Goal: Task Accomplishment & Management: Manage account settings

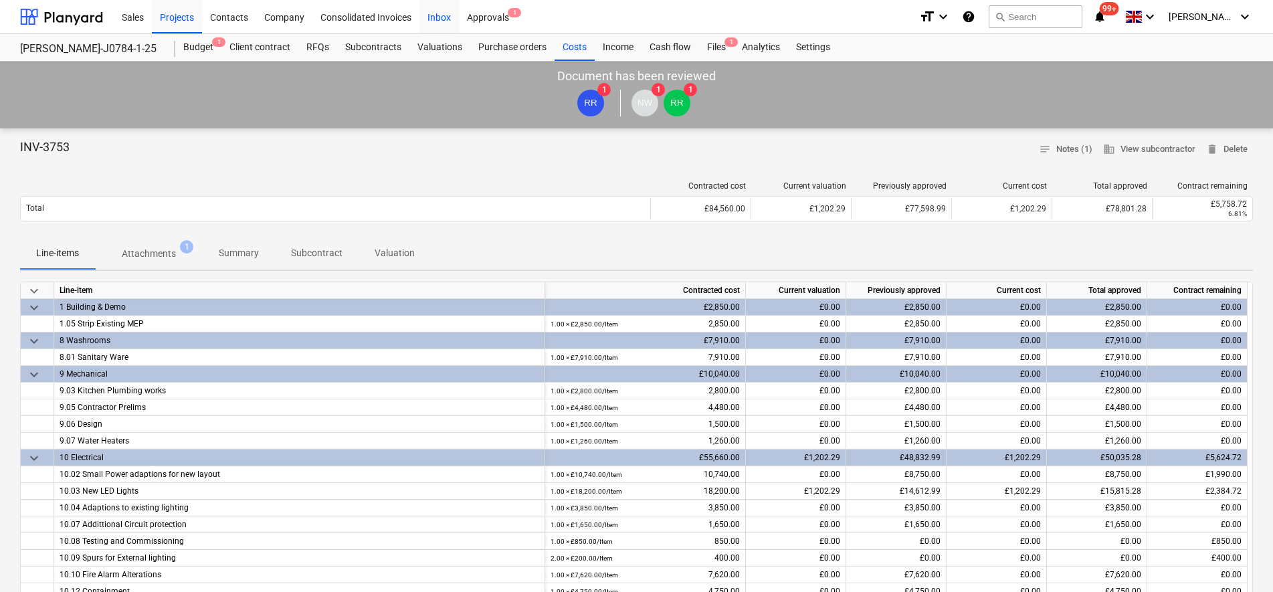
click at [444, 20] on div "Inbox" at bounding box center [438, 16] width 39 height 34
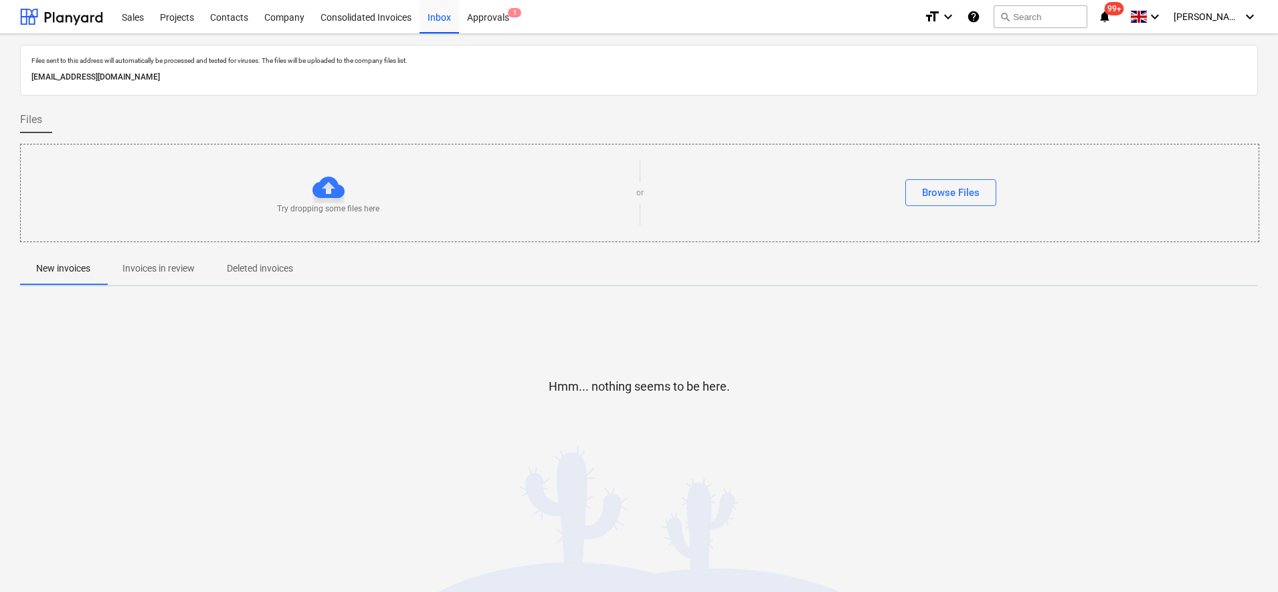
click at [167, 277] on span "Invoices in review" at bounding box center [158, 269] width 104 height 22
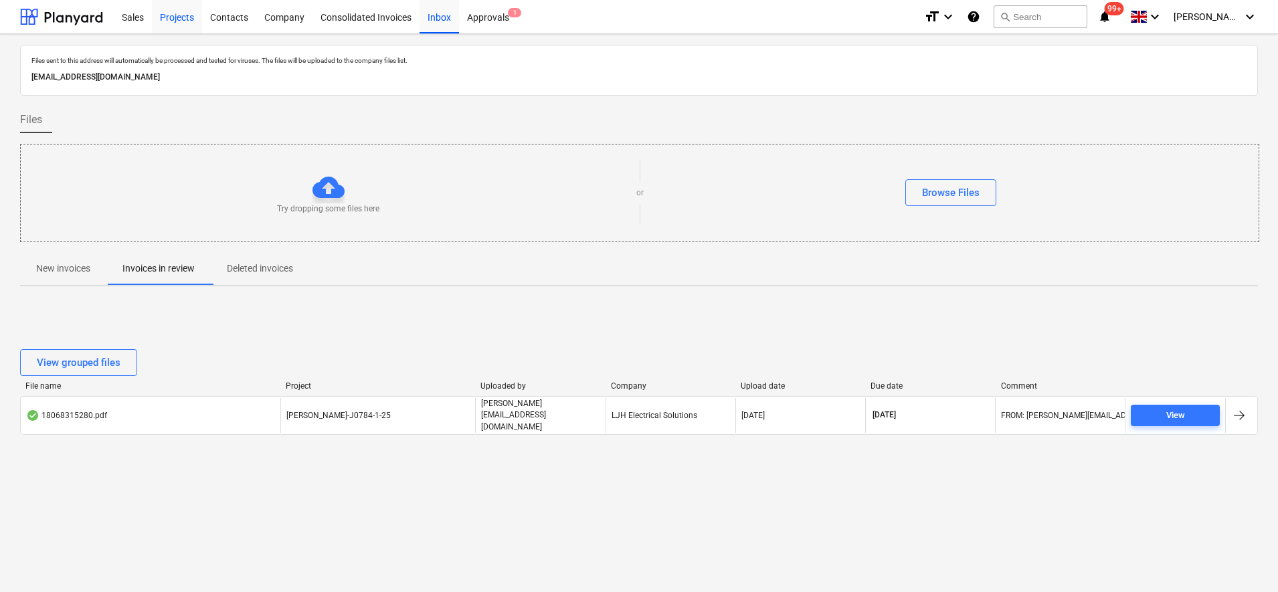
click at [191, 15] on div "Projects" at bounding box center [177, 16] width 50 height 34
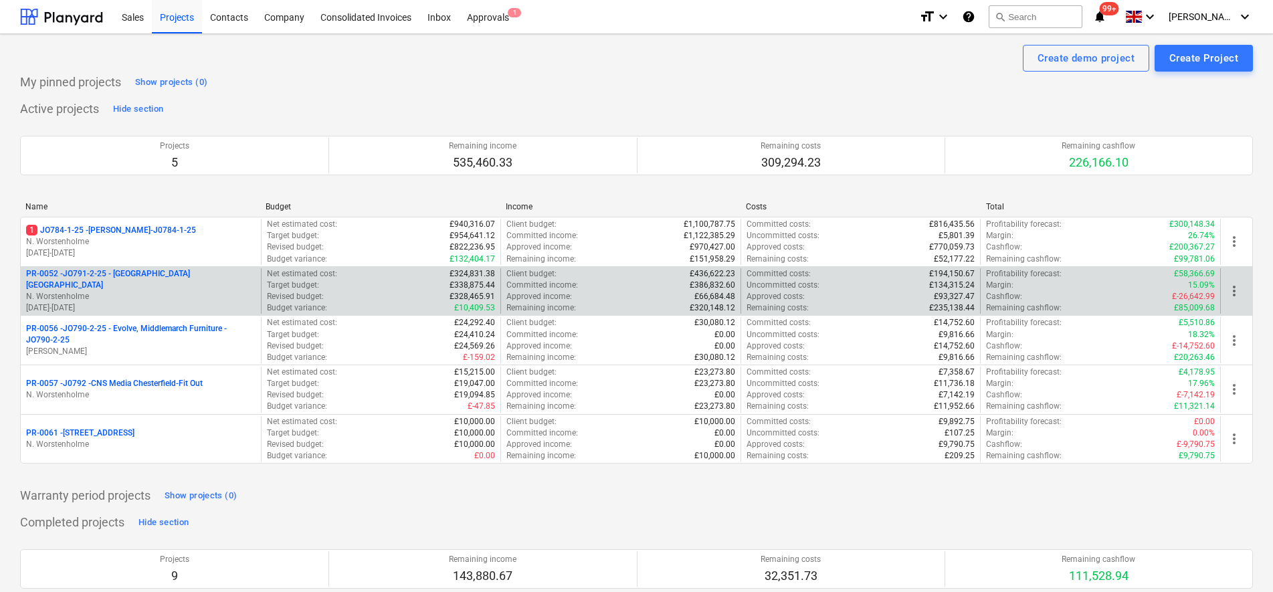
click at [173, 302] on p "[DATE] - [DATE]" at bounding box center [140, 307] width 229 height 11
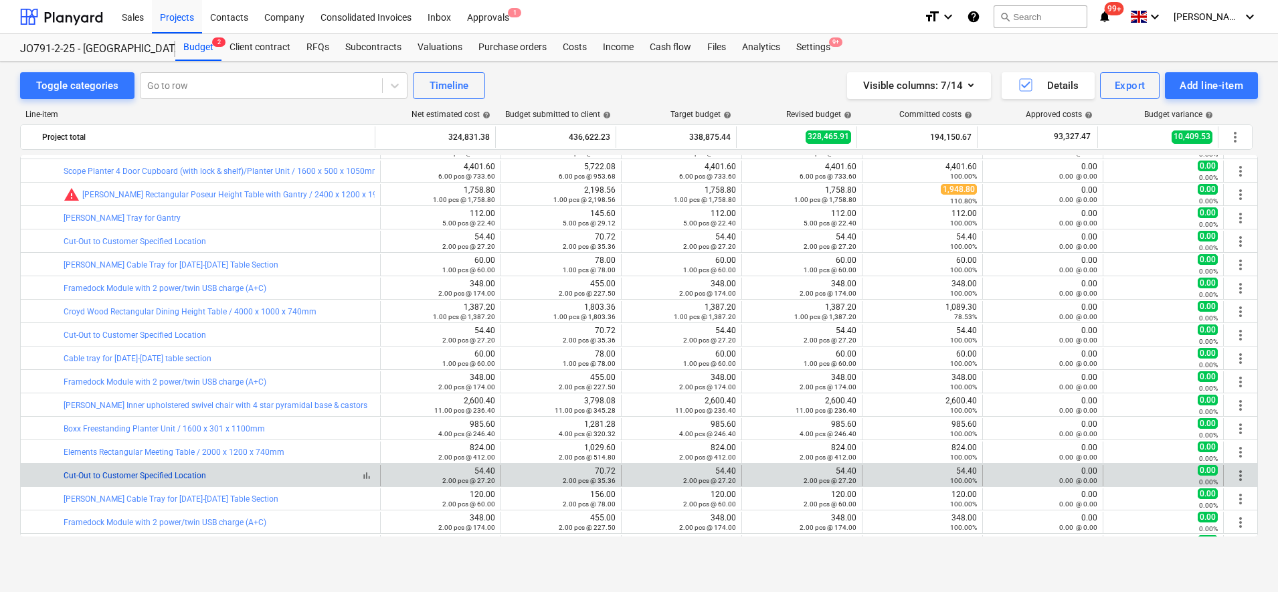
scroll to position [1298, 0]
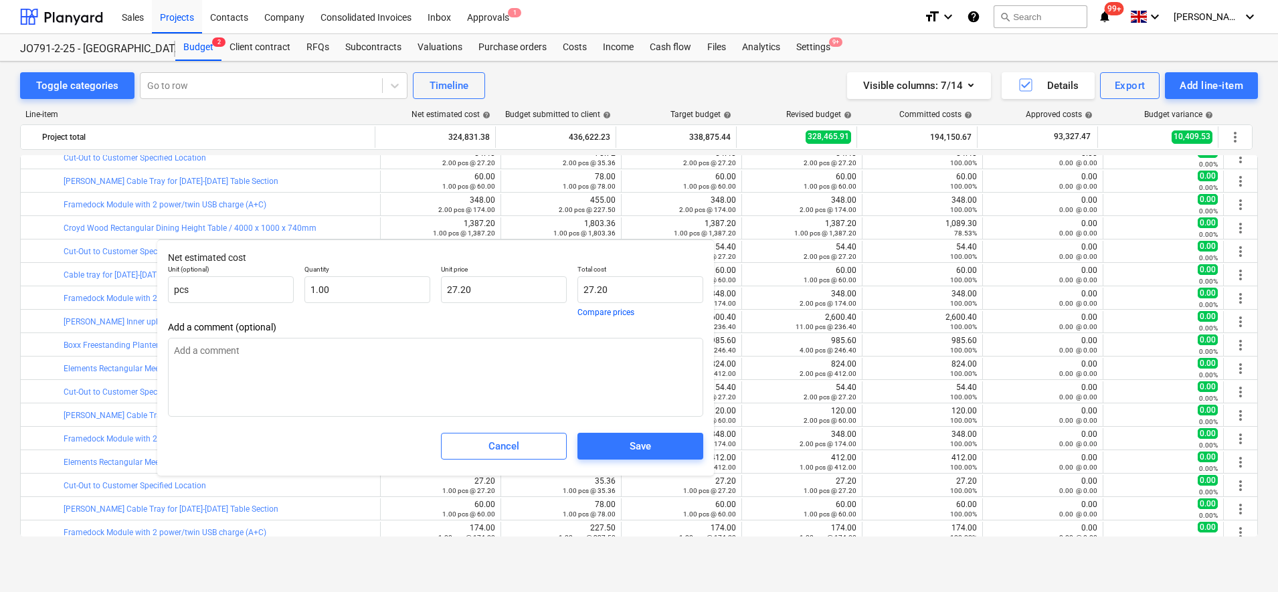
type textarea "x"
type input "1"
click at [378, 288] on input "1" at bounding box center [367, 289] width 126 height 27
drag, startPoint x: 363, startPoint y: 296, endPoint x: 305, endPoint y: 298, distance: 57.6
click at [305, 298] on input "1" at bounding box center [367, 289] width 126 height 27
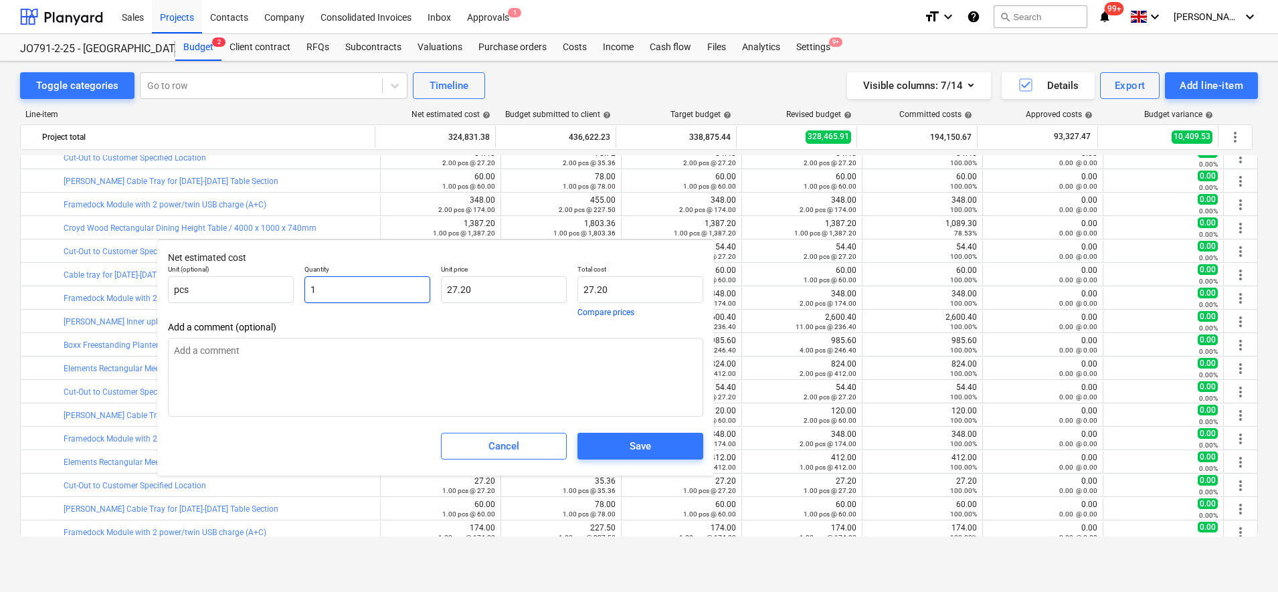
type textarea "x"
type input "0.00"
type textarea "x"
type input "2"
type input "54.40"
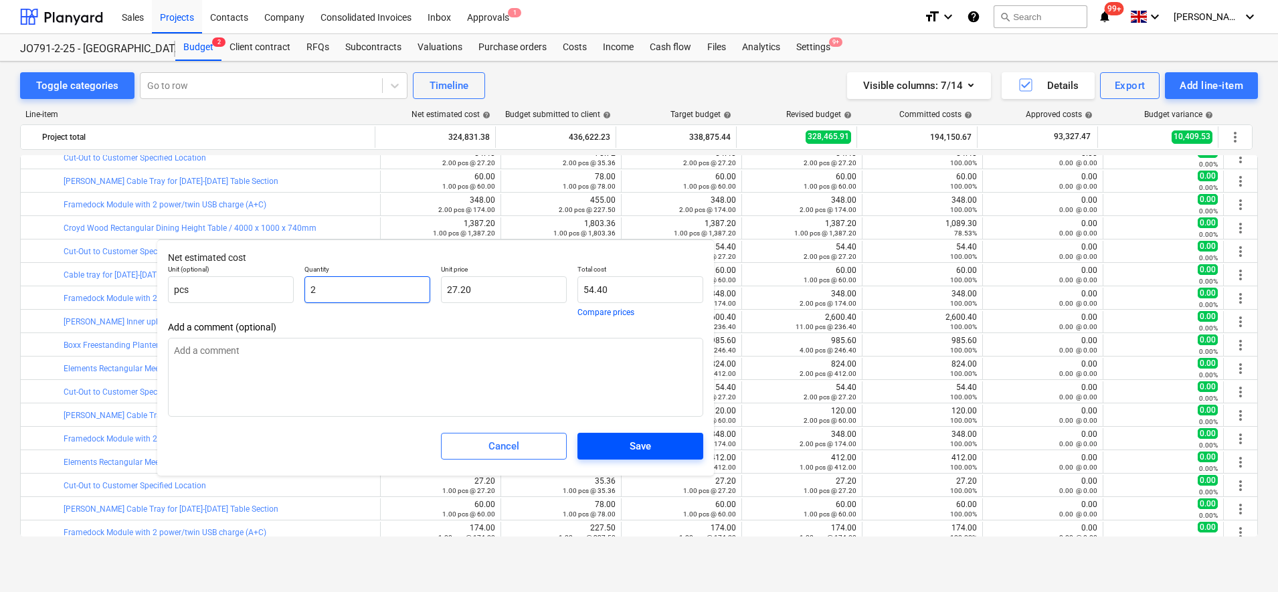
type input "2"
type textarea "x"
type input "2.00"
click at [610, 439] on span "Save" at bounding box center [640, 445] width 94 height 17
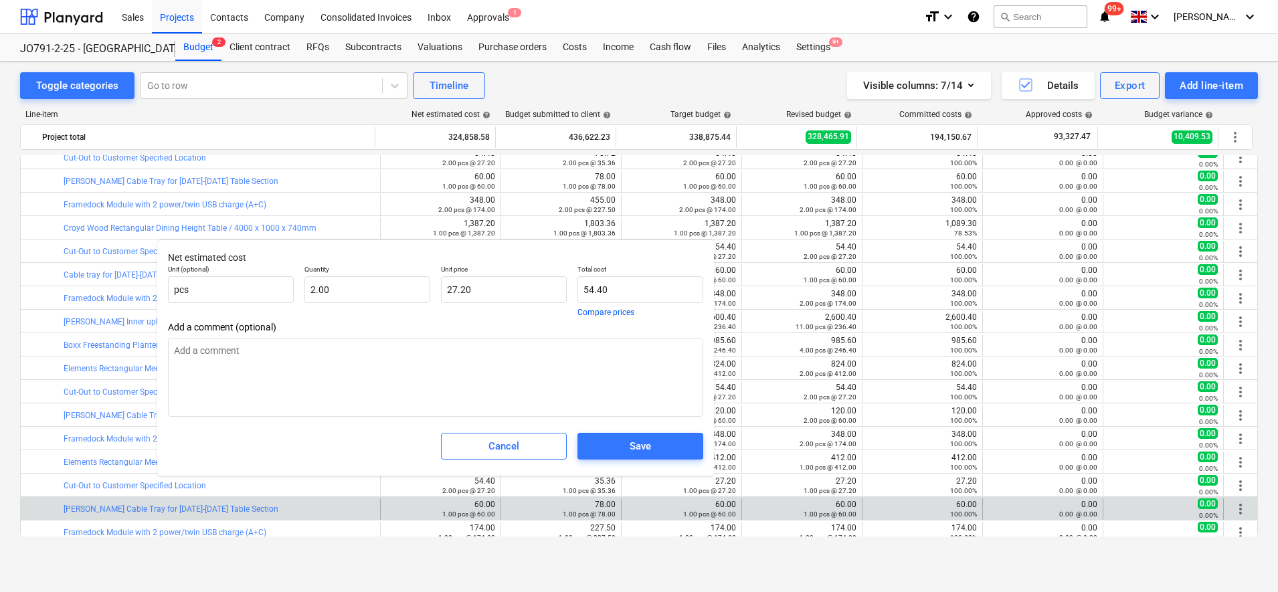
type textarea "x"
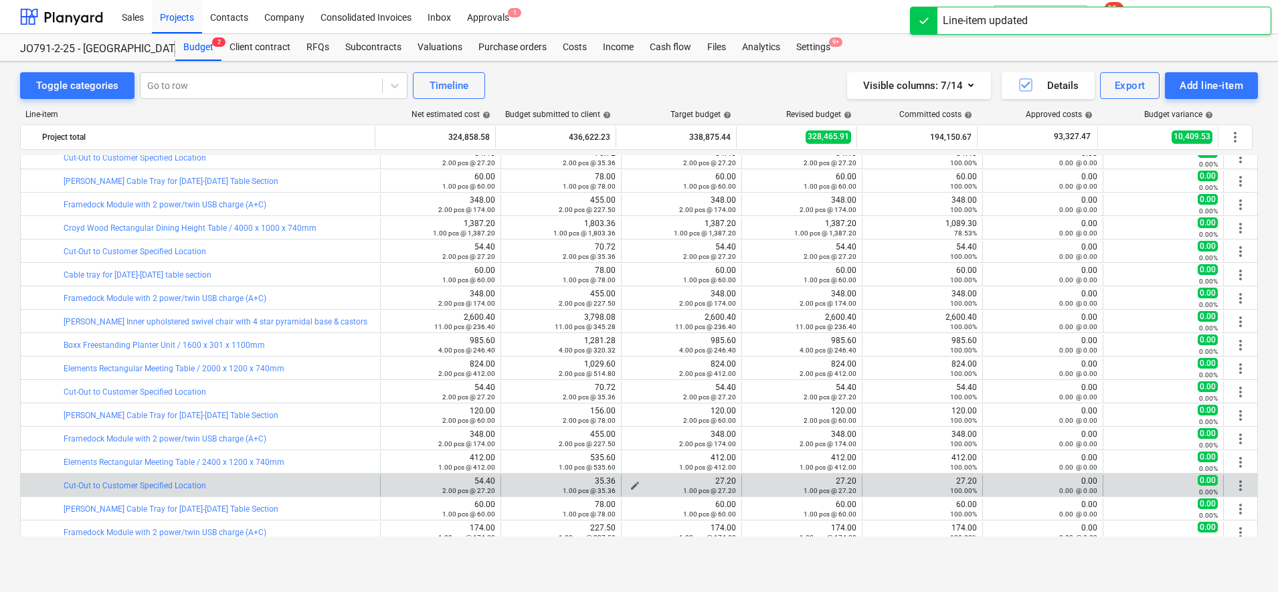
click at [628, 486] on div "1.00 pcs @ 27.20" at bounding box center [681, 490] width 109 height 9
click at [631, 483] on span "edit" at bounding box center [634, 485] width 11 height 11
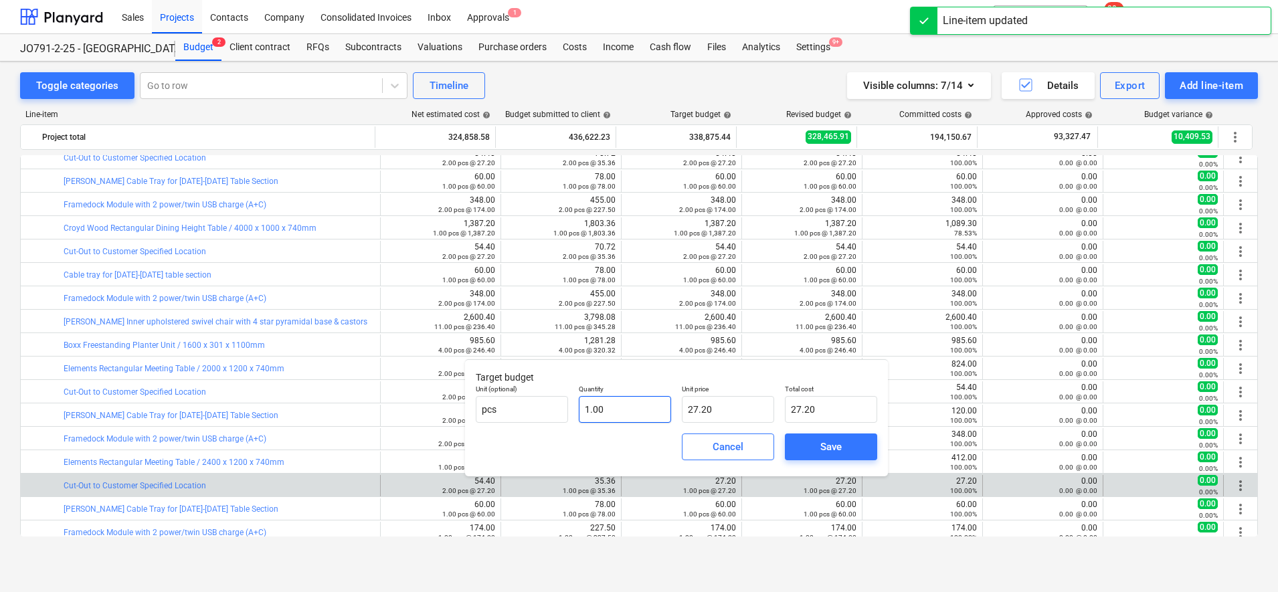
type input "1"
click at [652, 408] on input "1" at bounding box center [625, 409] width 92 height 27
type input "0.00"
type input "2"
type input "54.40"
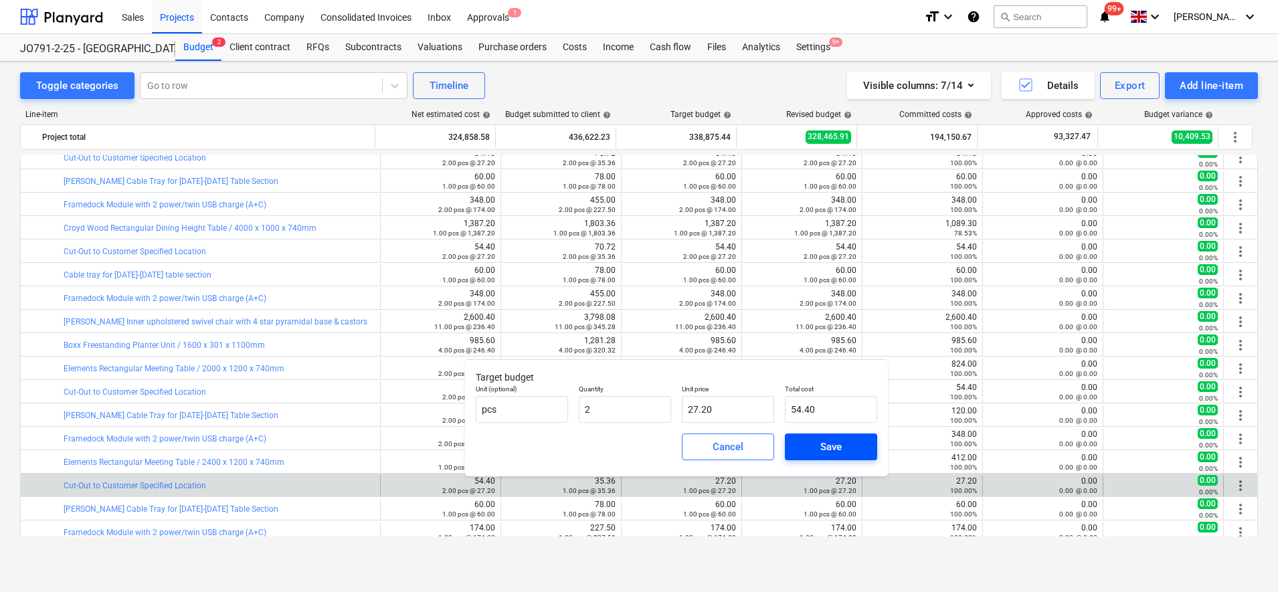
type input "2.00"
click at [816, 450] on span "Save" at bounding box center [831, 446] width 60 height 17
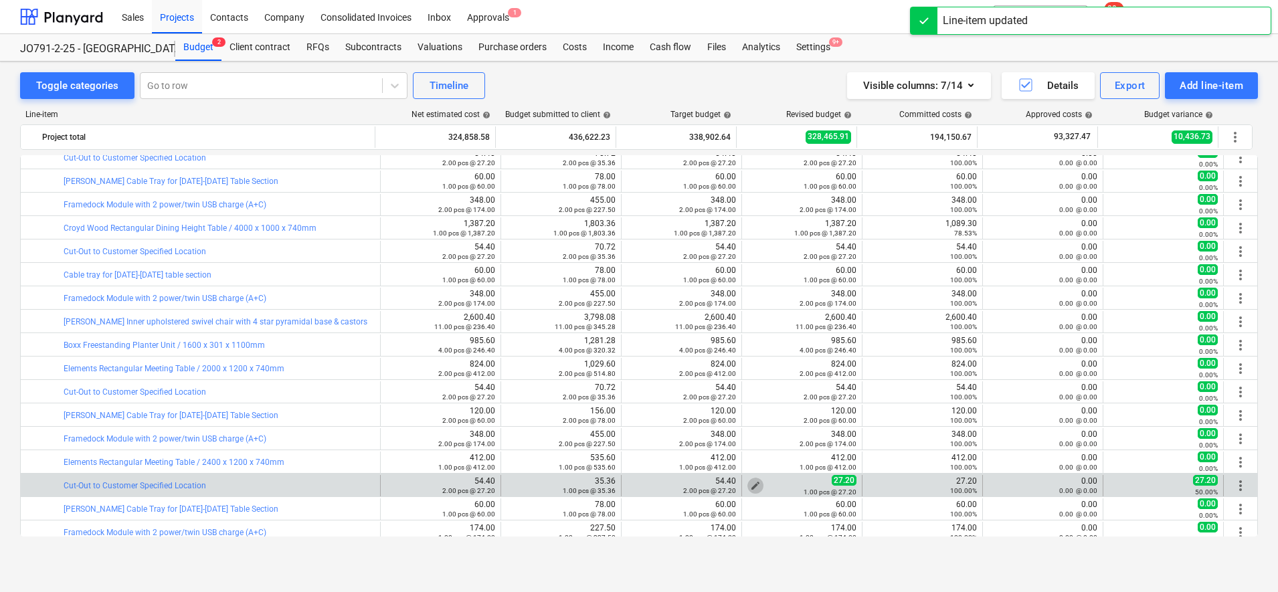
click at [751, 483] on span "edit" at bounding box center [755, 485] width 11 height 11
type textarea "x"
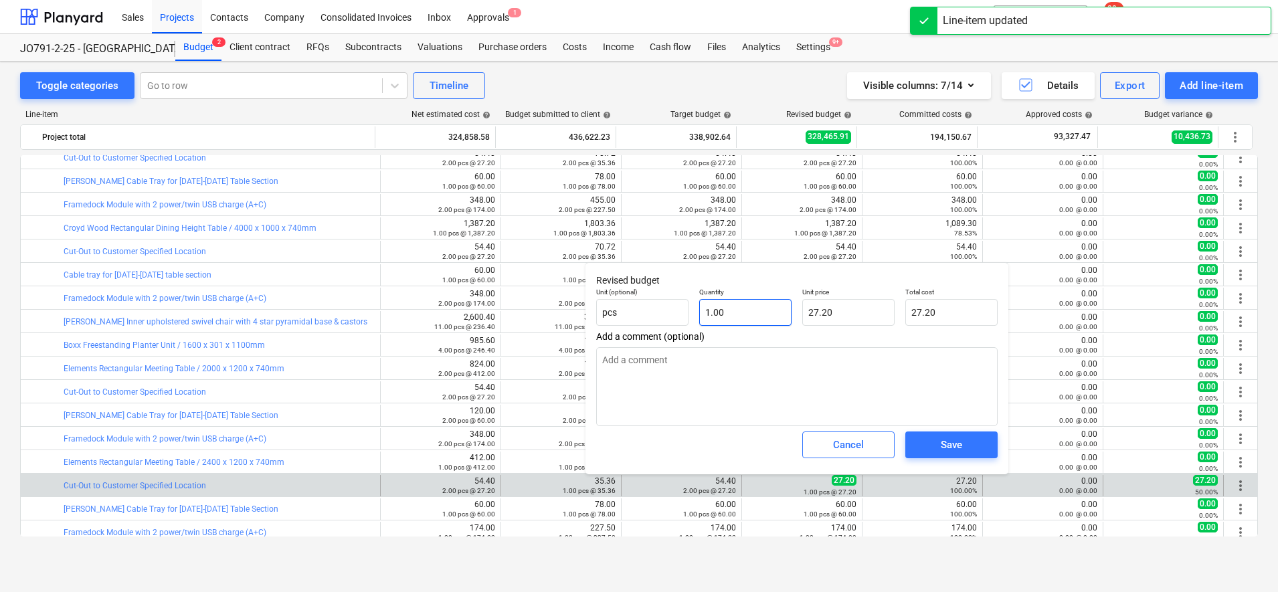
type input "1"
click at [740, 310] on input "1" at bounding box center [745, 312] width 92 height 27
type textarea "x"
type input "0.00"
type textarea "x"
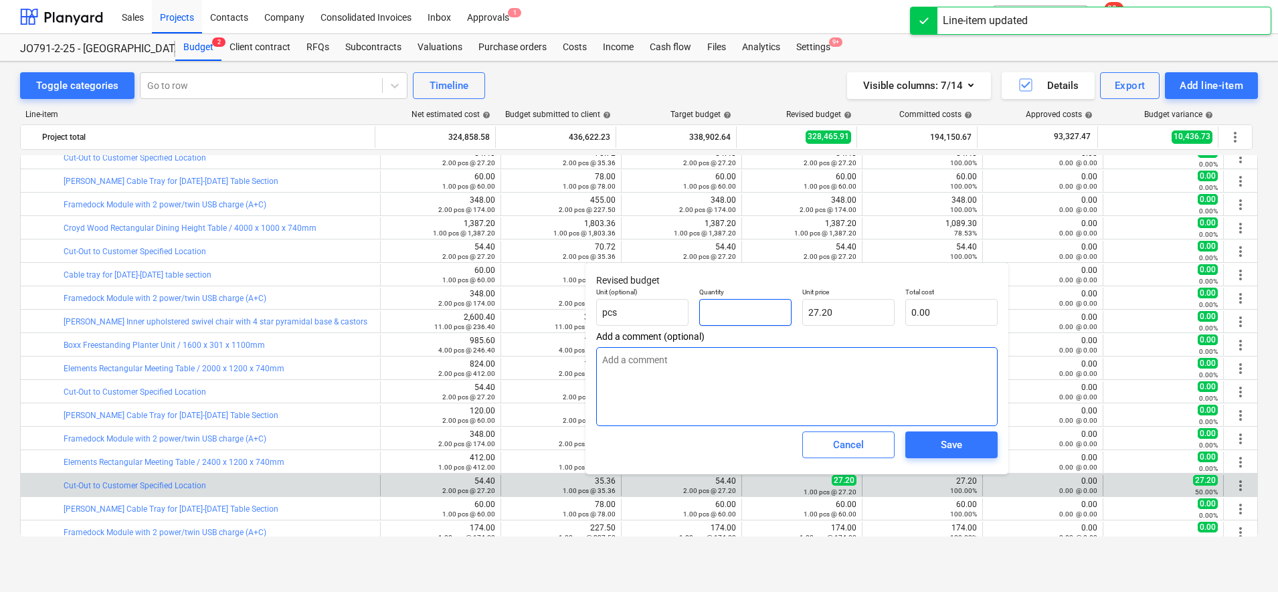
type input "2"
type input "54.40"
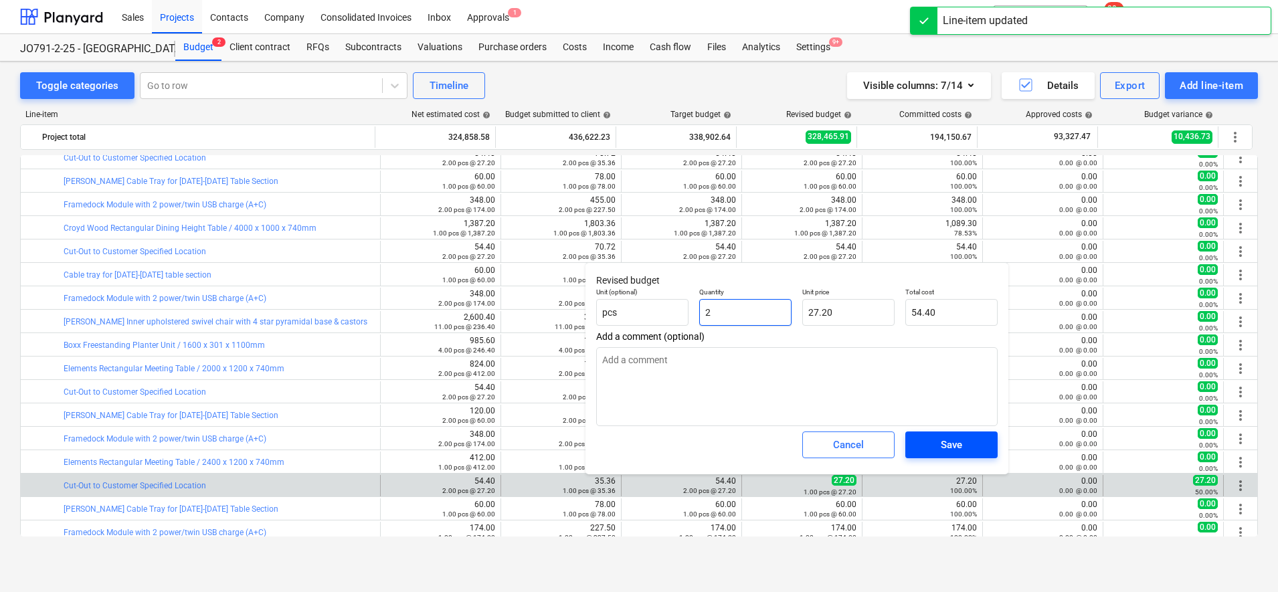
type input "2"
type textarea "x"
type input "2.00"
click at [925, 449] on span "Save" at bounding box center [951, 444] width 60 height 17
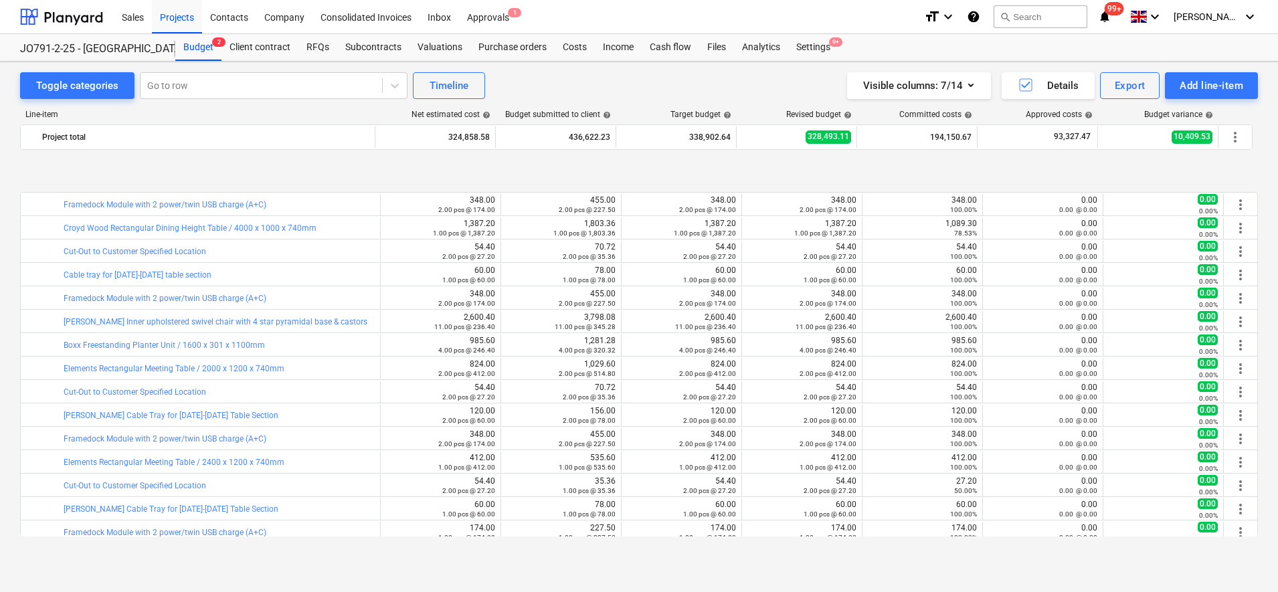
scroll to position [1381, 0]
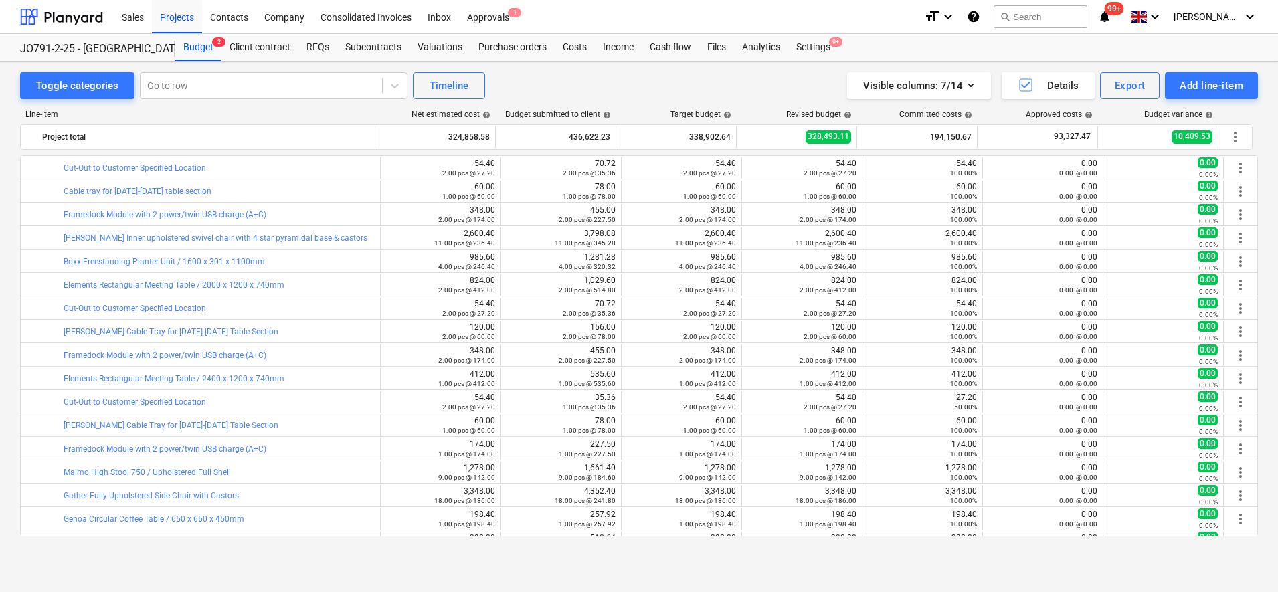
click at [484, 551] on div "Line-item Net estimated cost help Budget submitted to client help Target budget…" at bounding box center [639, 326] width 1238 height 454
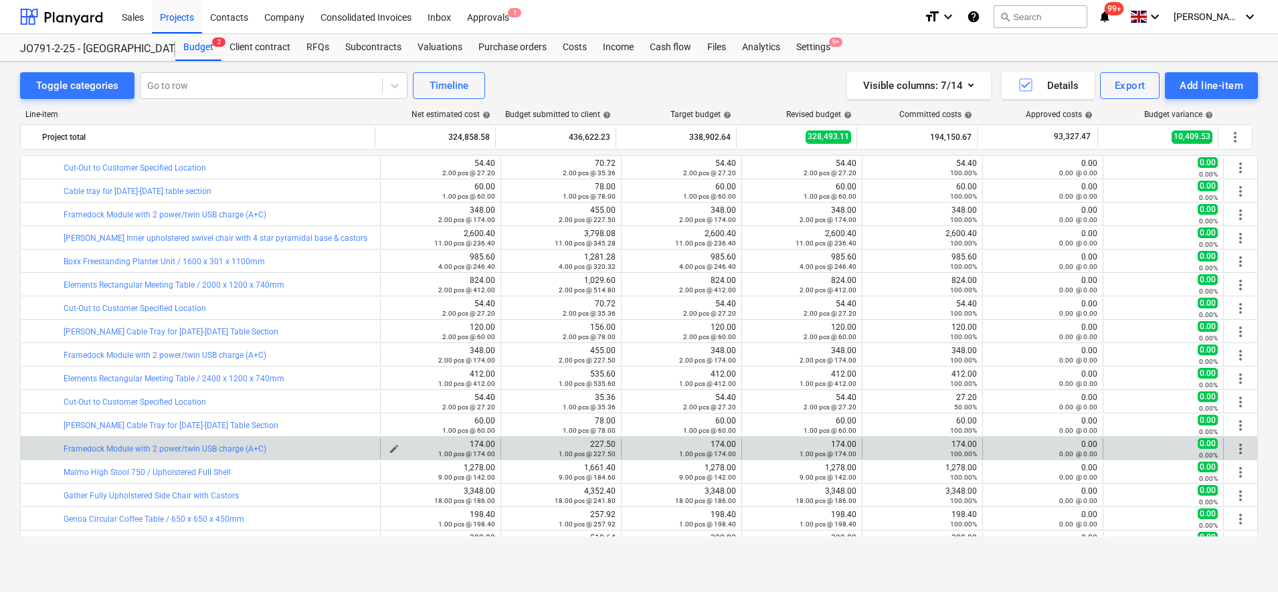
click at [391, 447] on span "edit" at bounding box center [394, 449] width 11 height 11
type textarea "x"
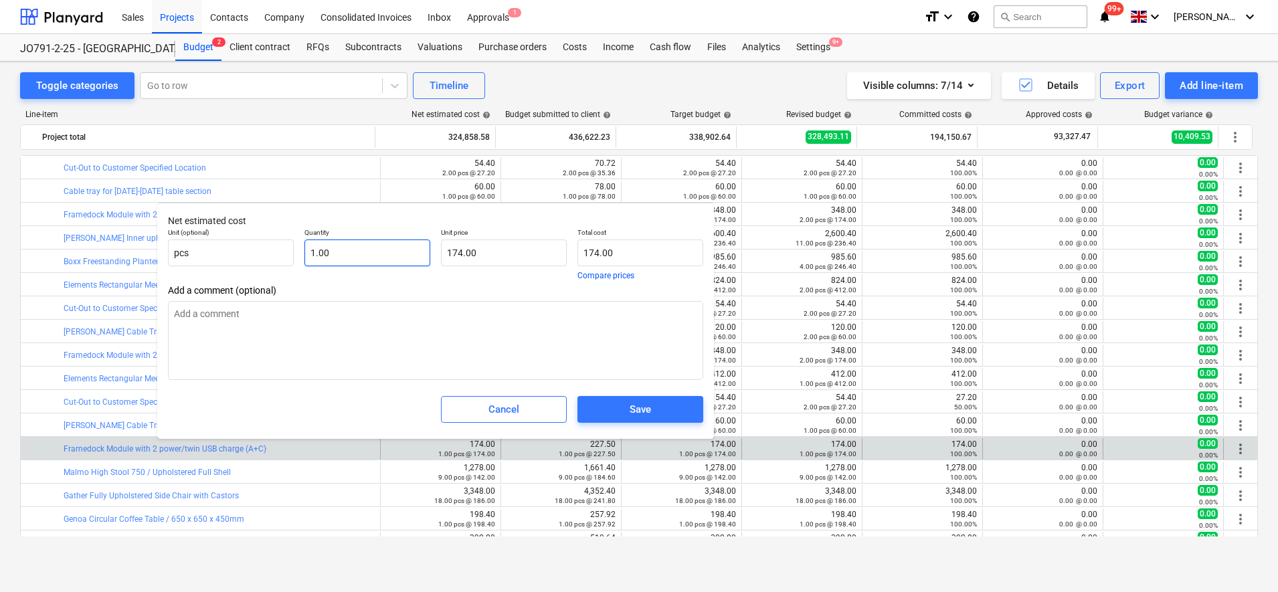
type input "1"
drag, startPoint x: 409, startPoint y: 254, endPoint x: 294, endPoint y: 259, distance: 114.5
click at [294, 259] on div "Unit (optional) pcs Quantity 1 Unit price 174.00 Total cost 174.00 Compare pric…" at bounding box center [436, 254] width 546 height 62
type textarea "x"
type input "2"
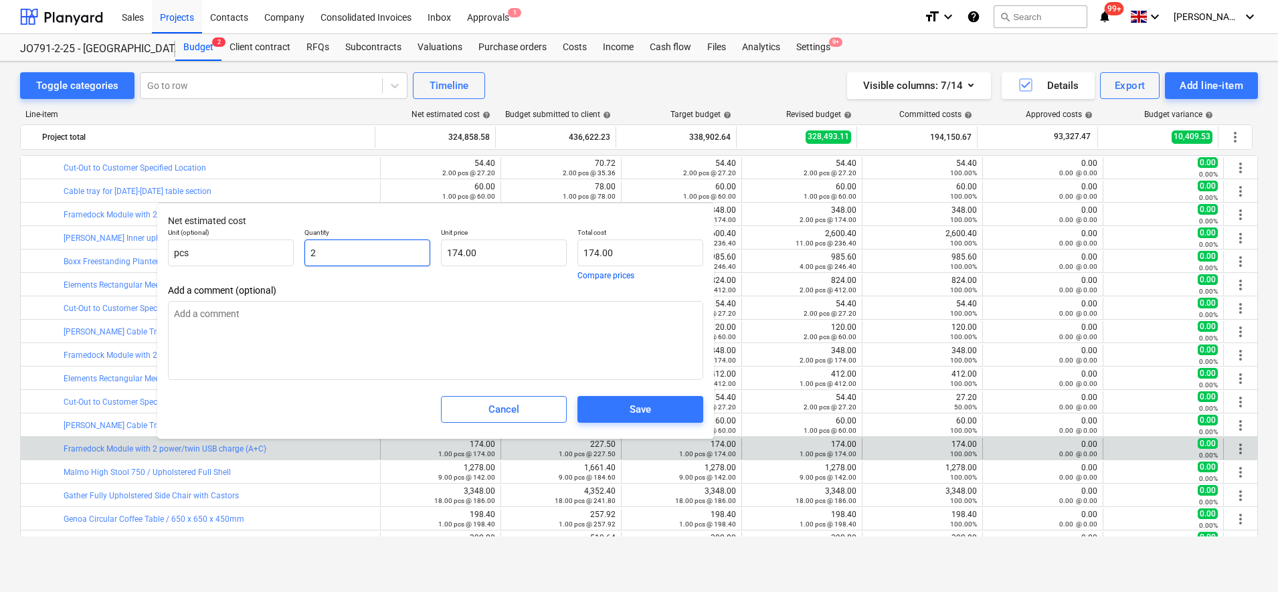
type input "348.00"
type input "2"
type textarea "x"
type input "2.00"
click at [621, 403] on span "Save" at bounding box center [640, 409] width 94 height 17
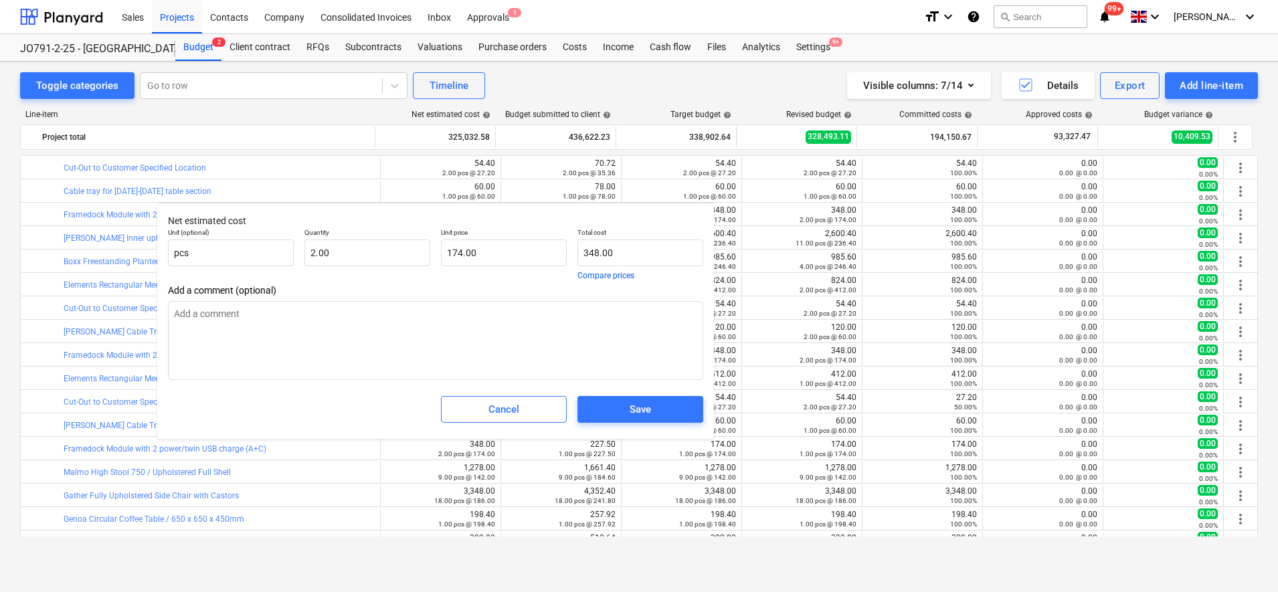
type textarea "x"
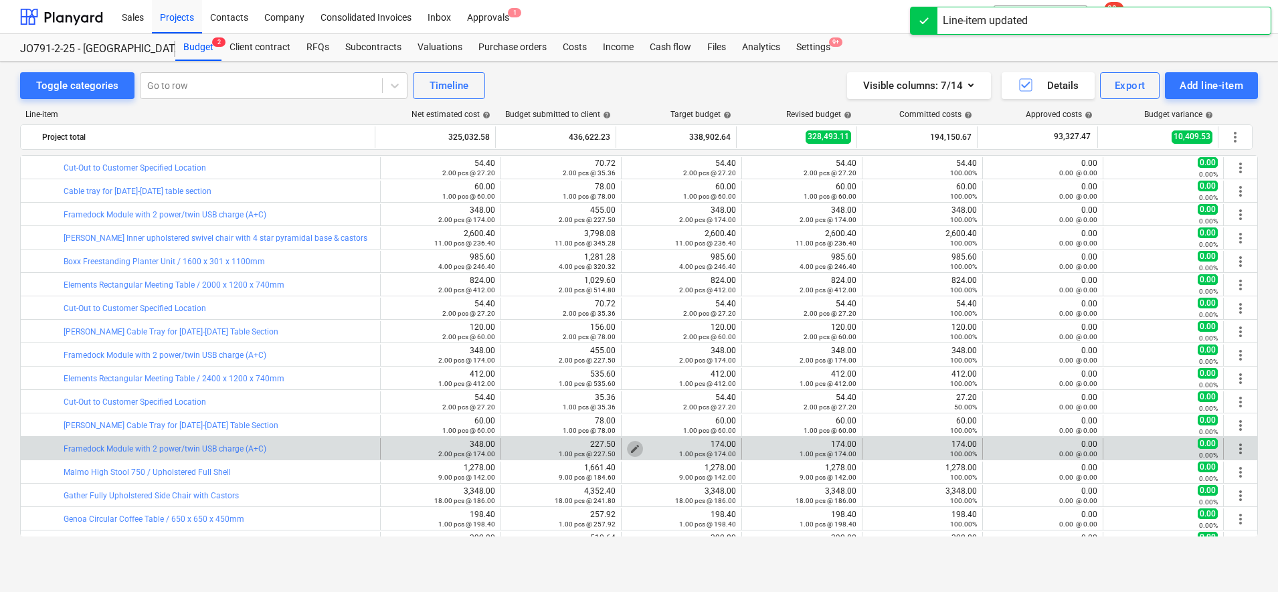
click at [633, 445] on span "edit" at bounding box center [634, 449] width 11 height 11
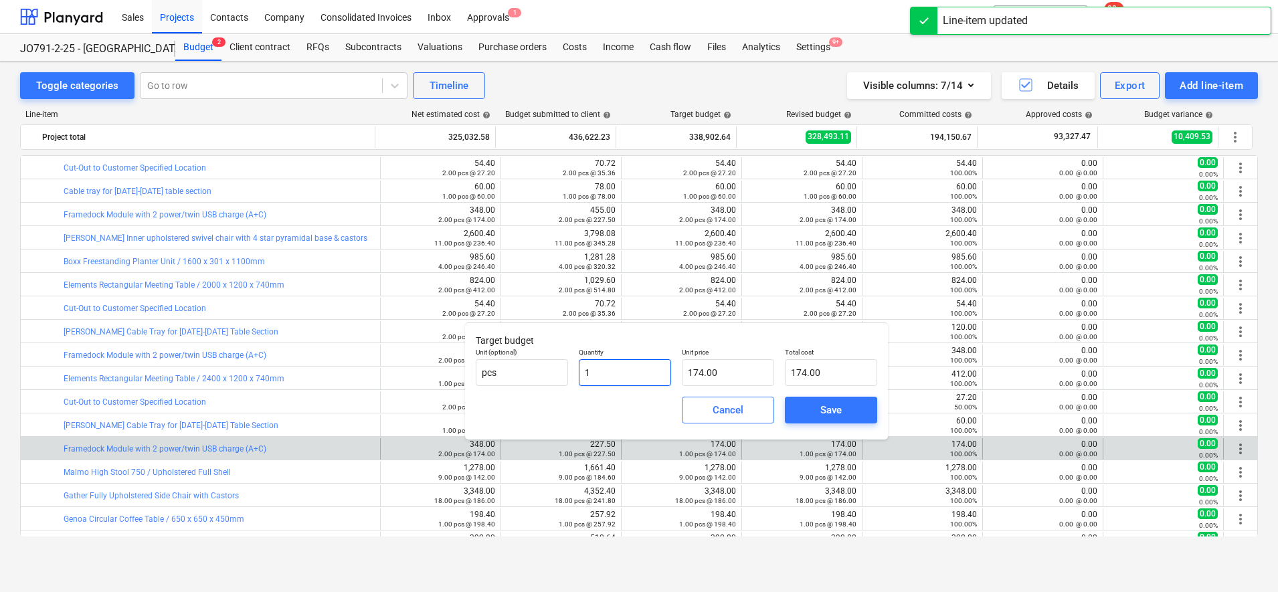
drag, startPoint x: 646, startPoint y: 369, endPoint x: 574, endPoint y: 369, distance: 71.6
click at [574, 369] on div "Quantity 1" at bounding box center [624, 366] width 103 height 49
type input "2"
type input "348.00"
type input "2.00"
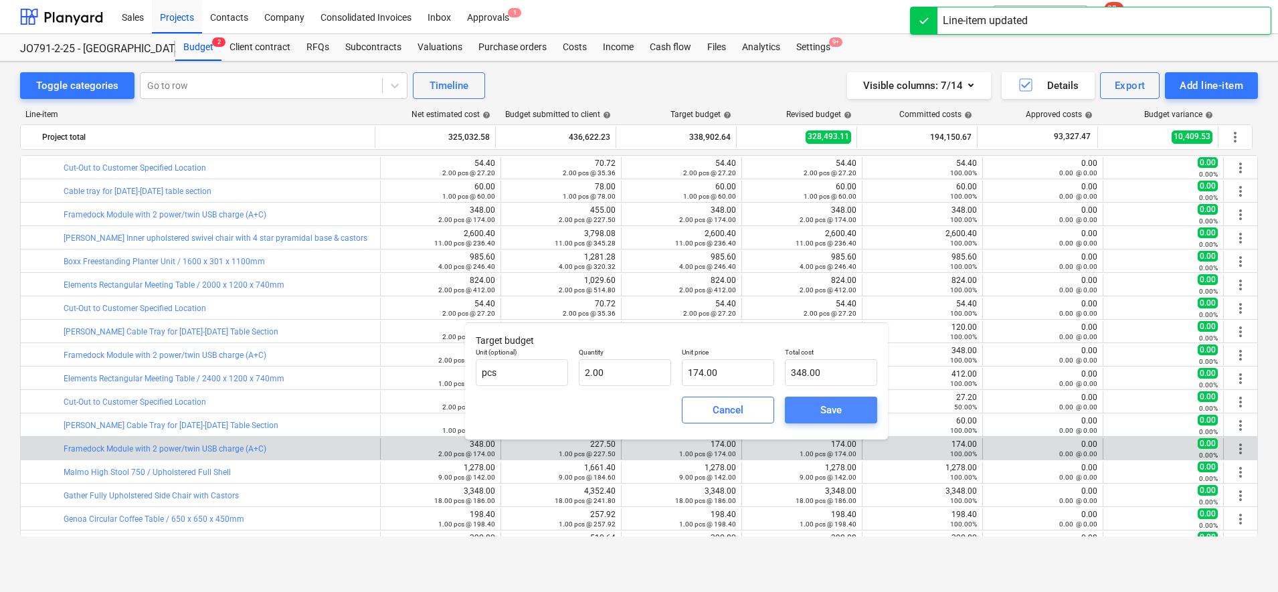
click at [795, 411] on button "Save" at bounding box center [831, 410] width 92 height 27
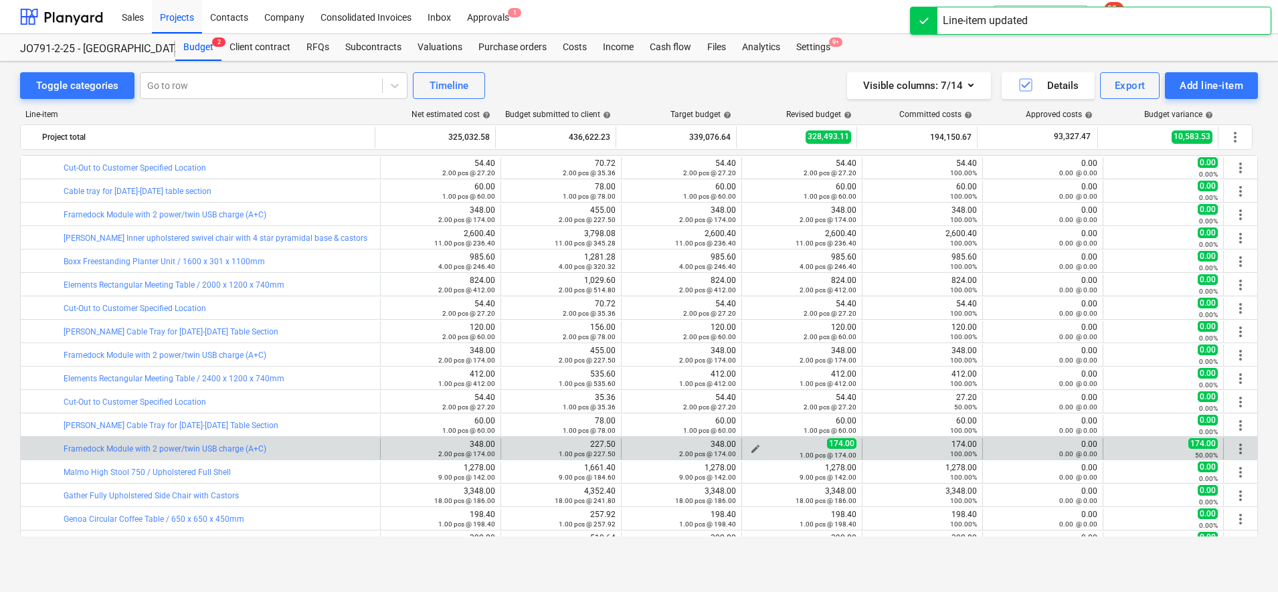
click at [750, 448] on span "edit" at bounding box center [755, 449] width 11 height 11
type textarea "x"
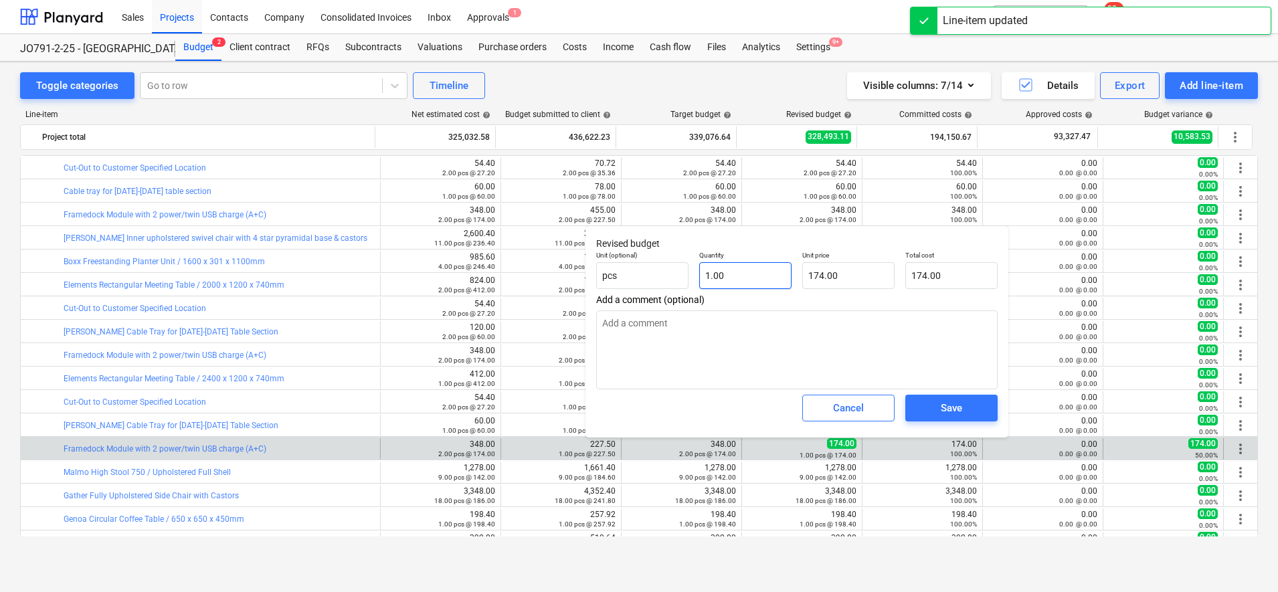
type input "1"
drag, startPoint x: 747, startPoint y: 274, endPoint x: 639, endPoint y: 280, distance: 108.5
click at [639, 280] on div "Unit (optional) pcs Quantity 1 Unit price 174.00 Total cost 174.00" at bounding box center [797, 269] width 412 height 49
type textarea "x"
type input "0.00"
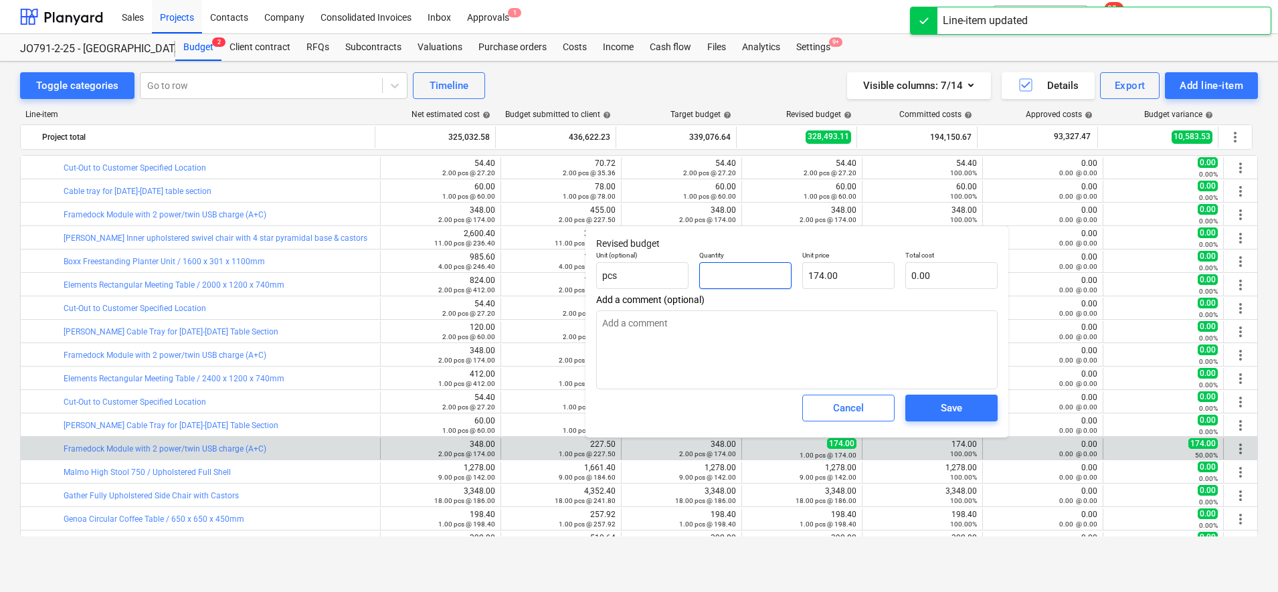
type textarea "x"
type input "2"
type input "348.00"
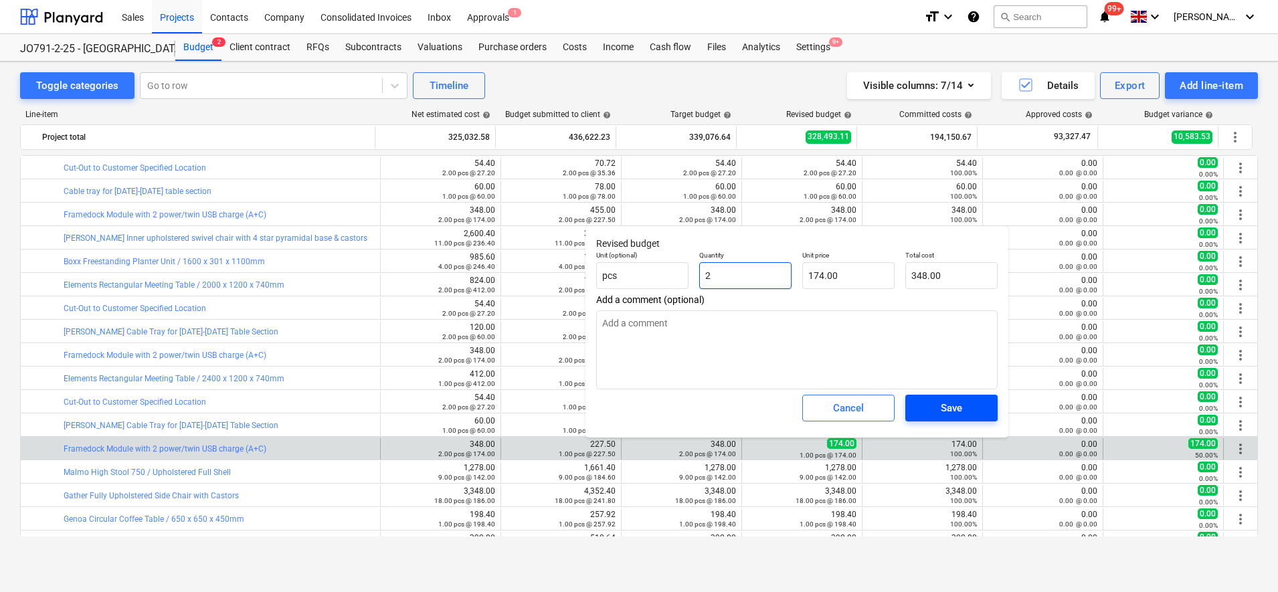
type input "2"
type textarea "x"
type input "2.00"
click at [941, 417] on div "Save" at bounding box center [951, 407] width 21 height 17
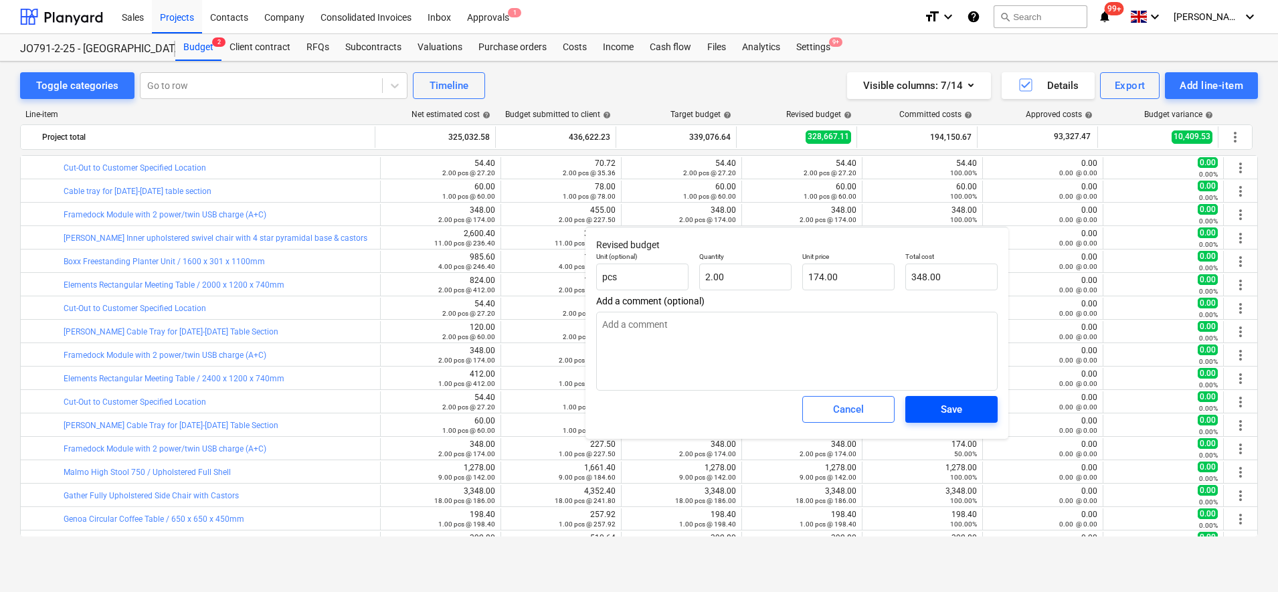
type textarea "x"
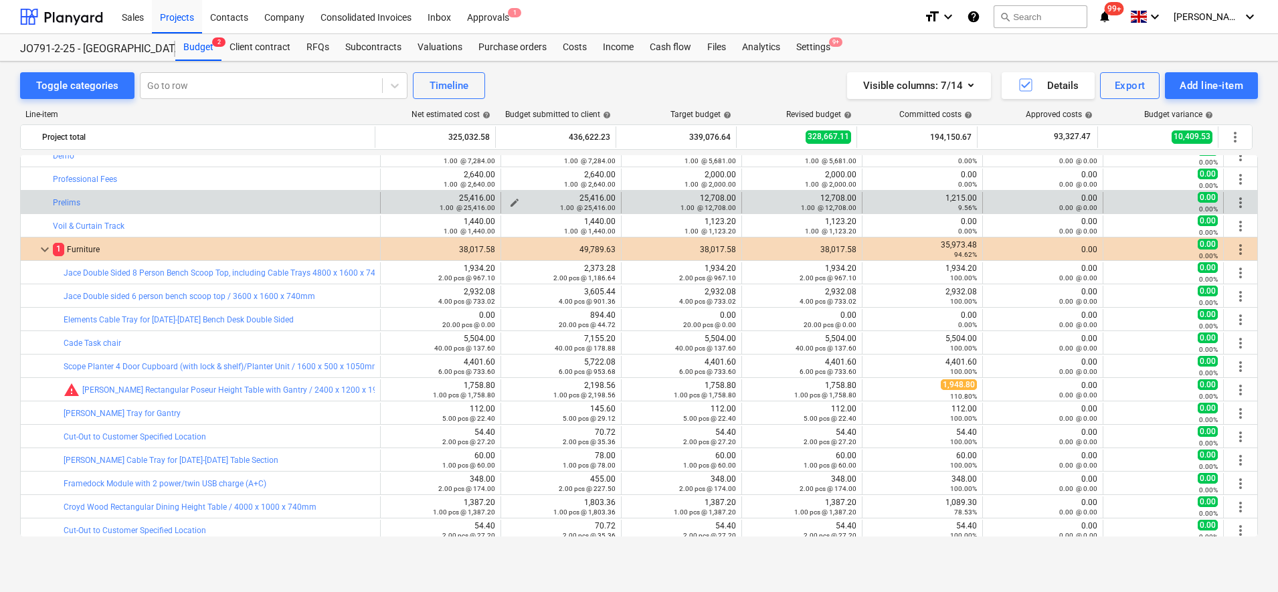
scroll to position [963, 0]
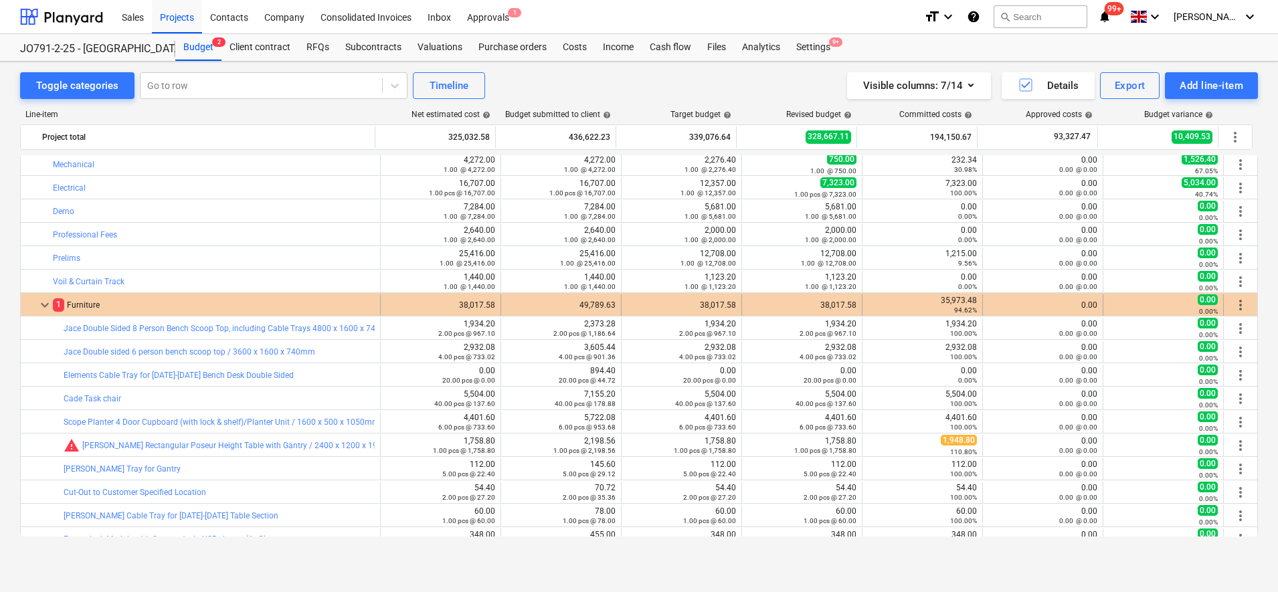
click at [1242, 305] on span "more_vert" at bounding box center [1240, 305] width 16 height 16
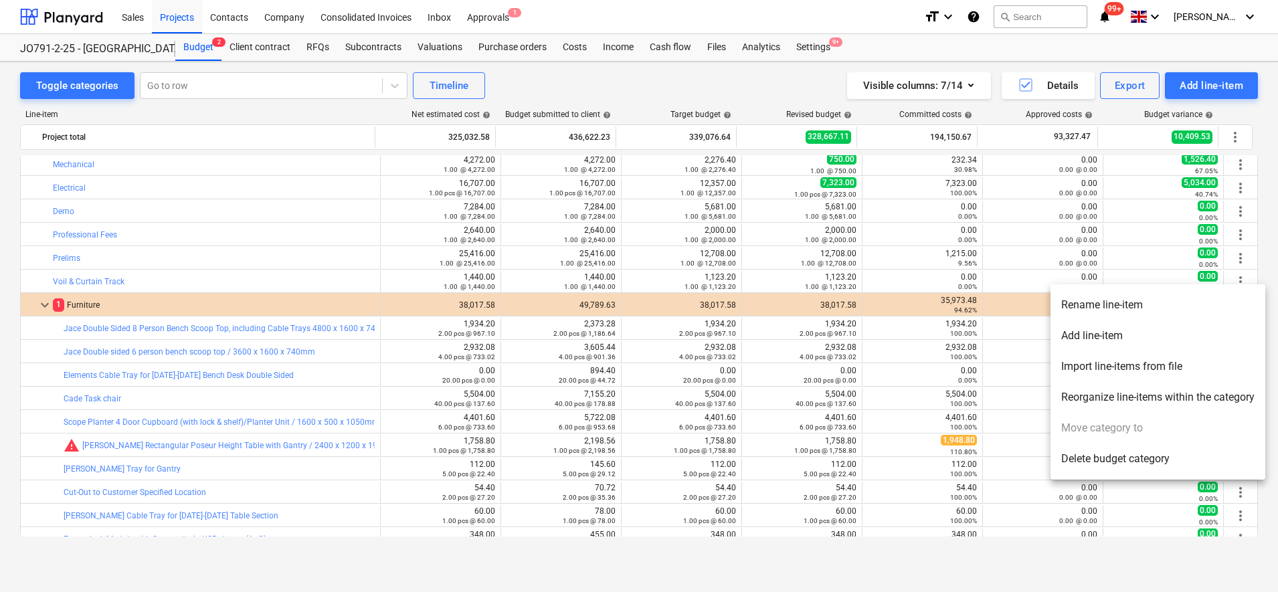
click at [1089, 336] on li "Add line-item" at bounding box center [1157, 335] width 215 height 31
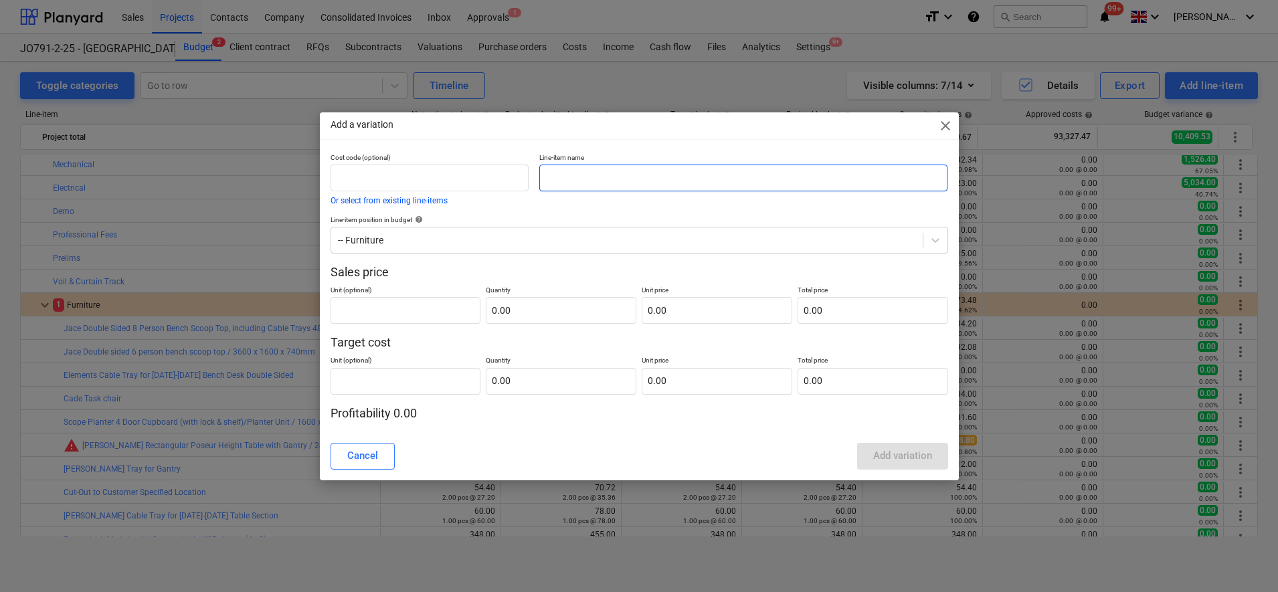
click at [671, 182] on input "text" at bounding box center [743, 178] width 408 height 27
type input "InnoPod Mute"
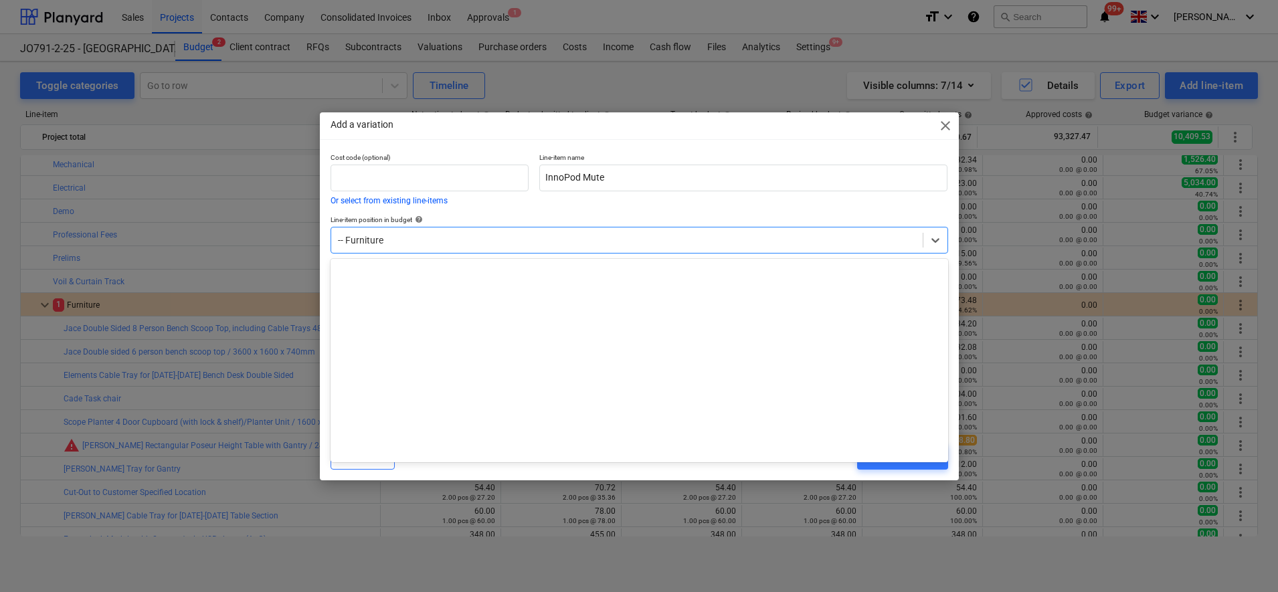
click at [448, 232] on div "-- Furniture" at bounding box center [626, 240] width 591 height 19
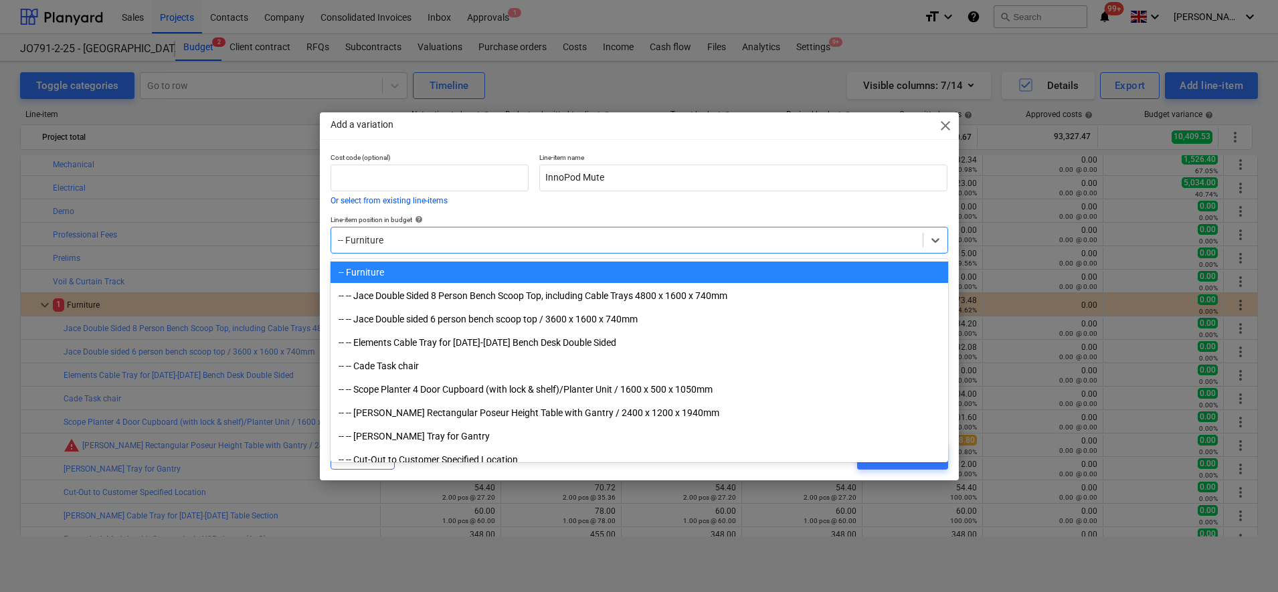
click at [448, 232] on div "-- Furniture" at bounding box center [626, 240] width 591 height 19
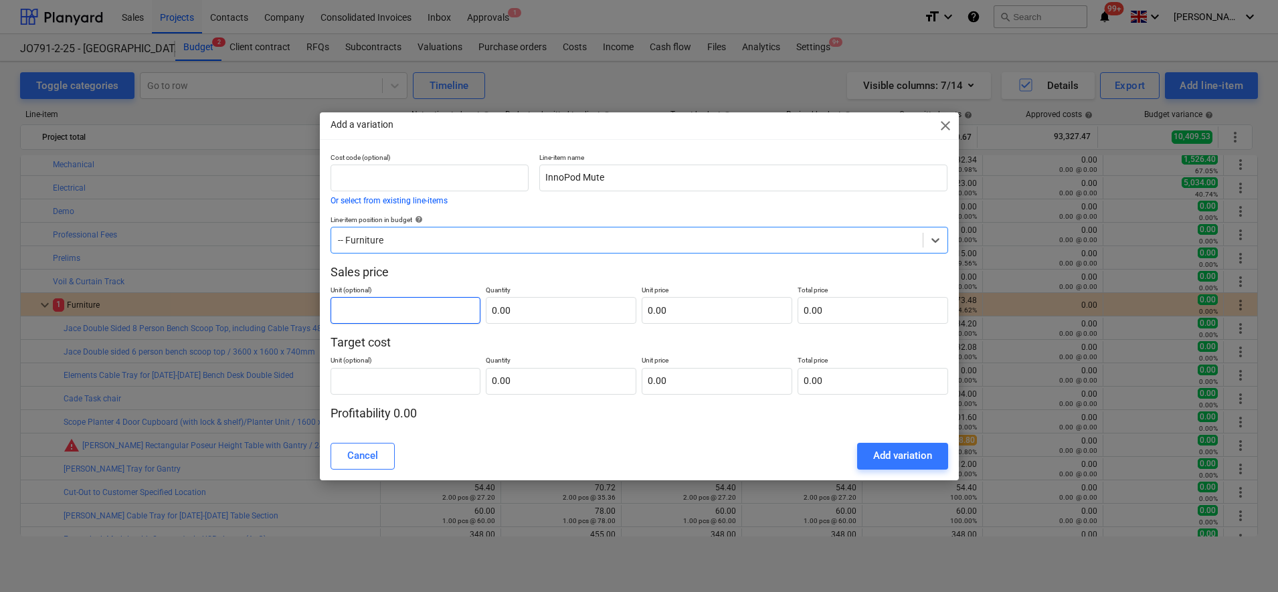
click at [377, 311] on input "text" at bounding box center [405, 310] width 151 height 27
type input "pcs"
type input "2.00"
type input "0.00"
drag, startPoint x: 726, startPoint y: 443, endPoint x: 678, endPoint y: 401, distance: 63.1
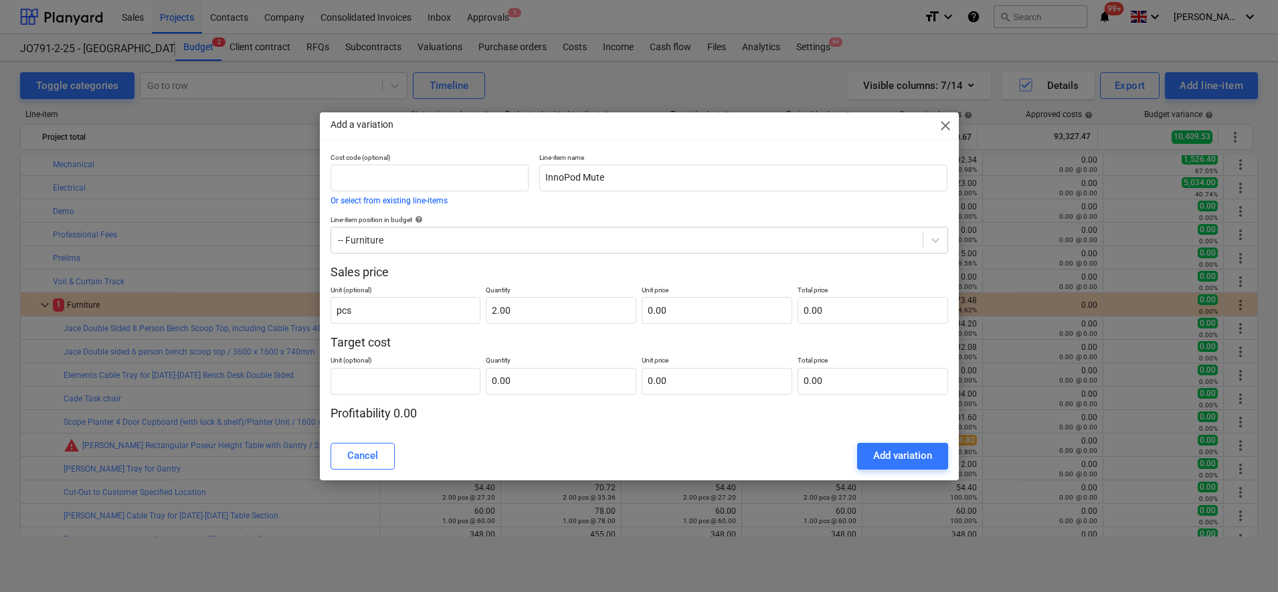
click at [726, 443] on div "Cancel Add variation" at bounding box center [638, 456] width 617 height 27
type input "0.00"
click at [549, 305] on input "2.00" at bounding box center [561, 310] width 151 height 27
click at [549, 305] on input "2" at bounding box center [561, 310] width 151 height 27
type input "2.00"
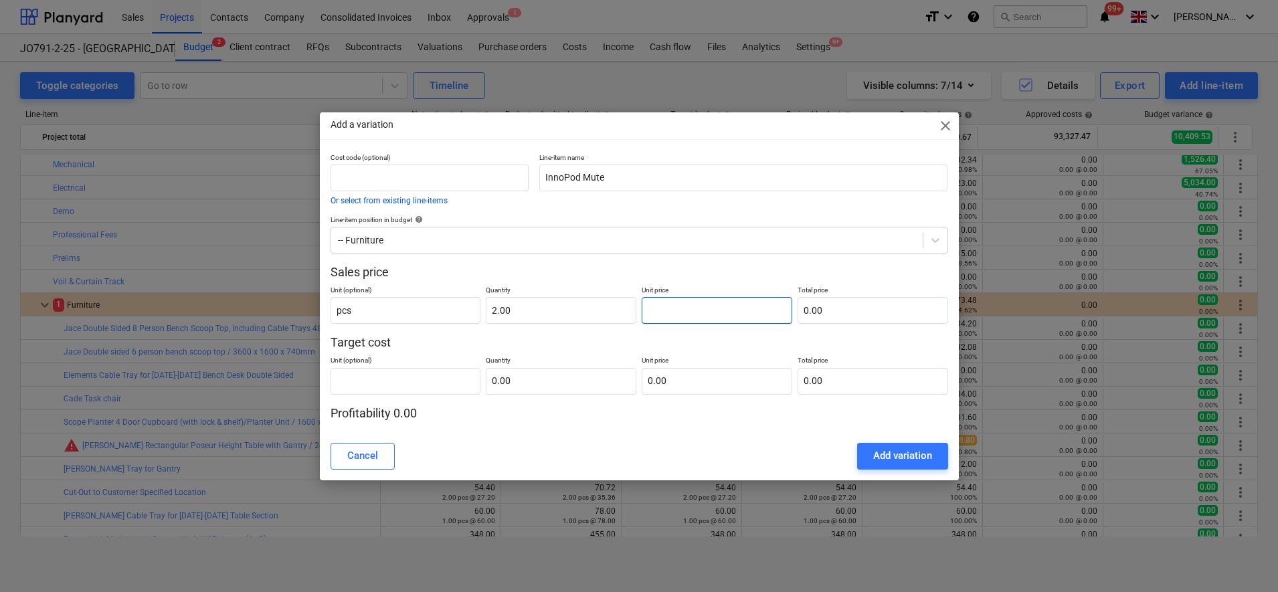
click at [722, 308] on input "text" at bounding box center [717, 310] width 151 height 27
type input "0.00"
click at [536, 380] on input "text" at bounding box center [561, 381] width 151 height 27
type input "2.00"
type input "4"
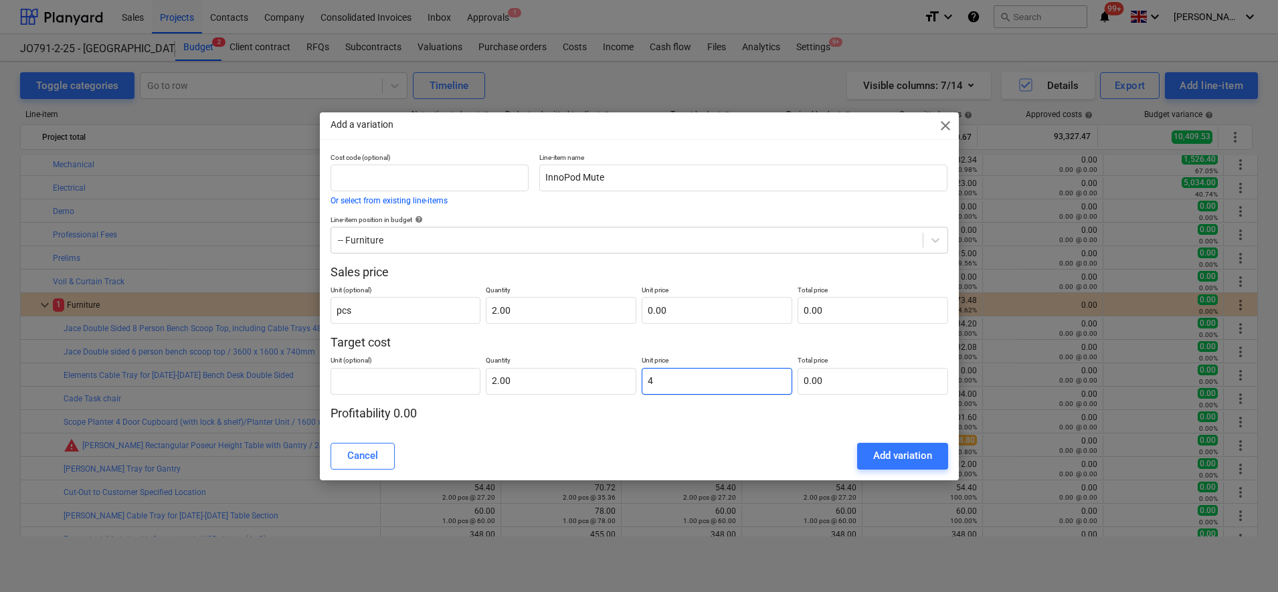
type input "8.00"
type input "43"
type input "86.00"
type input "436"
type input "872.00"
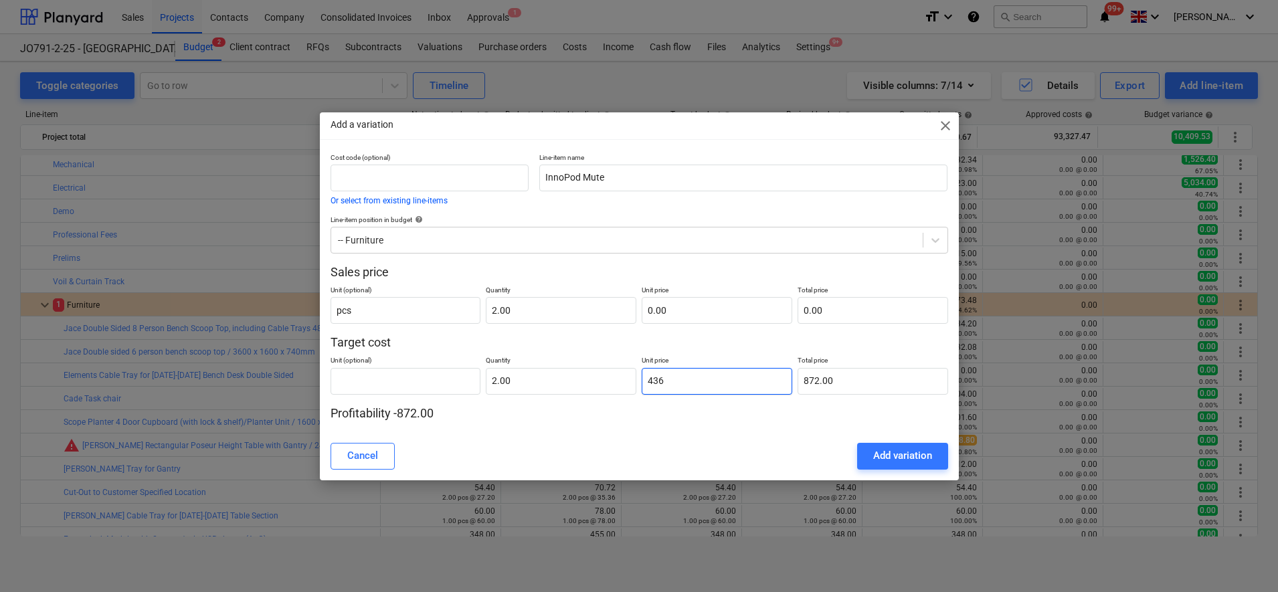
type input "4361"
type input "8,722.00"
type input "4,361.00"
type input "8,722.00"
click at [353, 384] on input "text" at bounding box center [405, 381] width 151 height 27
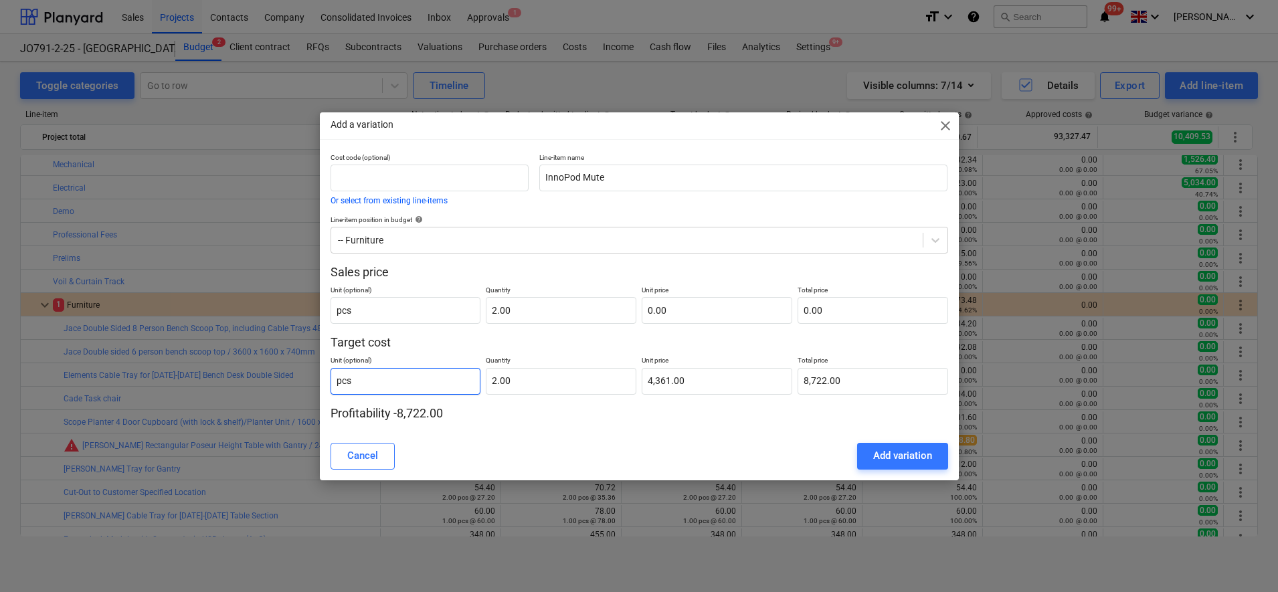
type input "pcs"
type input "2.00"
type input "4,361.00"
drag, startPoint x: 735, startPoint y: 433, endPoint x: 734, endPoint y: 419, distance: 14.1
click at [735, 433] on div "Add a variation close Cost code (optional) Or select from existing line-items L…" at bounding box center [639, 296] width 639 height 368
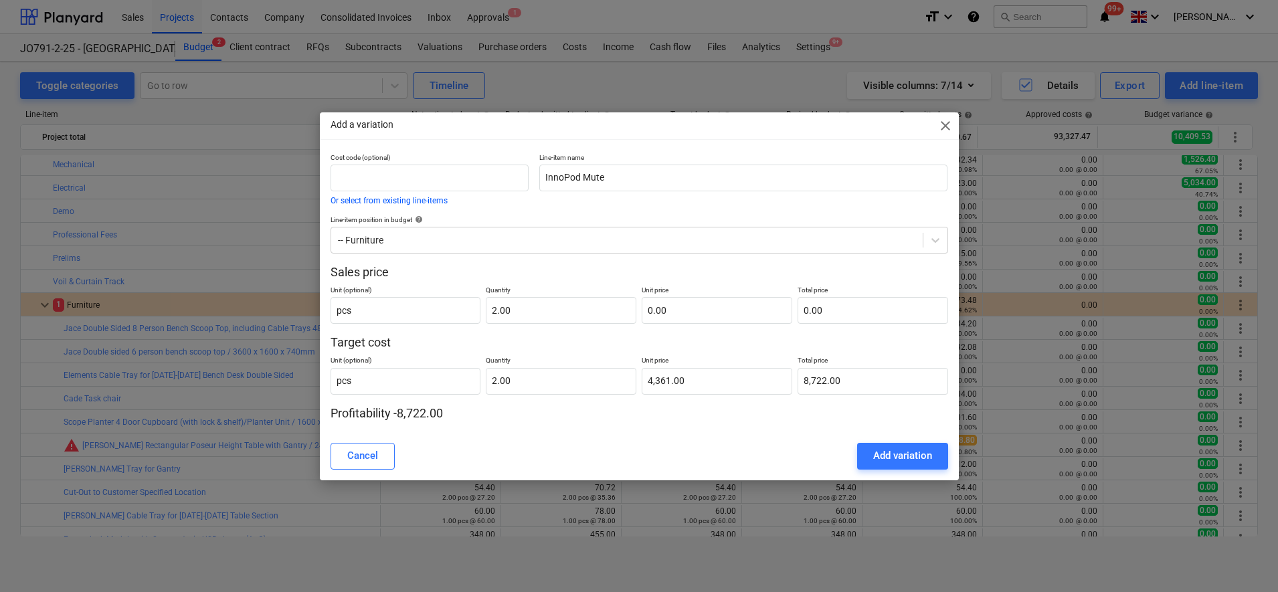
type input "8,722.00"
click at [701, 318] on input "text" at bounding box center [717, 310] width 151 height 27
click at [701, 311] on input "text" at bounding box center [717, 310] width 151 height 27
type input "5"
type input "10.00"
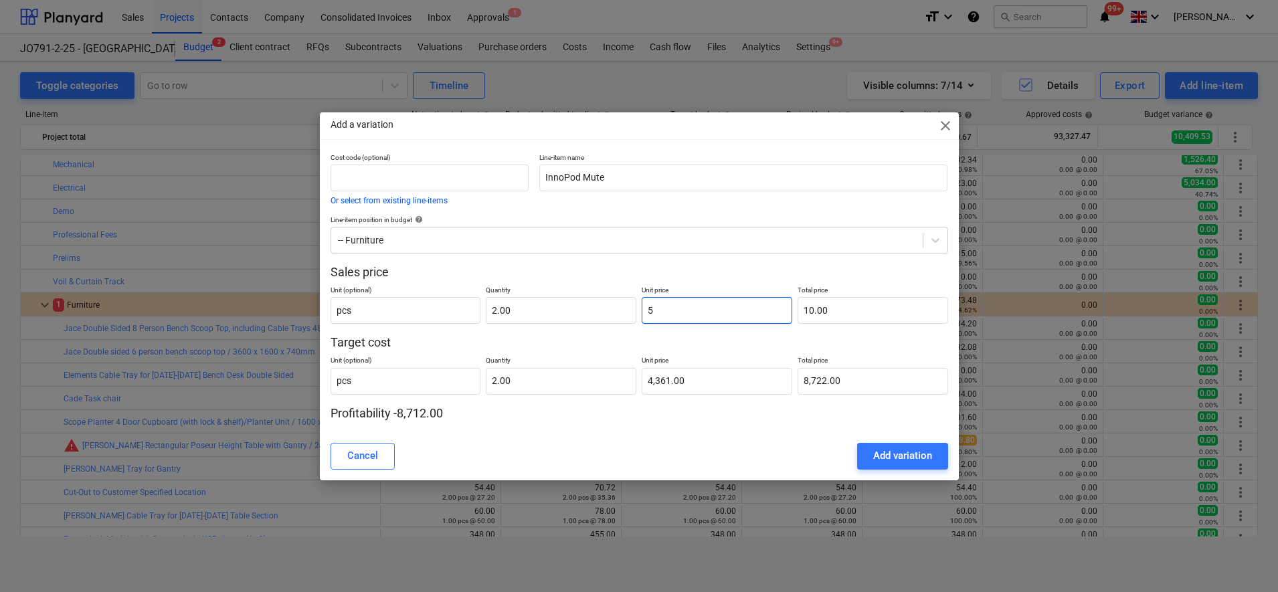
type input "56"
type input "112.00"
type input "568"
type input "1,136.00"
type input "5684"
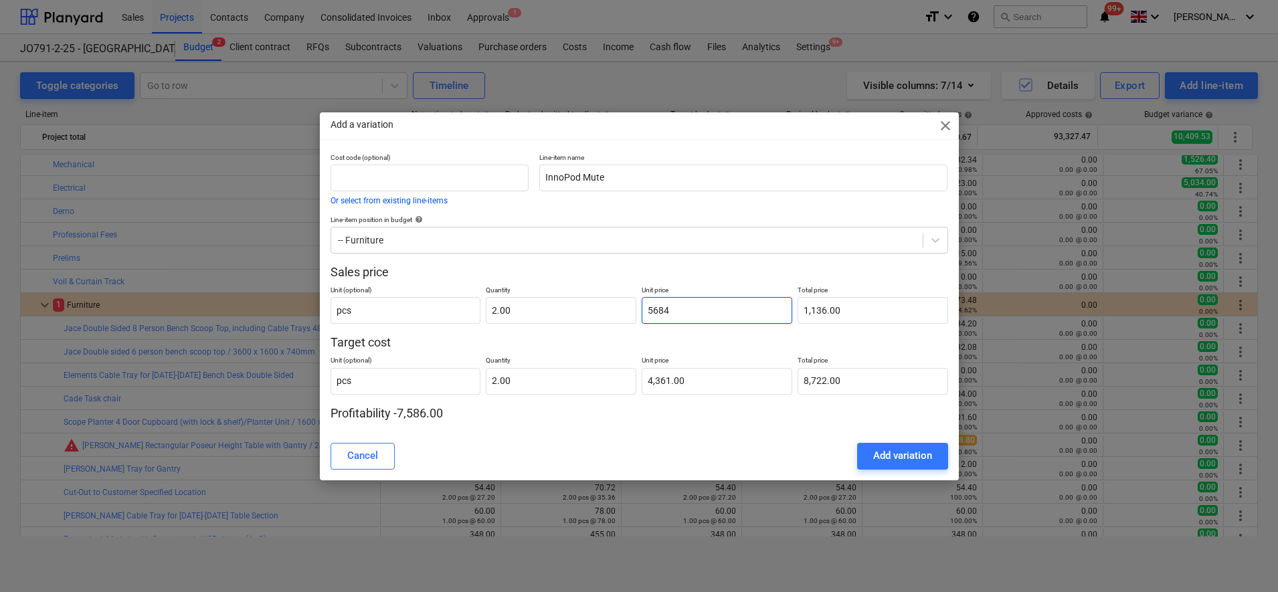
type input "11,368.00"
type input "5684.8"
type input "11,369.60"
type input "5684.84"
type input "11,369.68"
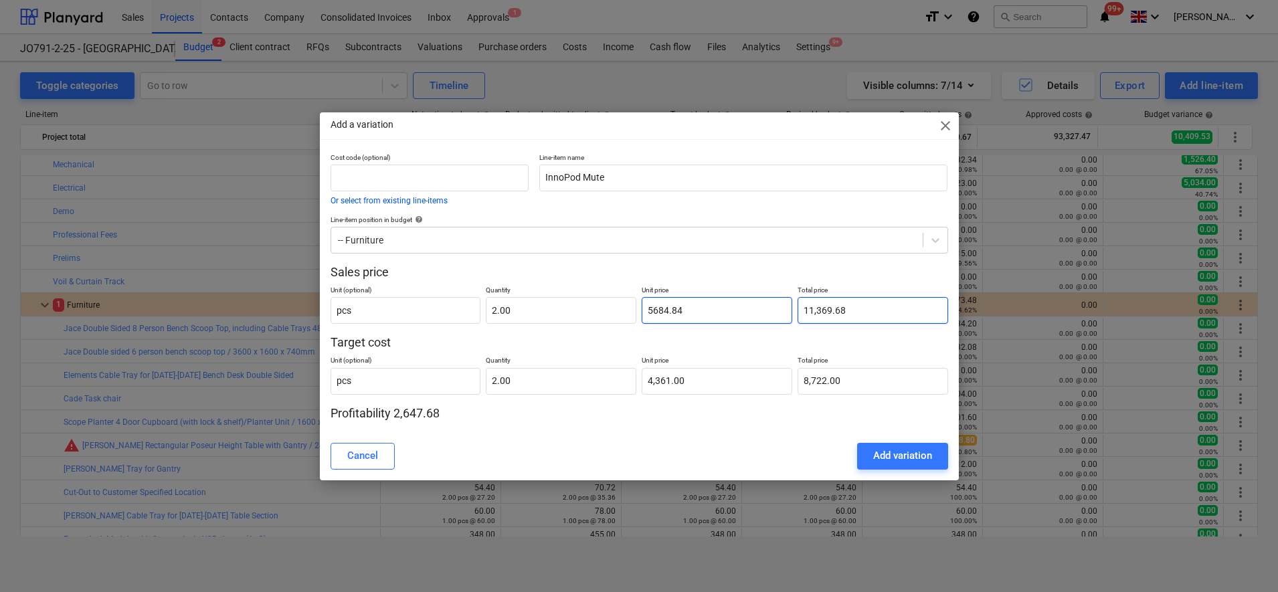
type input "5,684.84"
type input "11,369.68"
click at [903, 457] on div "Add variation" at bounding box center [902, 455] width 59 height 17
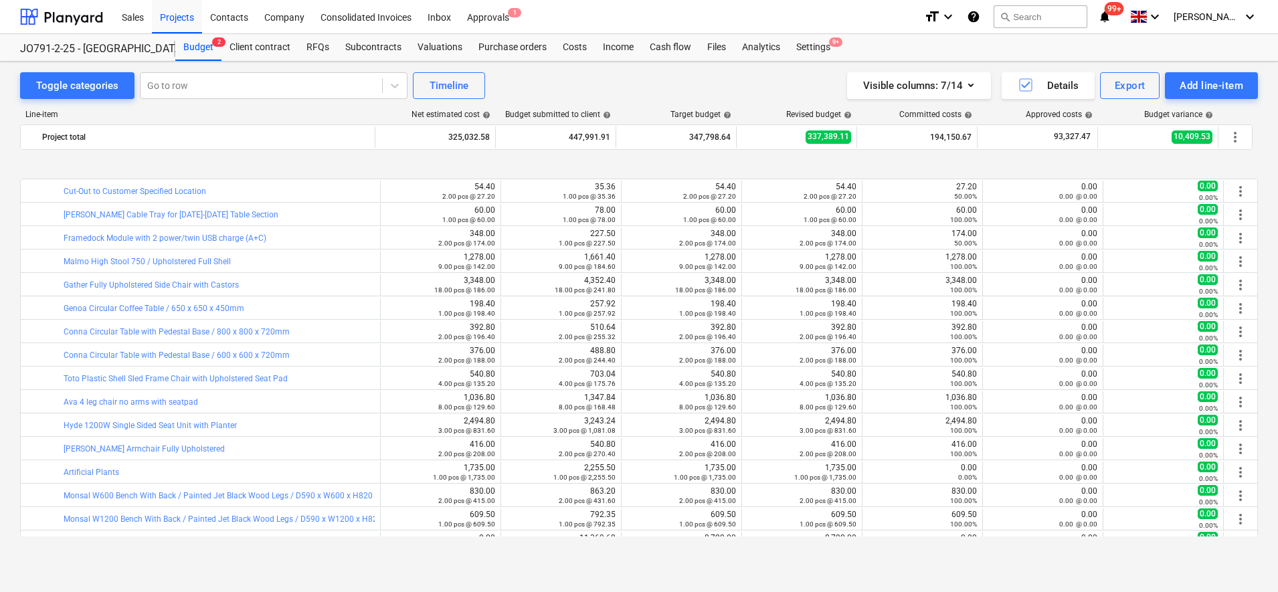
scroll to position [1656, 0]
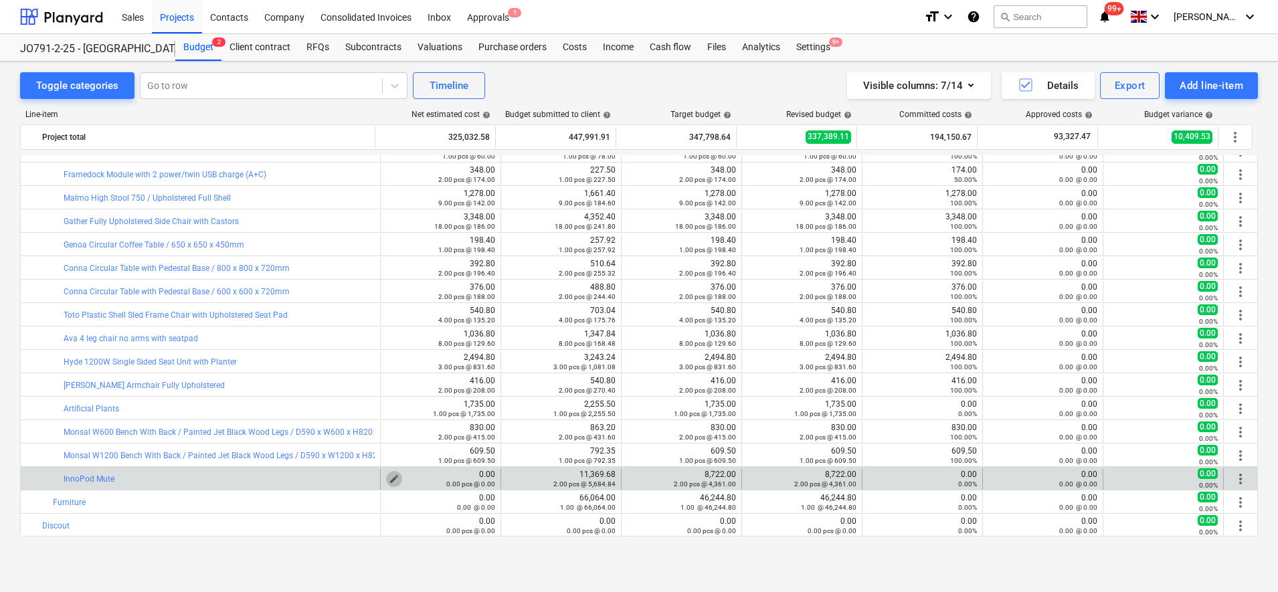
click at [393, 477] on span "edit" at bounding box center [394, 479] width 11 height 11
type textarea "x"
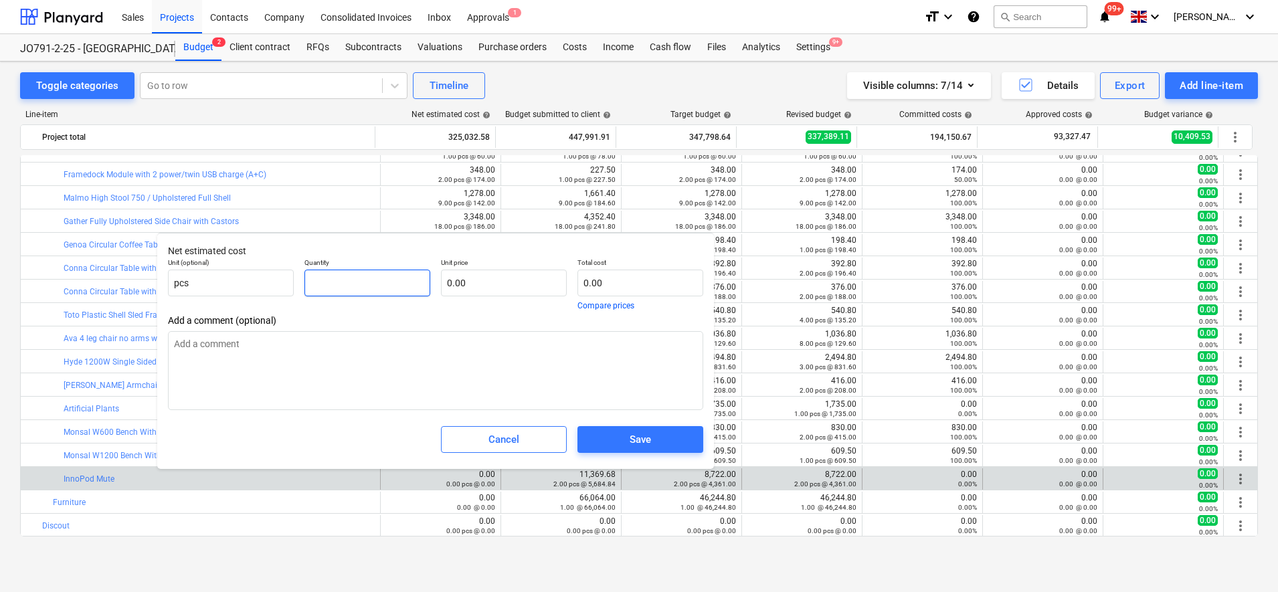
click at [346, 281] on input "text" at bounding box center [367, 283] width 126 height 27
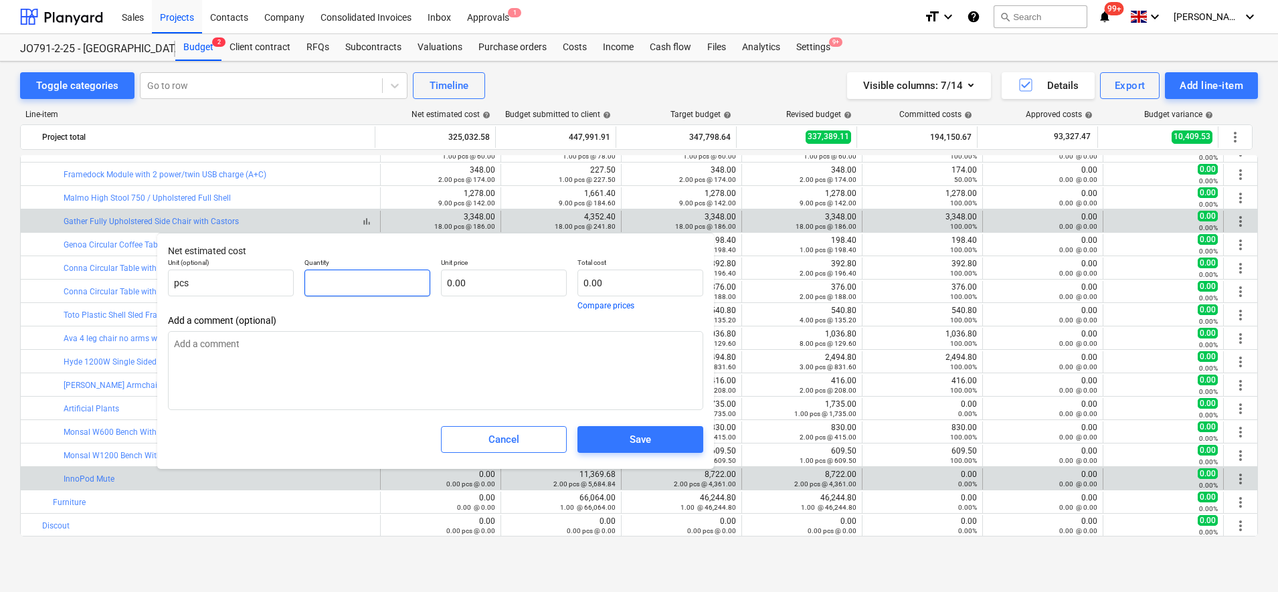
type textarea "x"
type input "2"
type textarea "x"
type input "2.00"
type textarea "x"
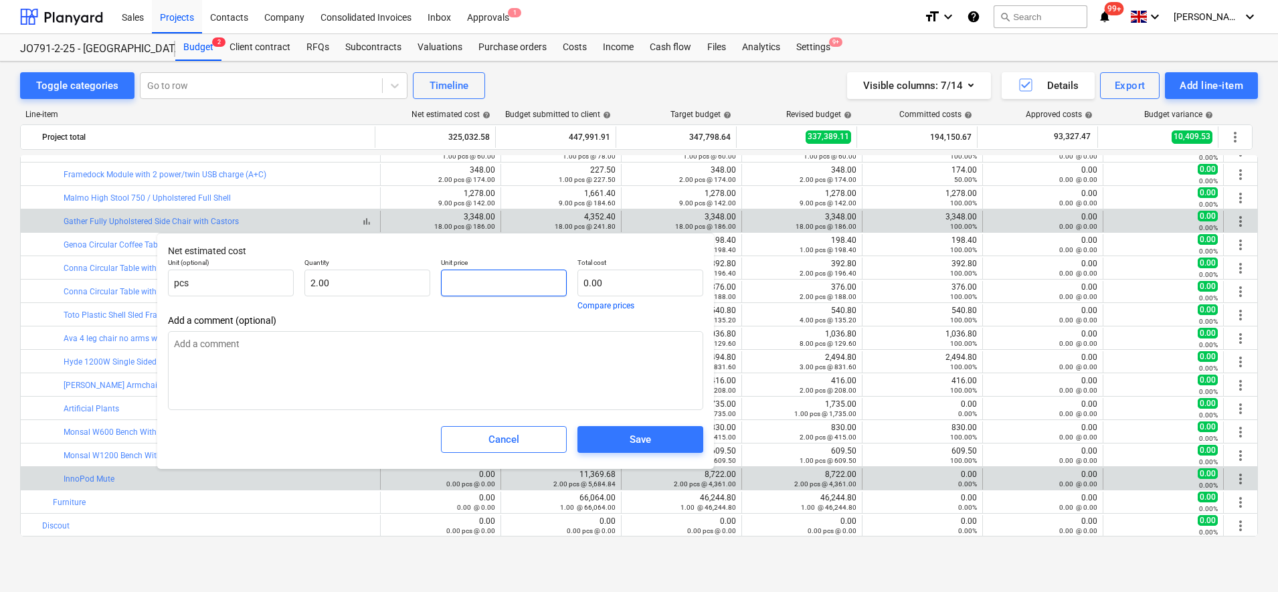
type input "4"
type input "8.00"
type textarea "x"
type input "43"
type input "86.00"
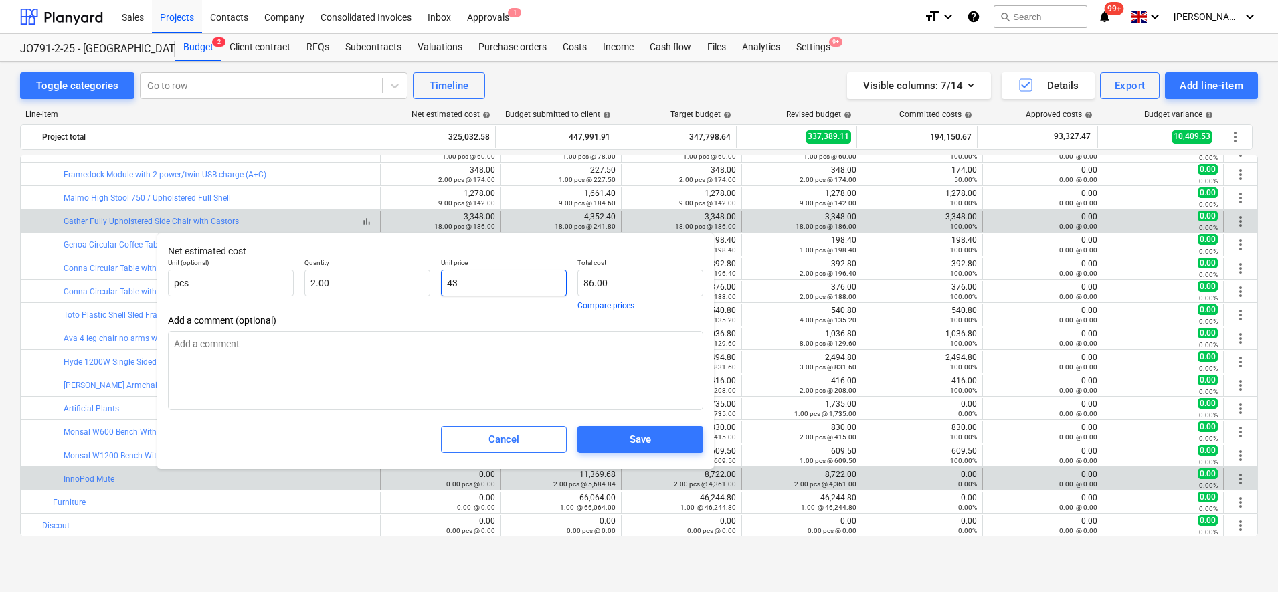
type textarea "x"
type input "436"
type input "872.00"
type textarea "x"
type input "4361"
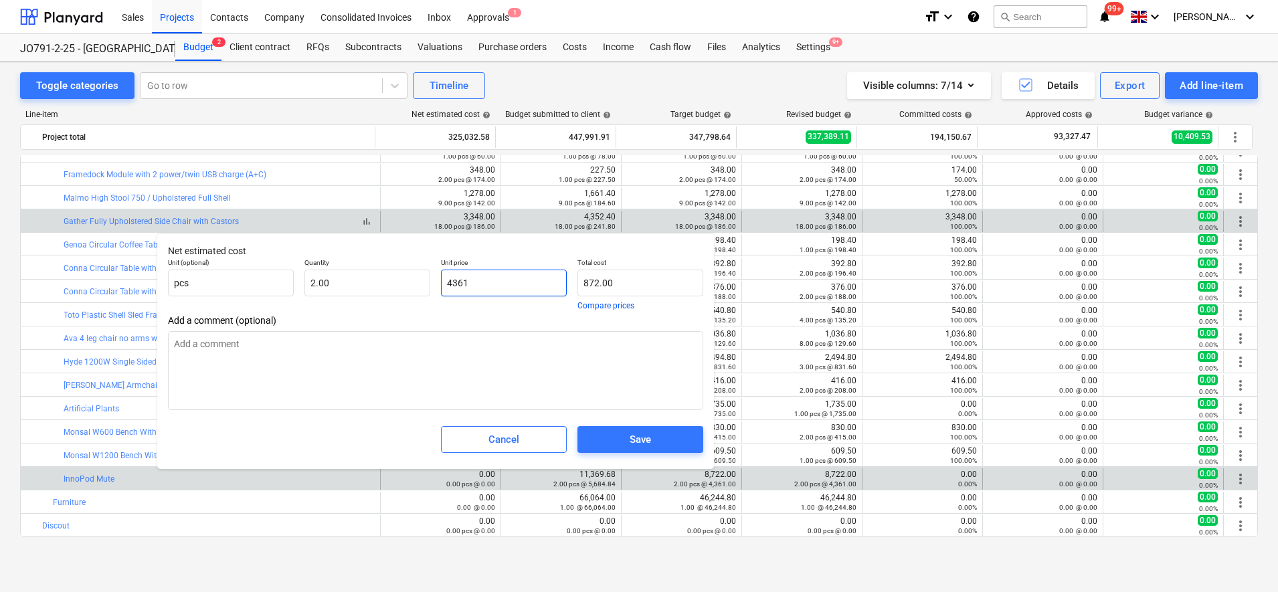
type input "8,722.00"
type input "4361"
type textarea "x"
type input "4,361.00"
type input "8722"
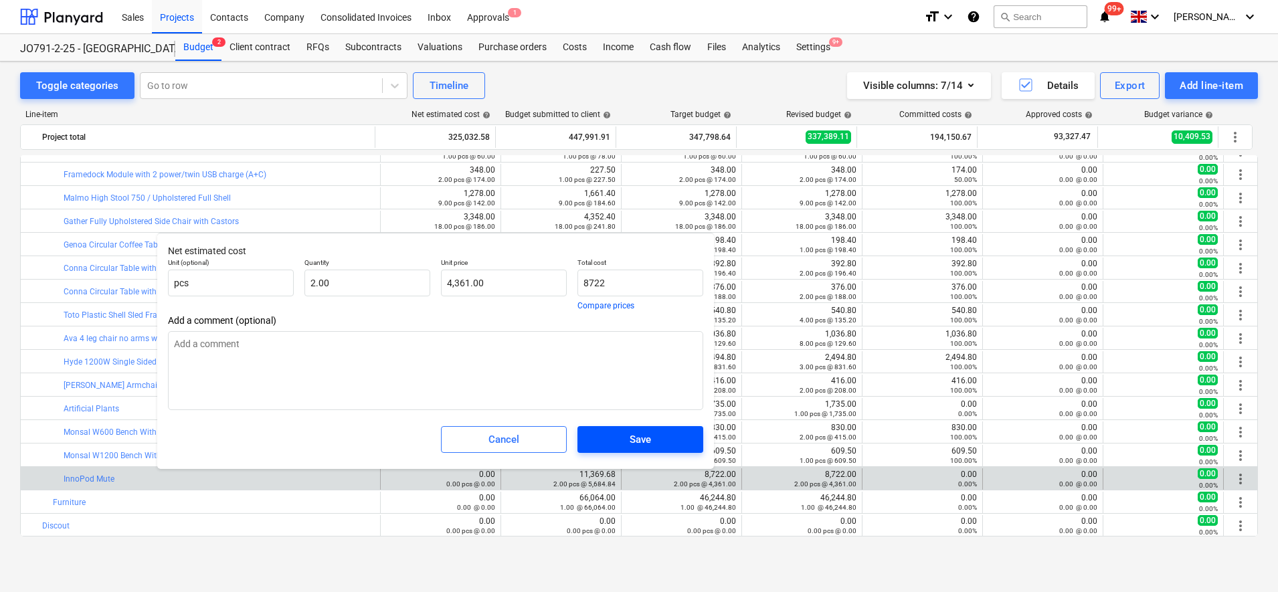
type textarea "x"
type input "8,722.00"
click at [629, 433] on div "Save" at bounding box center [639, 439] width 21 height 17
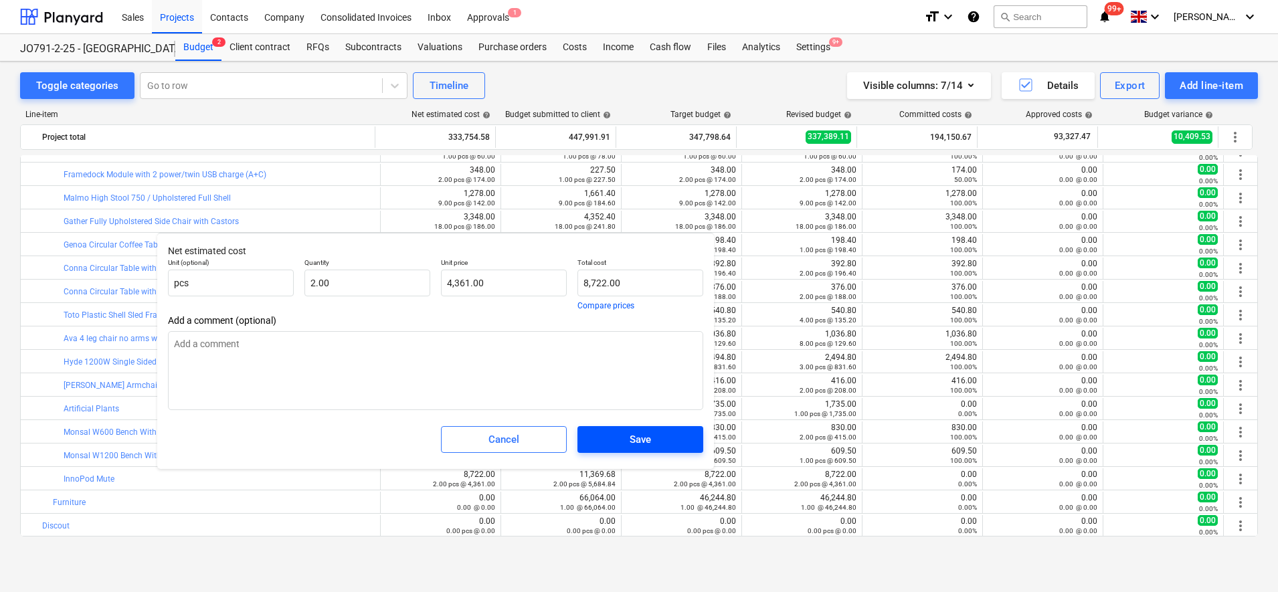
type textarea "x"
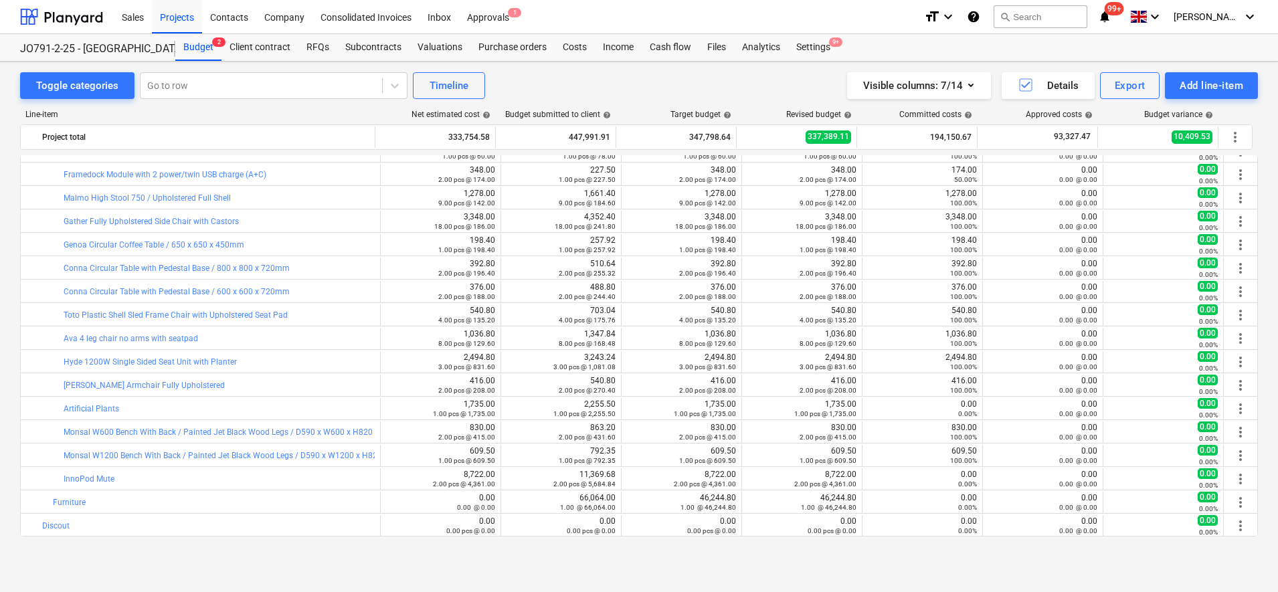
click at [163, 542] on div "Line-item Net estimated cost help Budget submitted to client help Target budget…" at bounding box center [639, 326] width 1238 height 454
click at [1219, 90] on div "Add line-item" at bounding box center [1211, 85] width 64 height 17
click at [1154, 141] on div "Add custom" at bounding box center [1187, 141] width 139 height 23
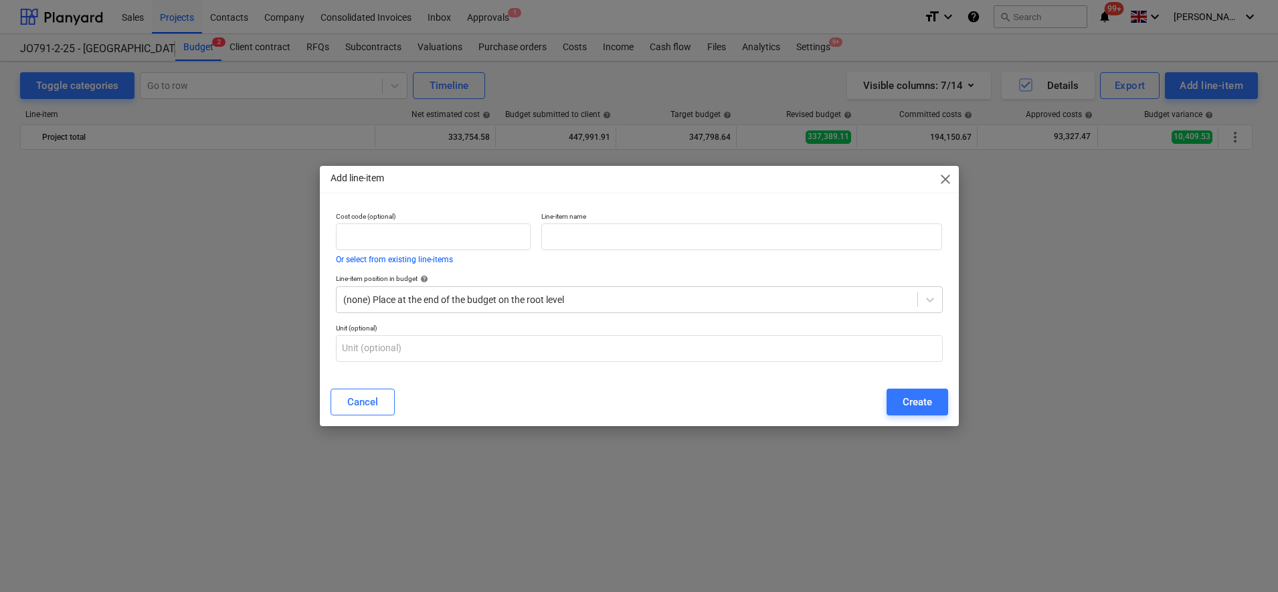
scroll to position [1656, 0]
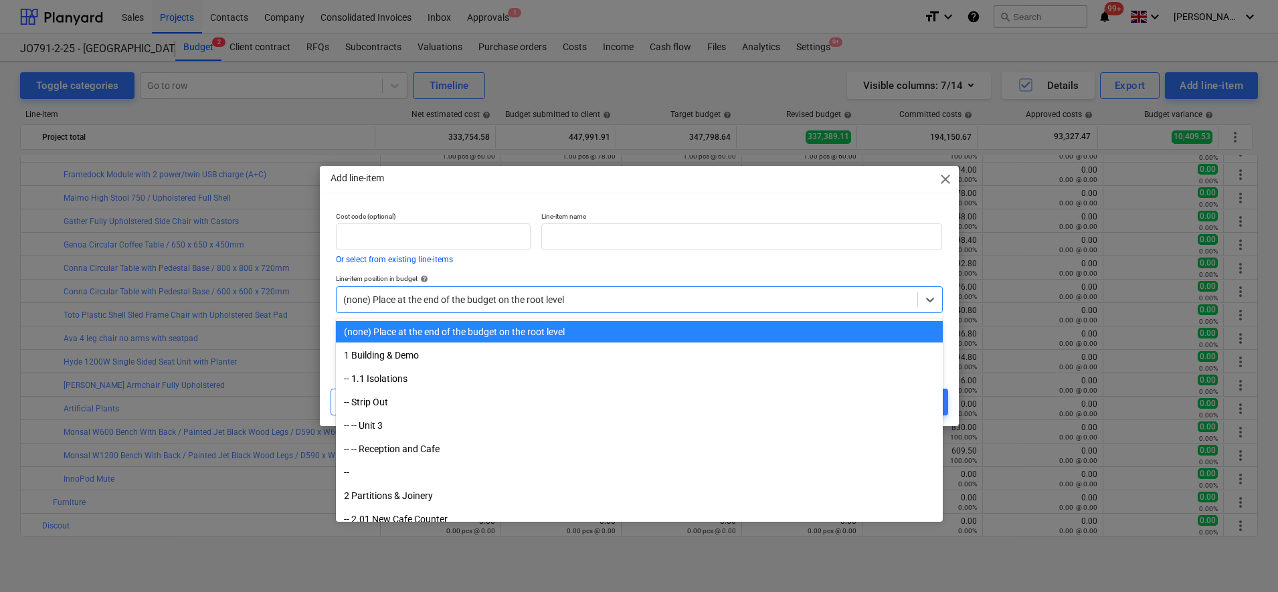
click at [486, 304] on div at bounding box center [626, 299] width 567 height 13
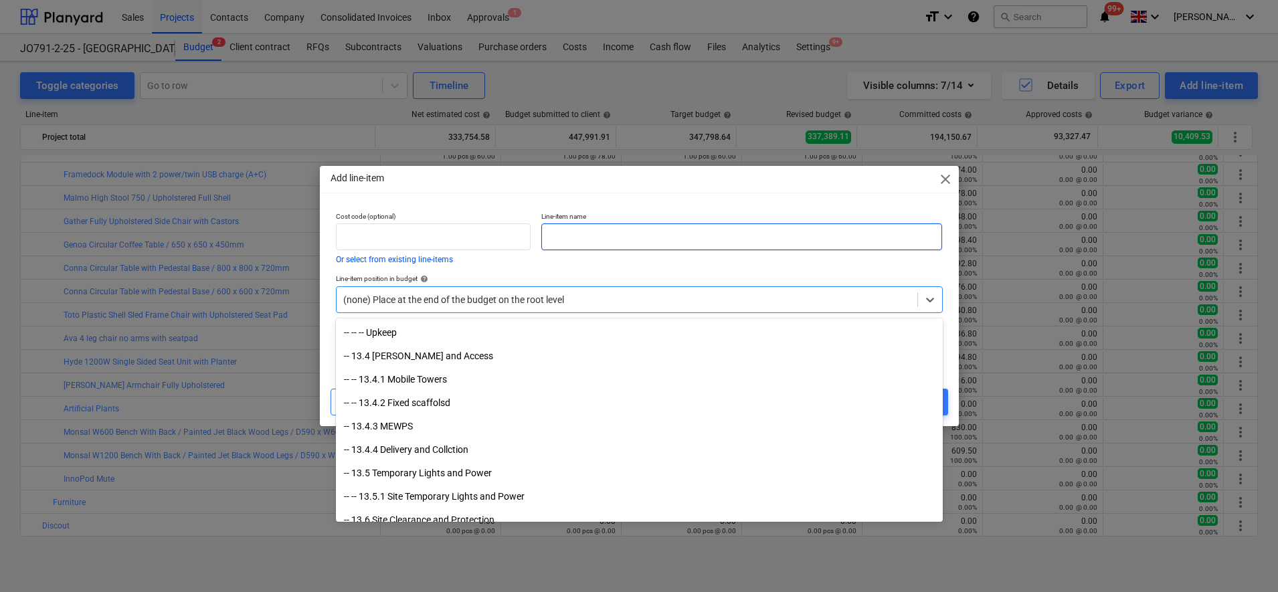
scroll to position [1669, 0]
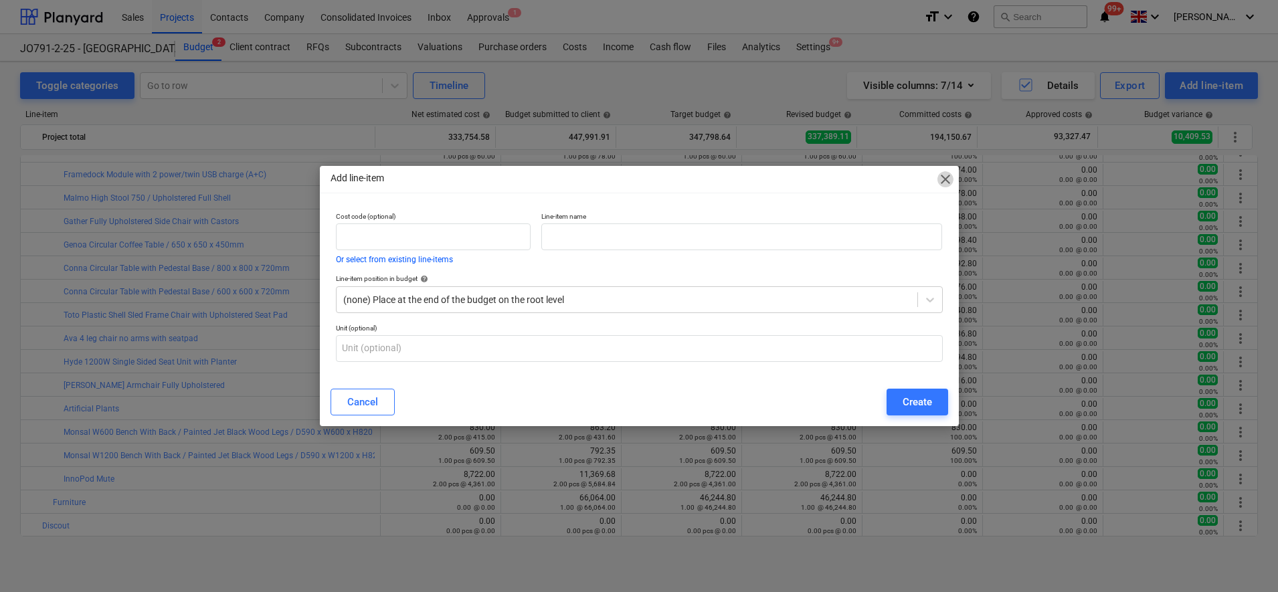
click at [948, 180] on span "close" at bounding box center [945, 179] width 16 height 16
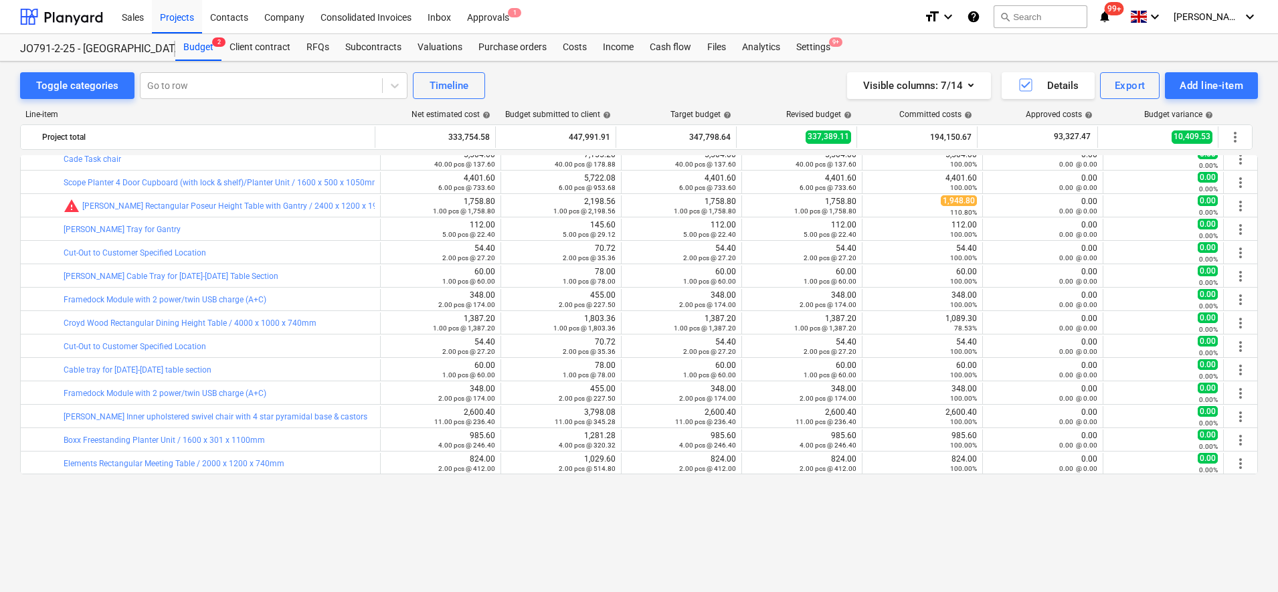
scroll to position [1070, 0]
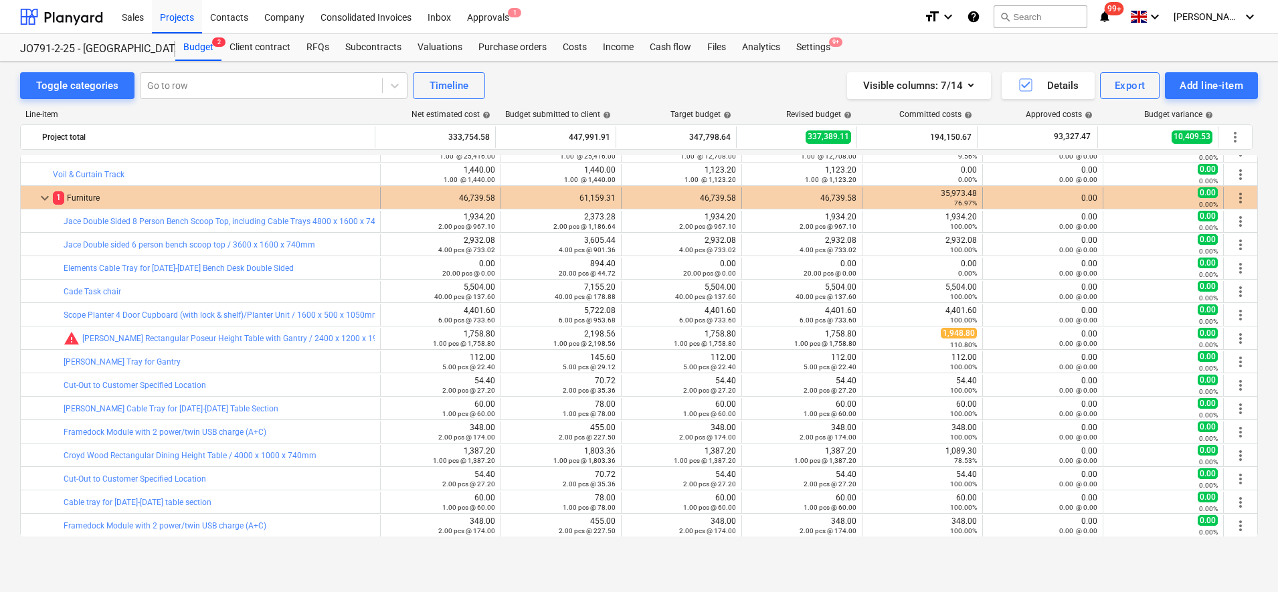
click at [1237, 196] on span "more_vert" at bounding box center [1240, 198] width 16 height 16
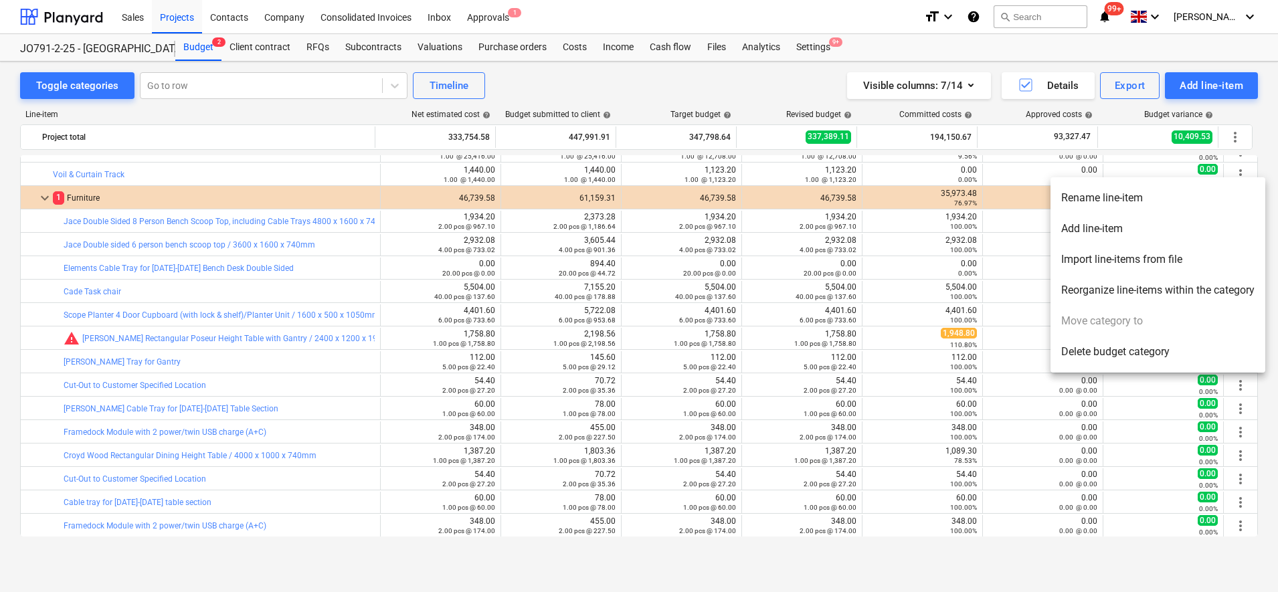
click at [1092, 224] on li "Add line-item" at bounding box center [1157, 228] width 215 height 31
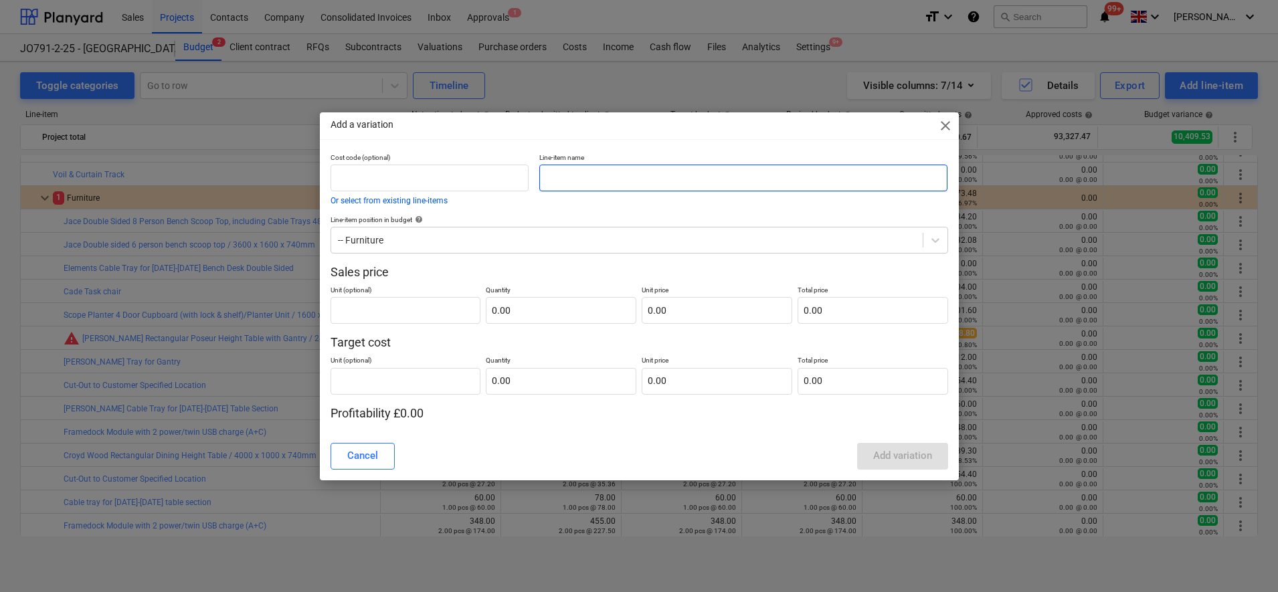
click at [583, 180] on input "text" at bounding box center [743, 178] width 408 height 27
type input "Delivery & Installation"
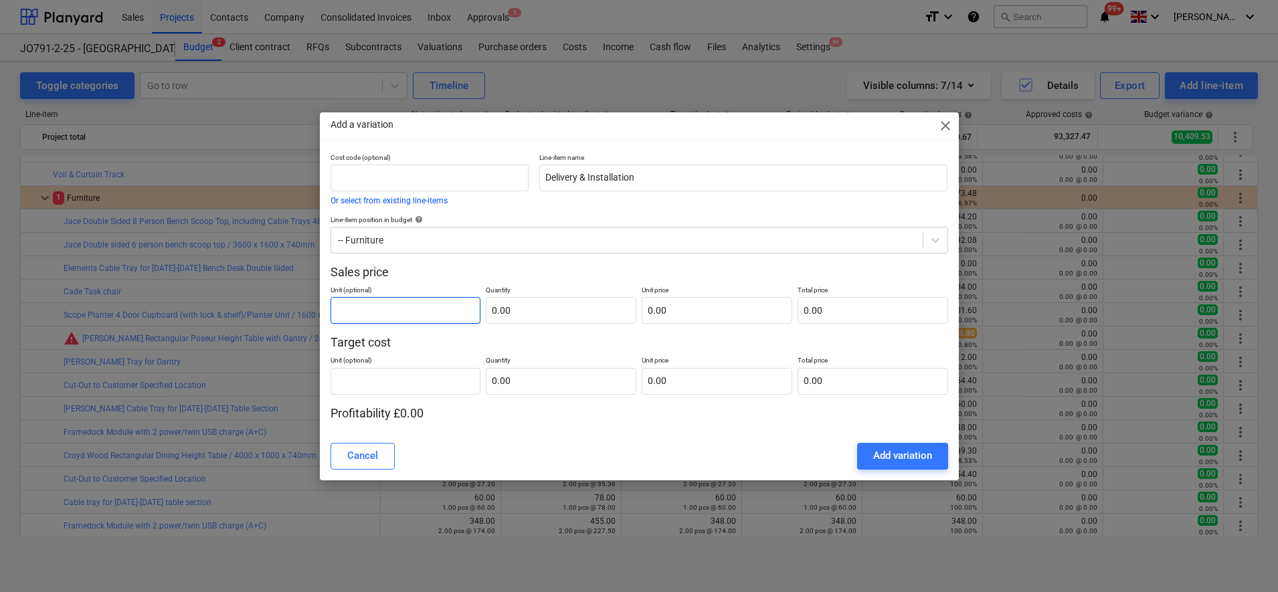
click at [429, 303] on input "text" at bounding box center [405, 310] width 151 height 27
type input "pcs"
type input "1.00"
type input "5"
type input "5.00"
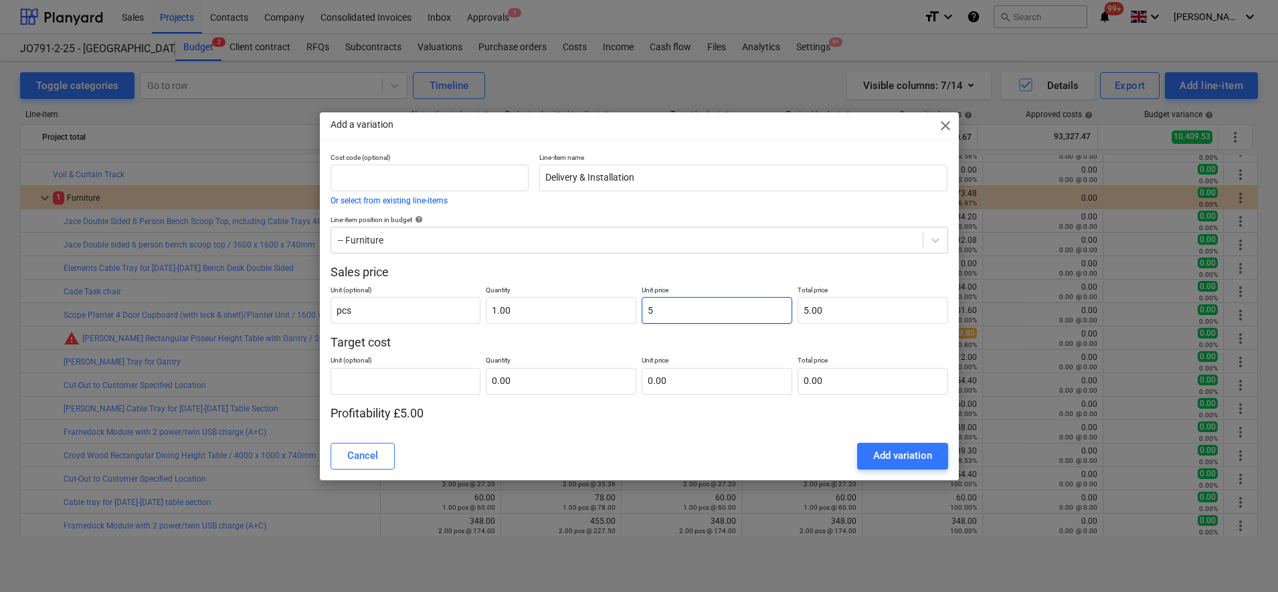
type input "55"
type input "55.00"
type input "550"
type input "550.00"
type input "5500"
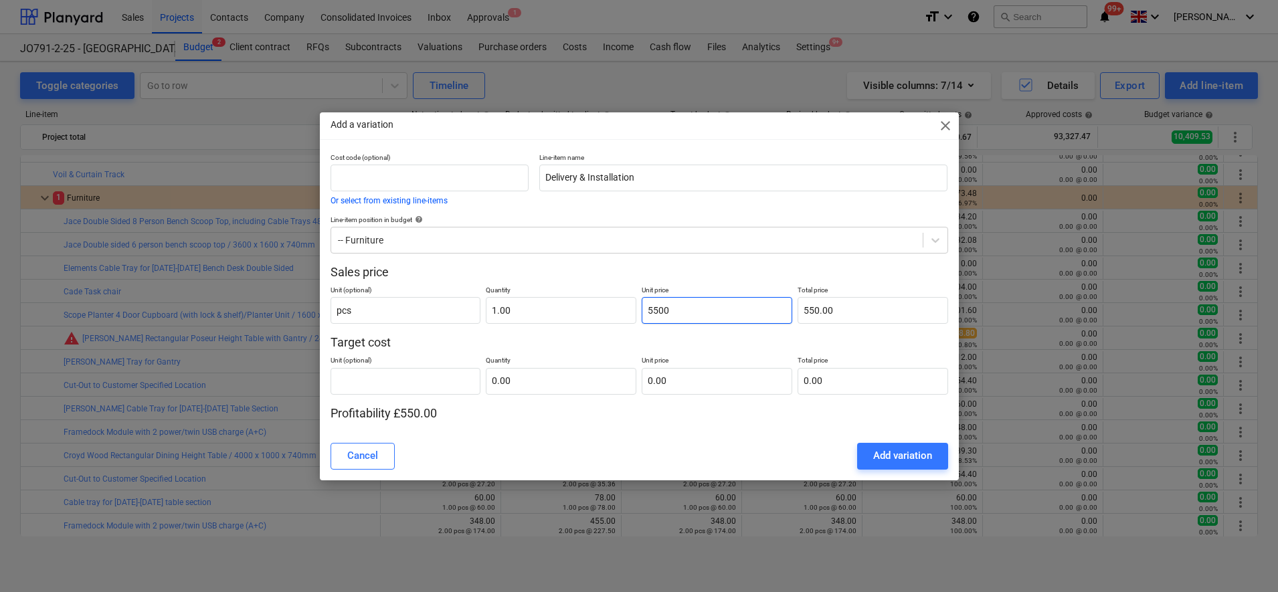
type input "5,500.00"
click at [346, 381] on input "text" at bounding box center [405, 381] width 151 height 27
type input "pcs"
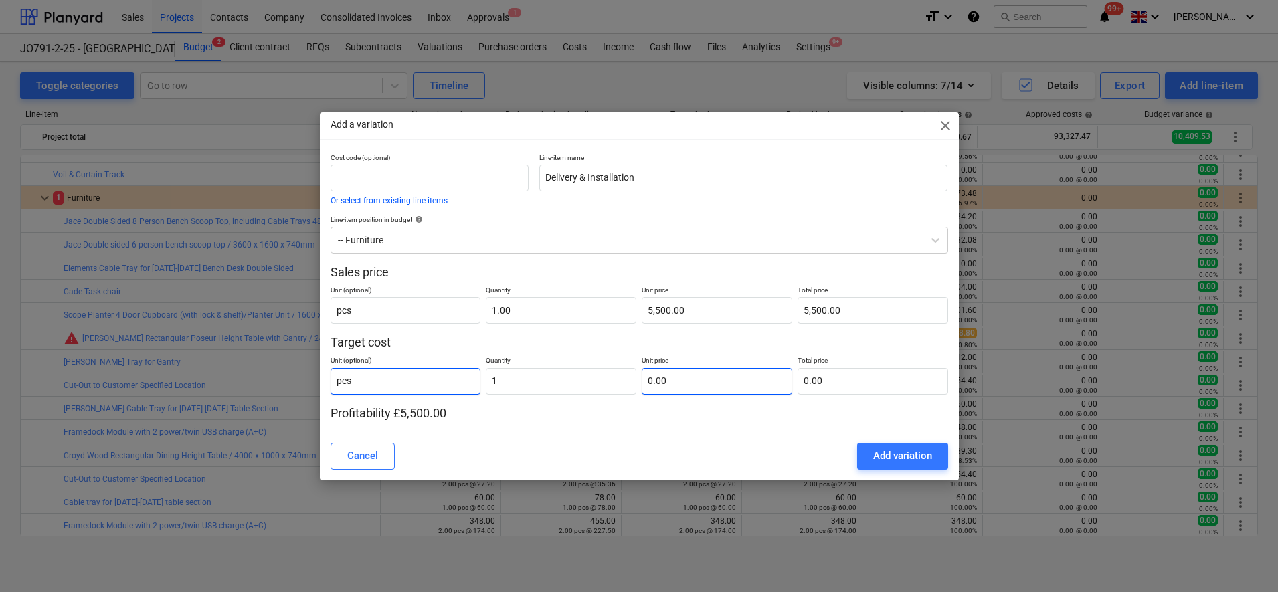
type input "1.00"
type input "2"
type input "2.00"
type input "25"
type input "25.00"
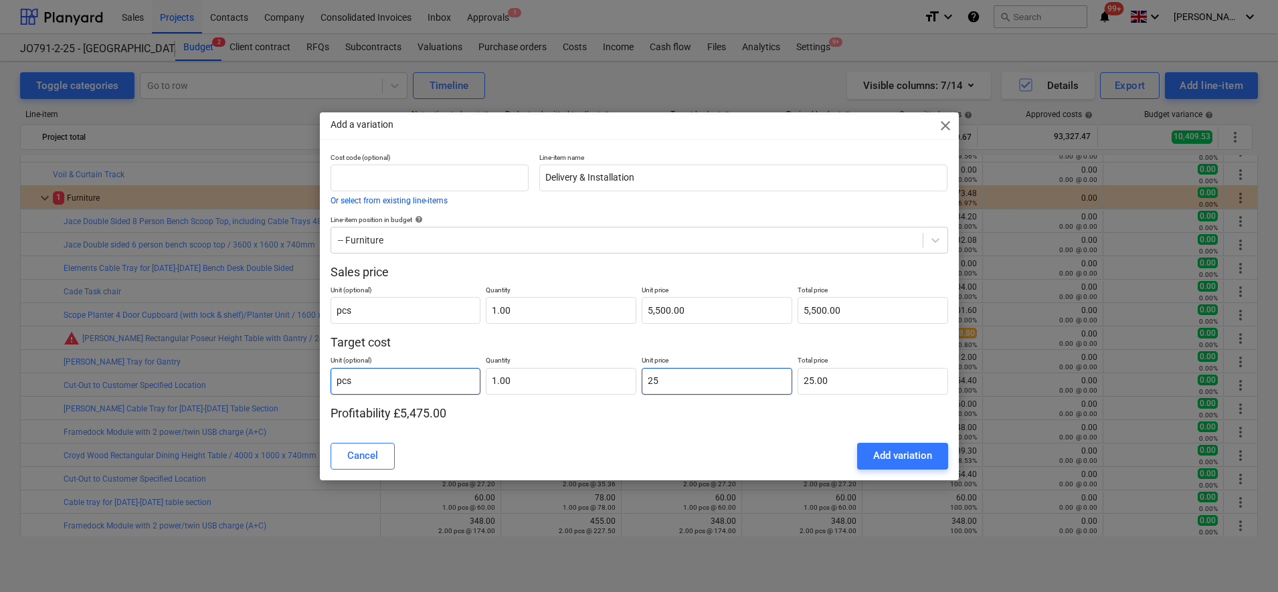
type input "258"
type input "258.00"
type input "2580"
type input "2,580.00"
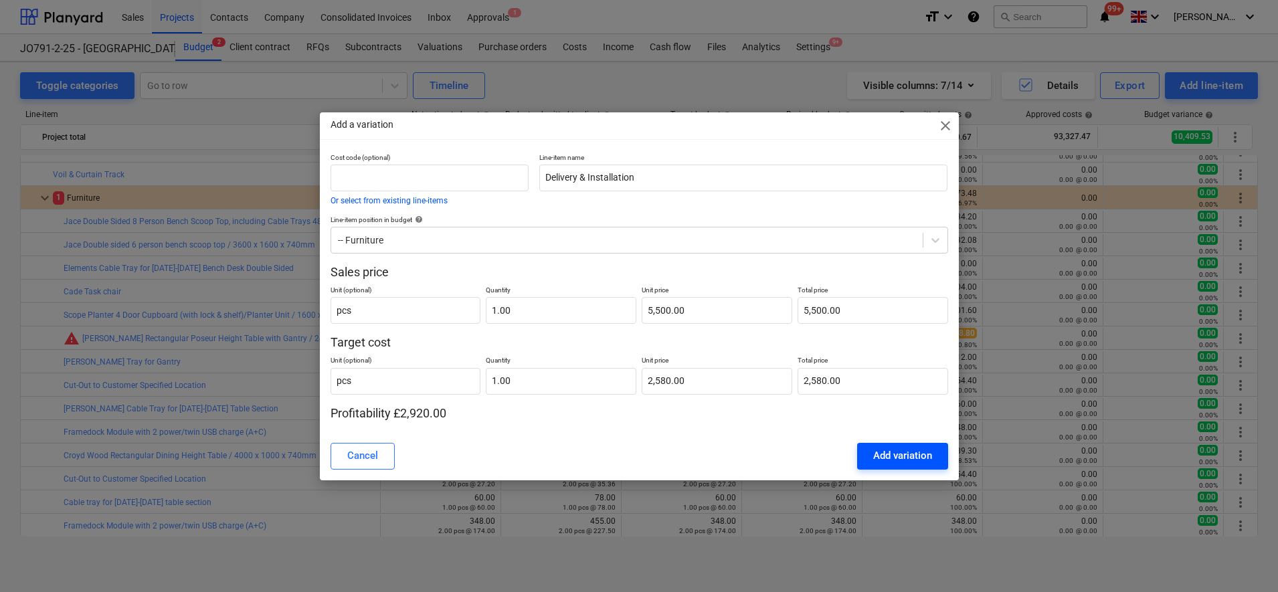
click at [878, 448] on div "Add variation" at bounding box center [902, 455] width 59 height 17
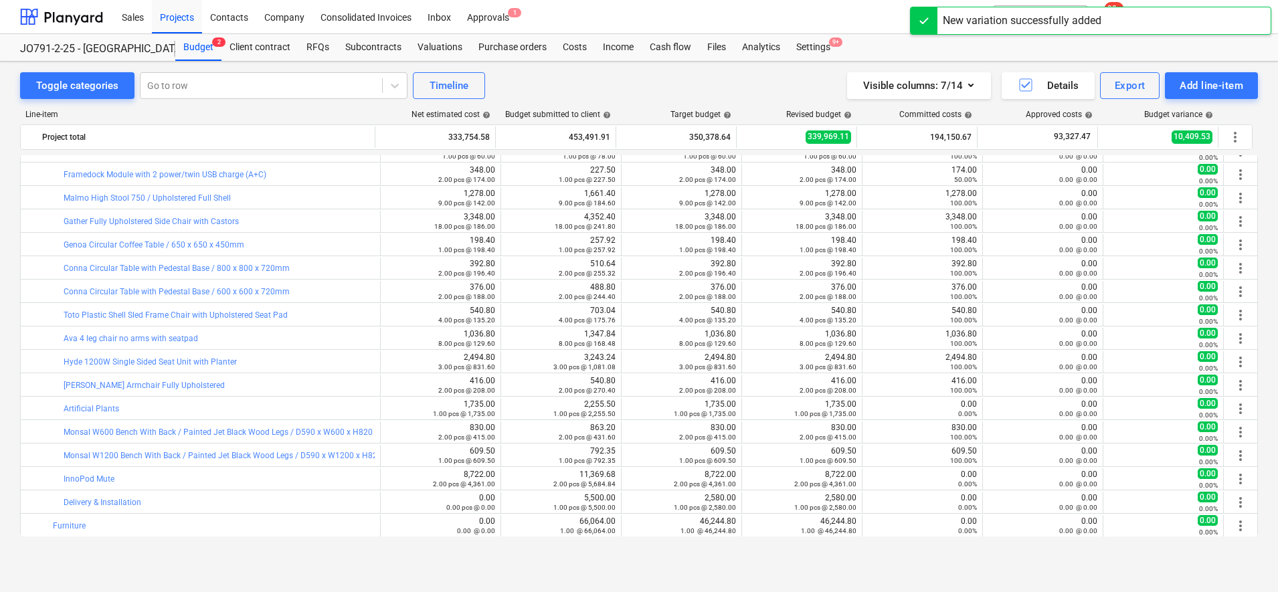
scroll to position [1679, 0]
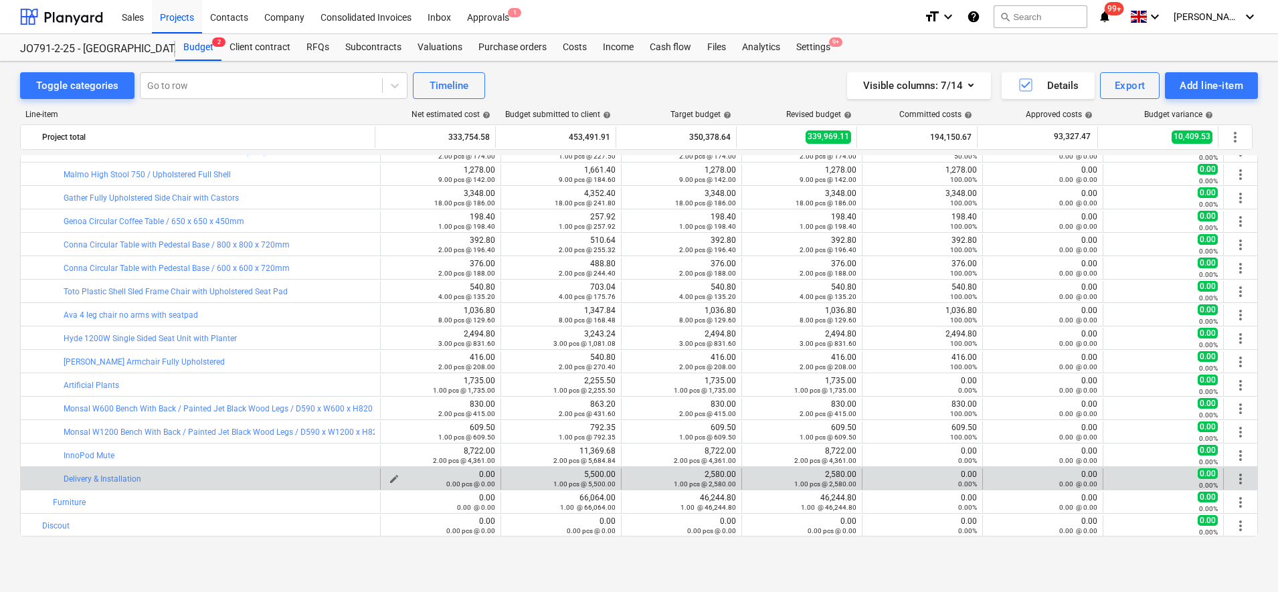
click at [393, 478] on span "edit" at bounding box center [394, 479] width 11 height 11
type textarea "x"
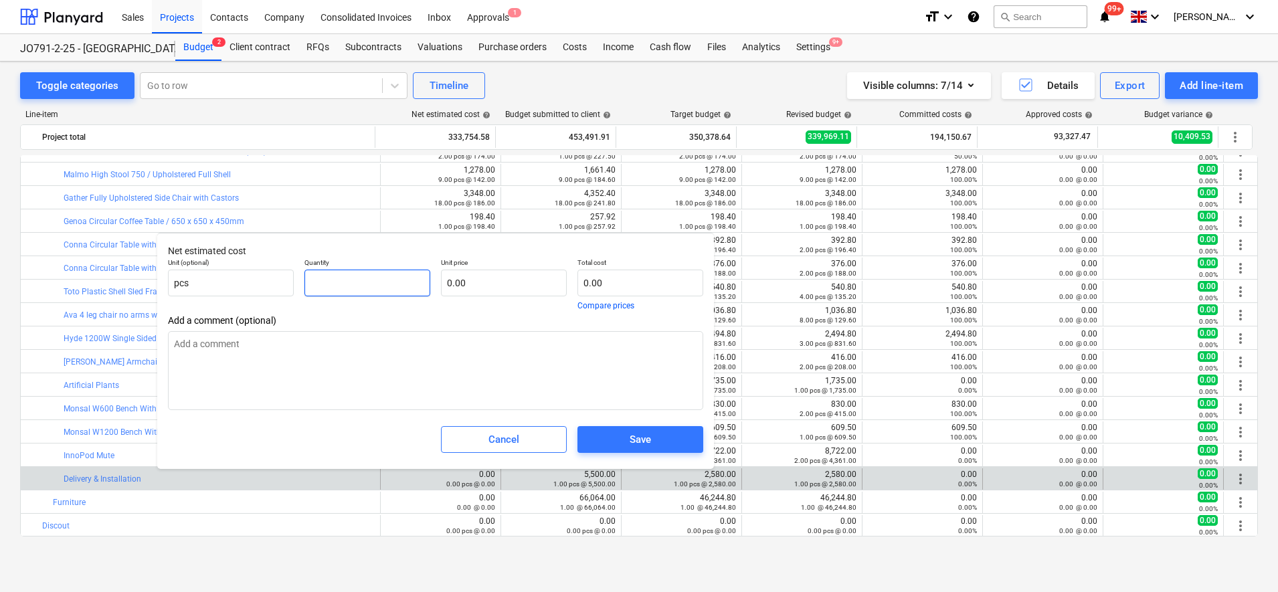
click at [353, 288] on input "text" at bounding box center [367, 283] width 126 height 27
type textarea "x"
type input "1"
type textarea "x"
type input "1.00"
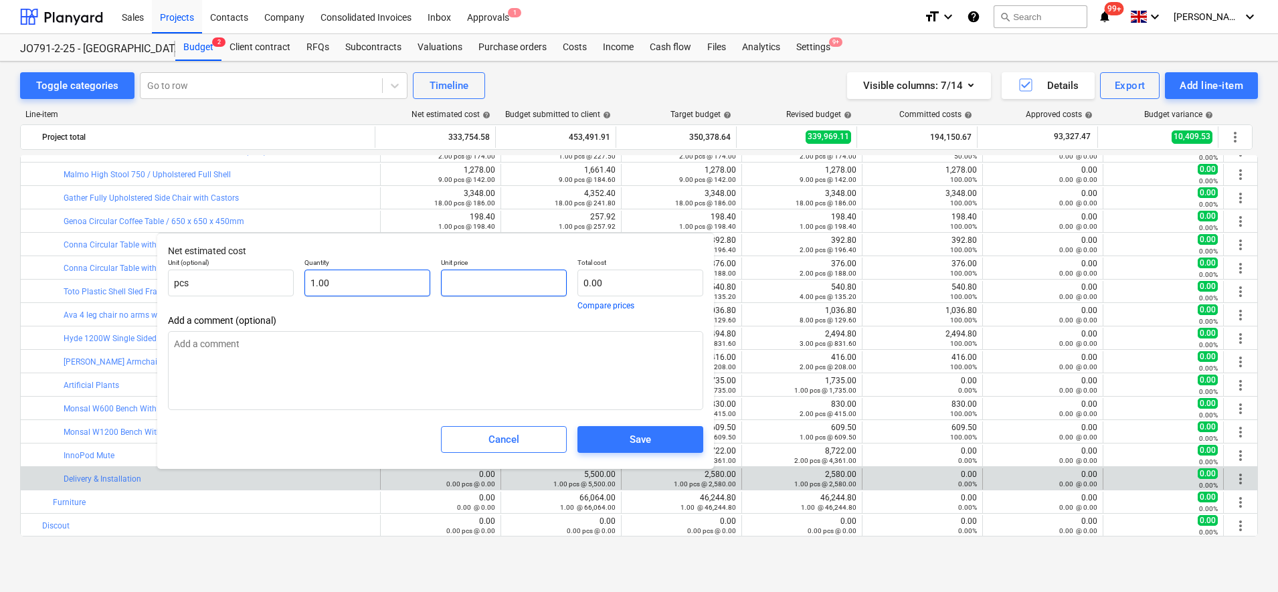
type textarea "x"
type input "2"
type input "2.00"
type textarea "x"
type input "25"
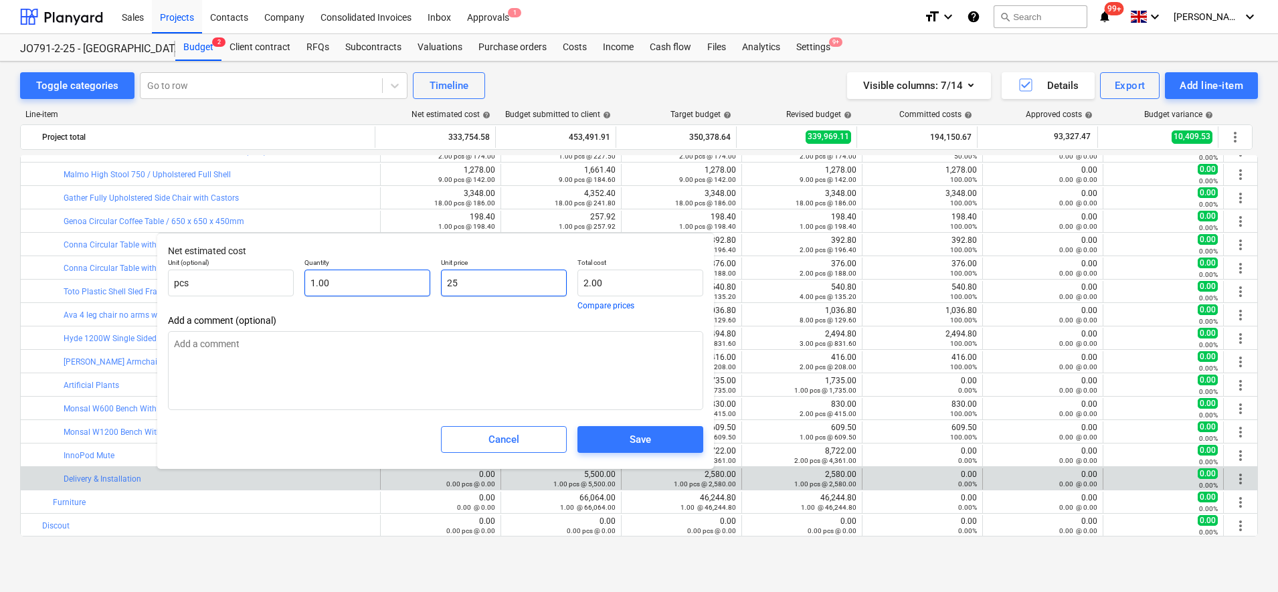
type input "25.00"
type textarea "x"
type input "258"
type input "258.00"
type textarea "x"
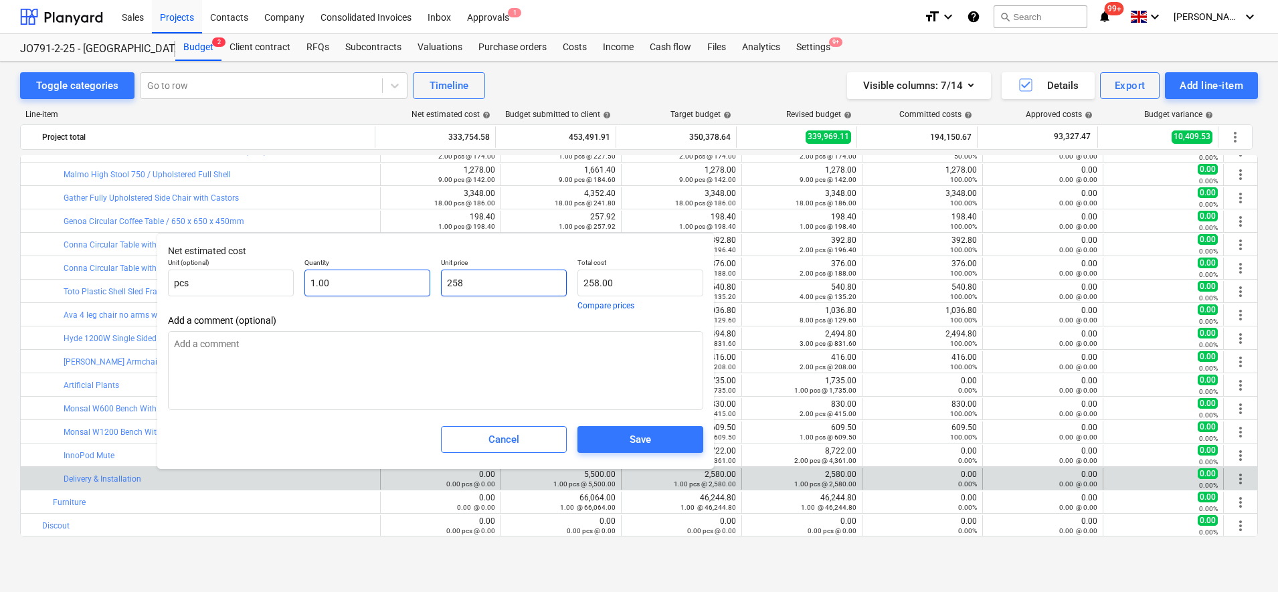
type input "2580"
type input "2,580.00"
type input "2580"
type textarea "x"
type input "2,580.00"
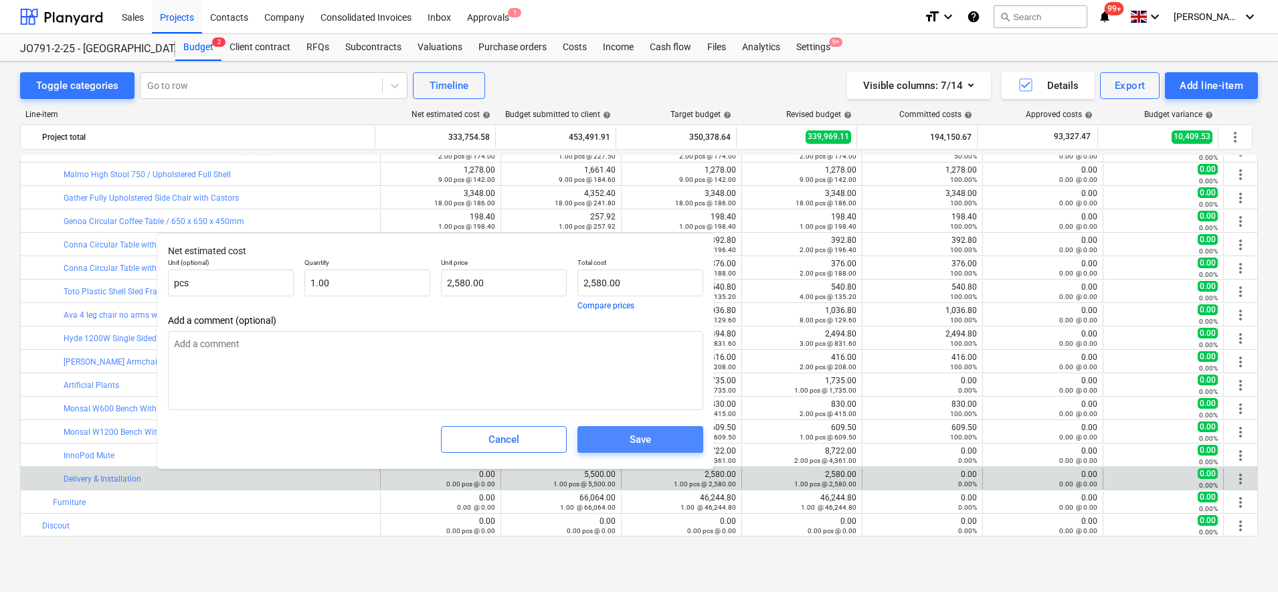
click at [648, 453] on button "Save" at bounding box center [640, 439] width 126 height 27
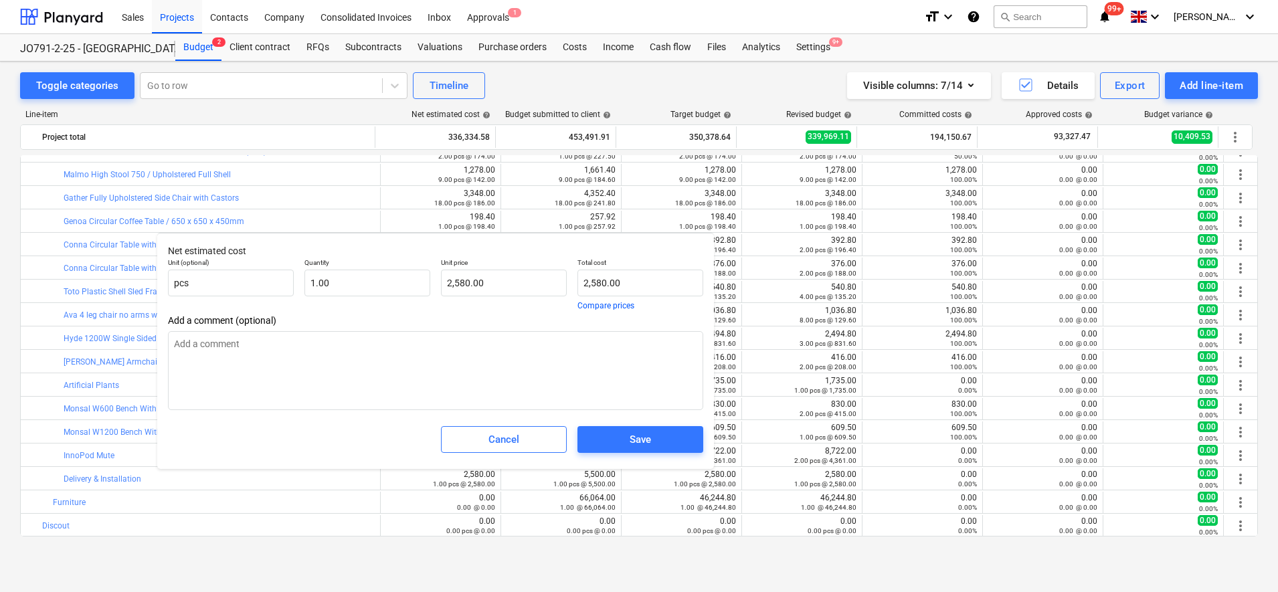
type textarea "x"
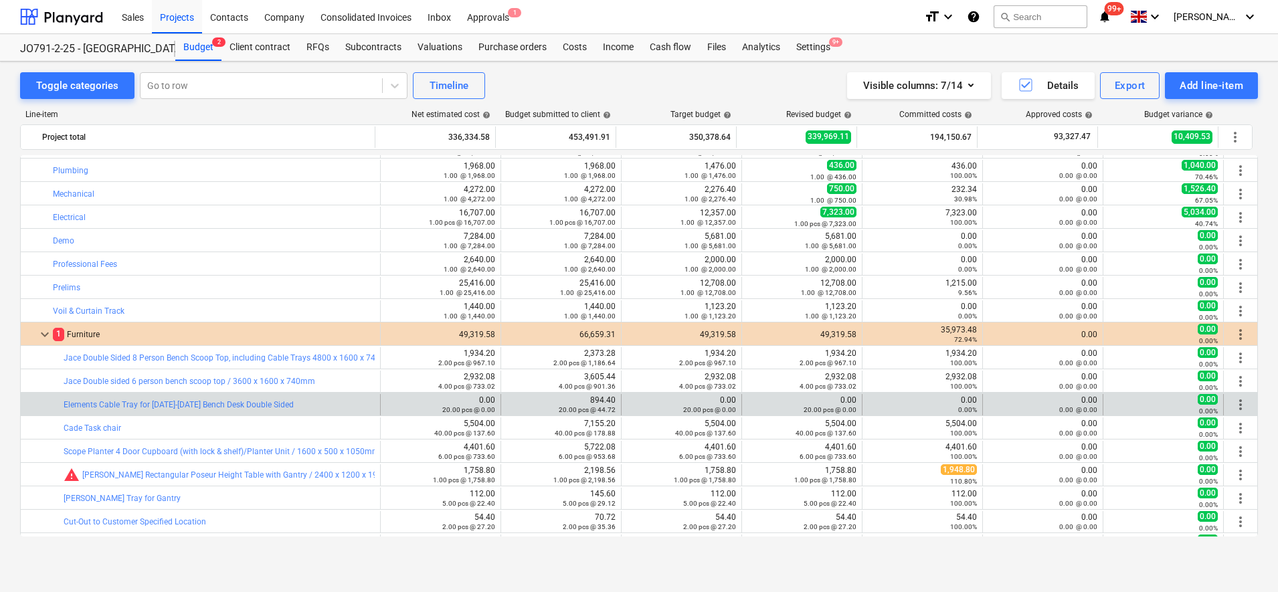
scroll to position [926, 0]
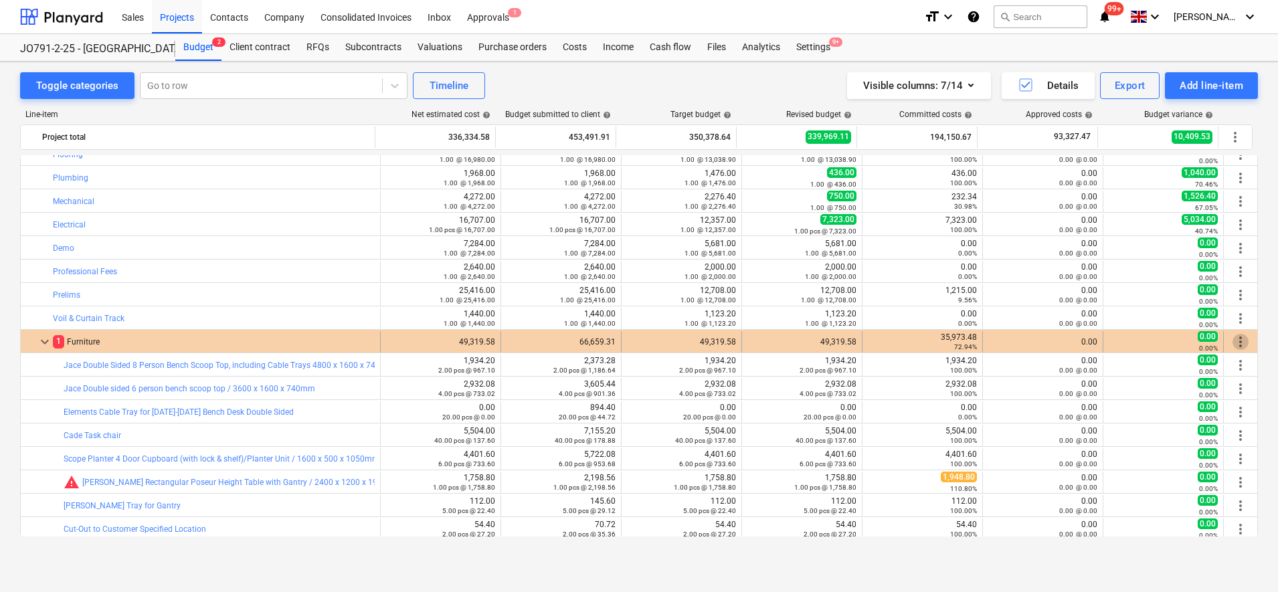
click at [1232, 342] on span "more_vert" at bounding box center [1240, 342] width 16 height 16
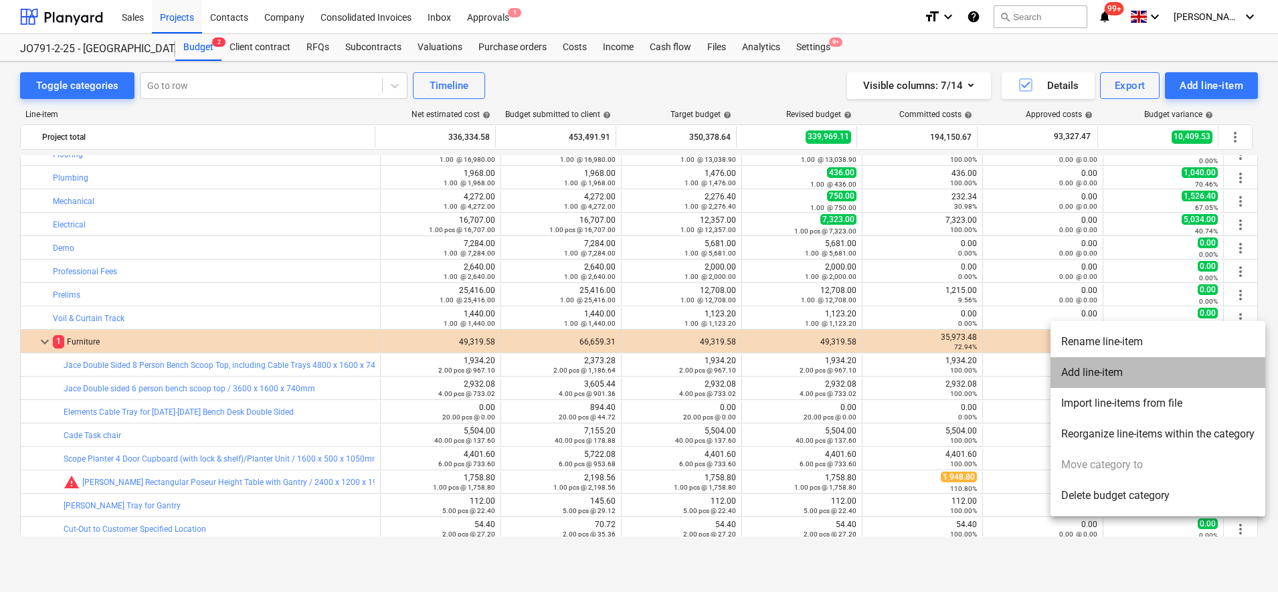
click at [1122, 371] on li "Add line-item" at bounding box center [1157, 372] width 215 height 31
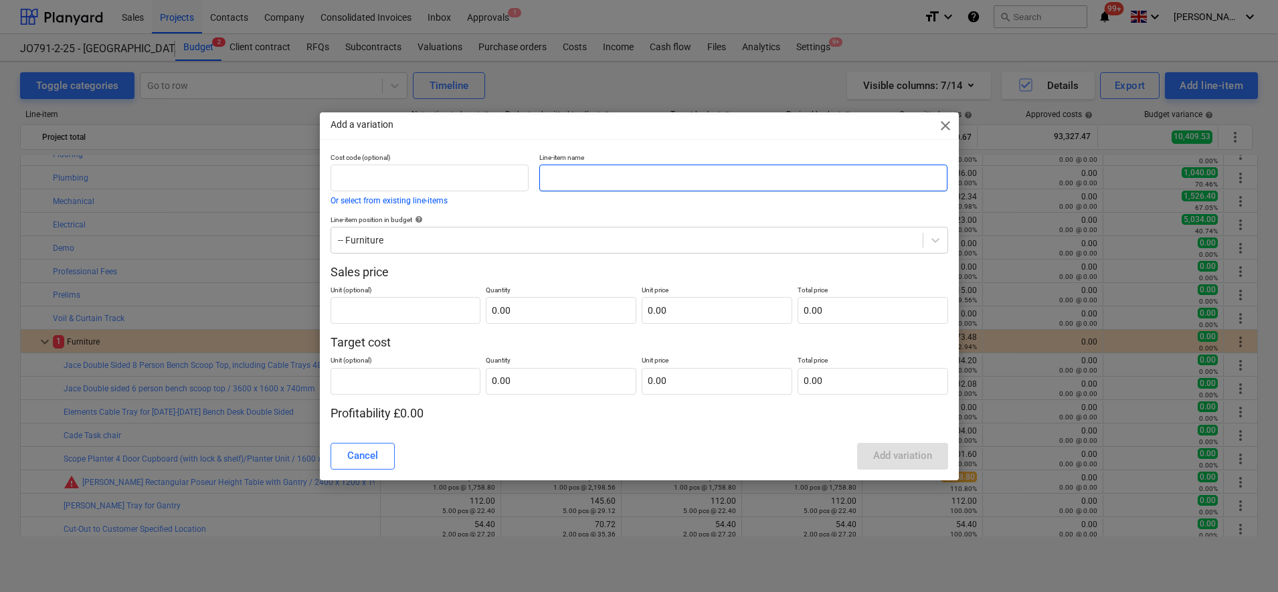
click at [573, 177] on input "text" at bounding box center [743, 178] width 408 height 27
paste input "Floor to ceiling Plexus Wall unit"
type input "Floor to ceiling Plexus Wall unit"
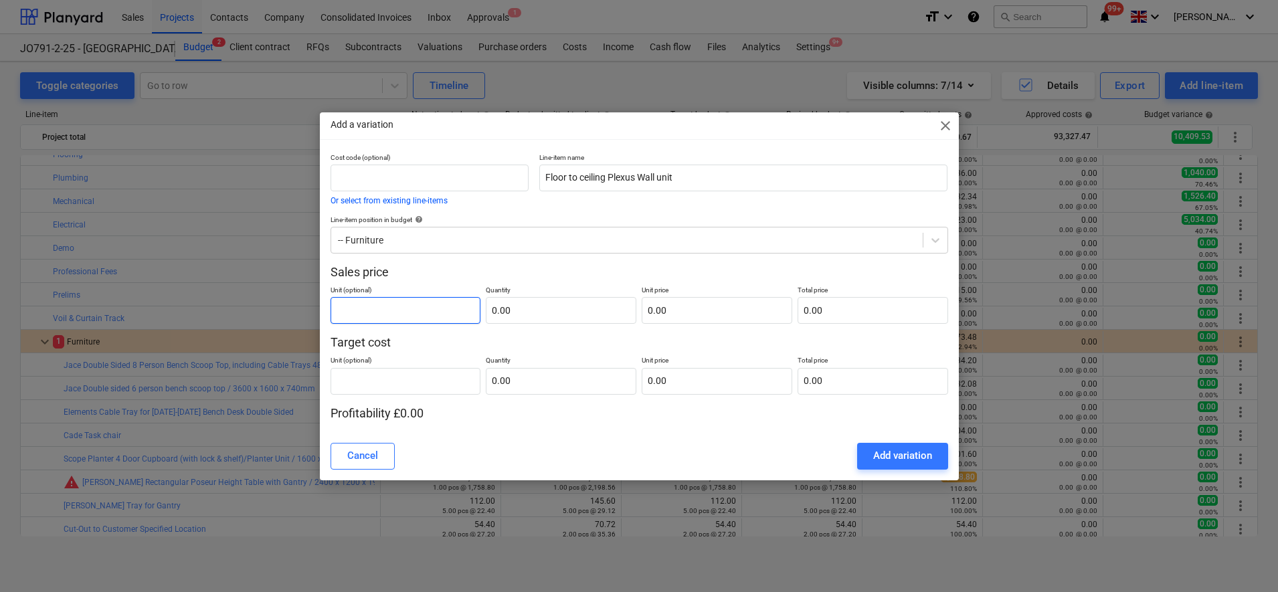
click at [429, 308] on input "text" at bounding box center [405, 310] width 151 height 27
type input "pcs"
type input "1.00"
type input "0.00"
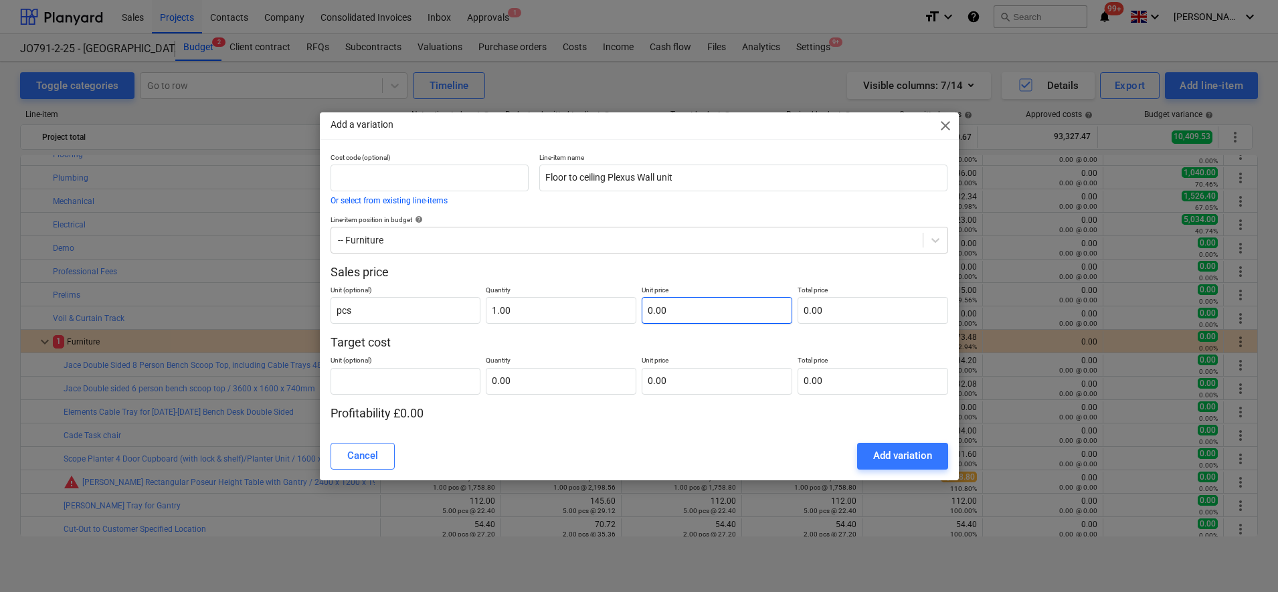
click at [687, 312] on input "0.00" at bounding box center [717, 310] width 151 height 27
type input "3"
type input "3.00"
type input "35"
type input "35.00"
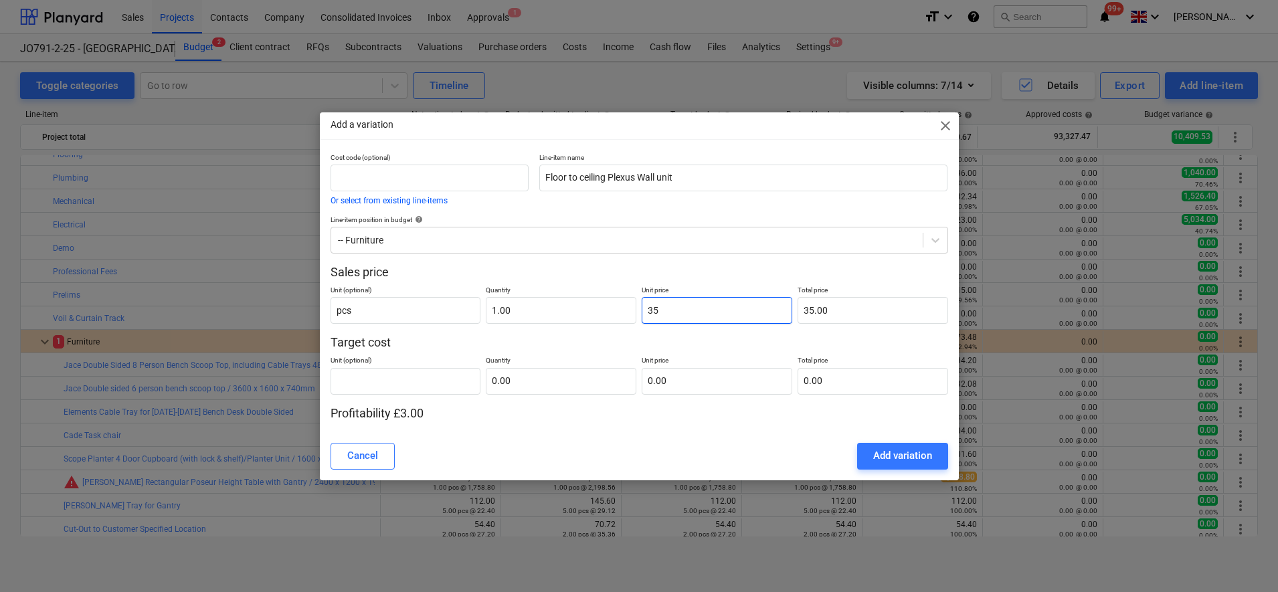
type input "357"
type input "357.00"
type input "3575"
type input "3,575.00"
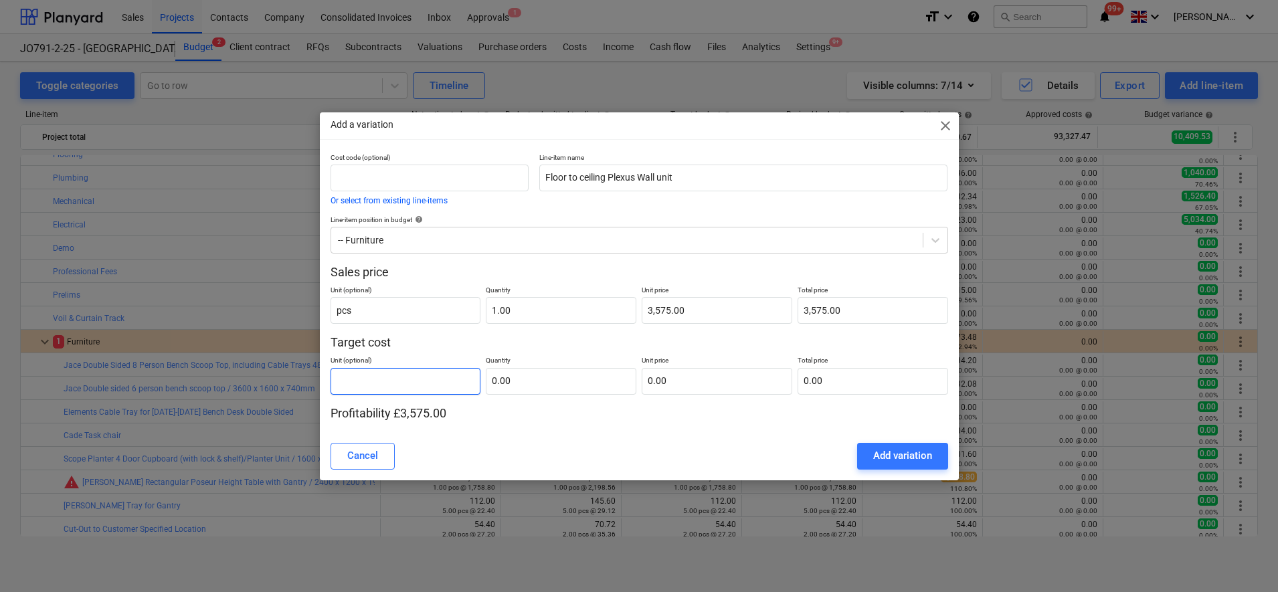
click at [440, 370] on input "text" at bounding box center [405, 381] width 151 height 27
type input "pcs"
type input "1.00"
type input "0.00"
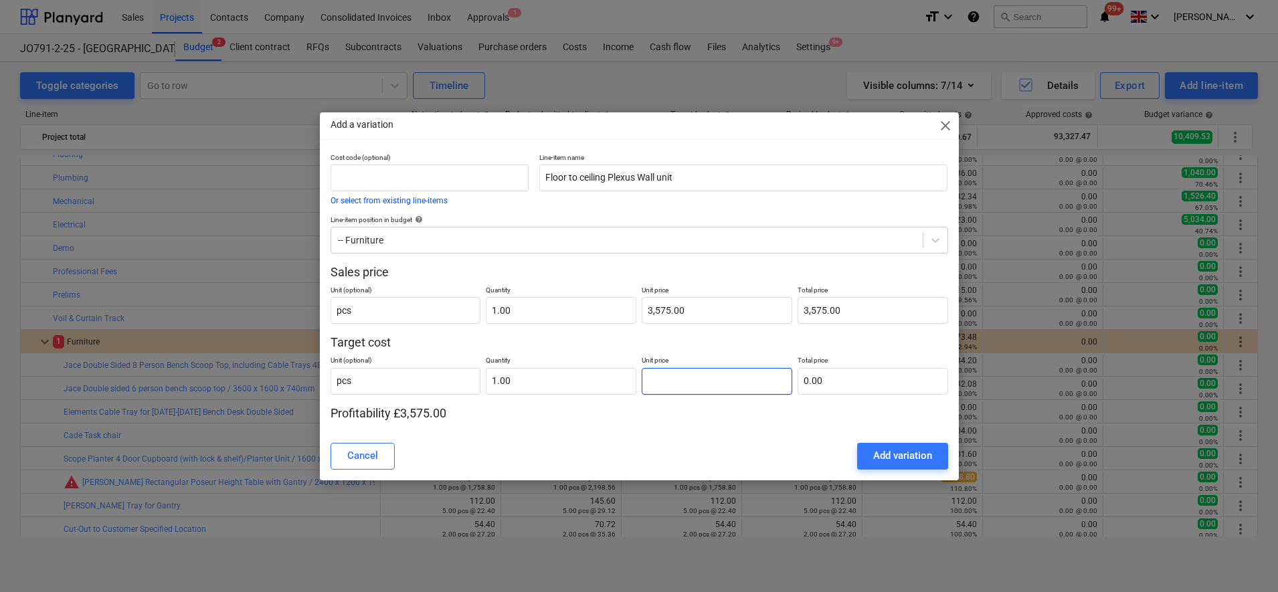
click at [716, 376] on input "text" at bounding box center [717, 381] width 151 height 27
type input "2"
type input "2.00"
type input "27"
type input "27.00"
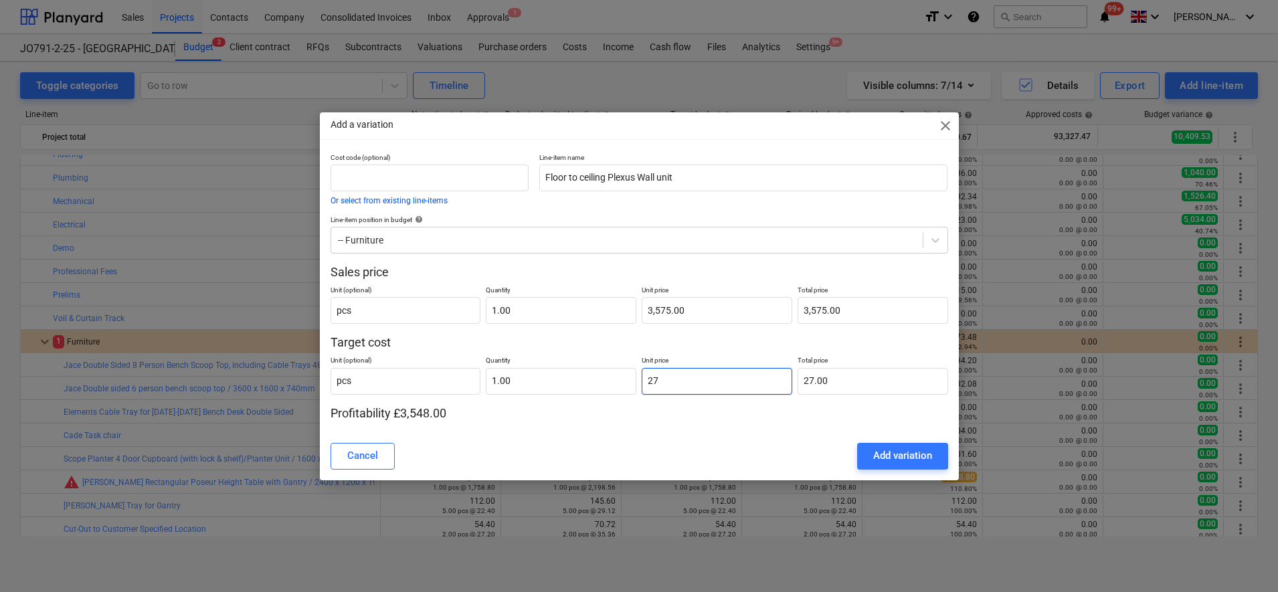
type input "275"
type input "275.00"
type input "2750"
type input "2,750.00"
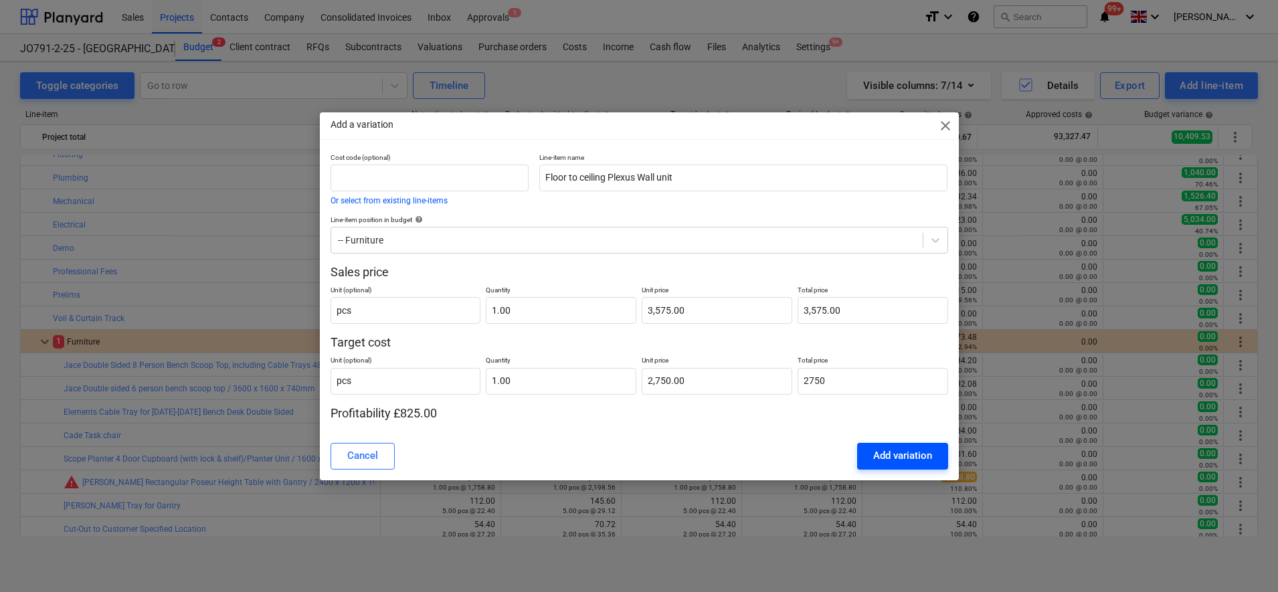
type input "2,750.00"
click at [885, 457] on div "Add variation" at bounding box center [902, 455] width 59 height 17
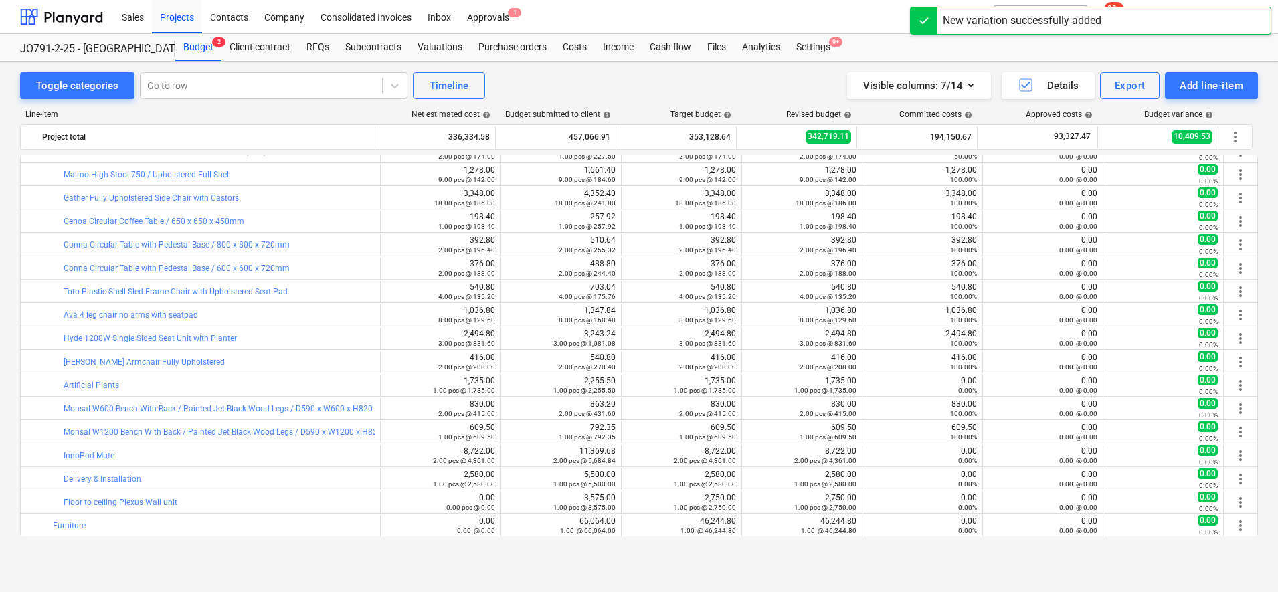
scroll to position [1702, 0]
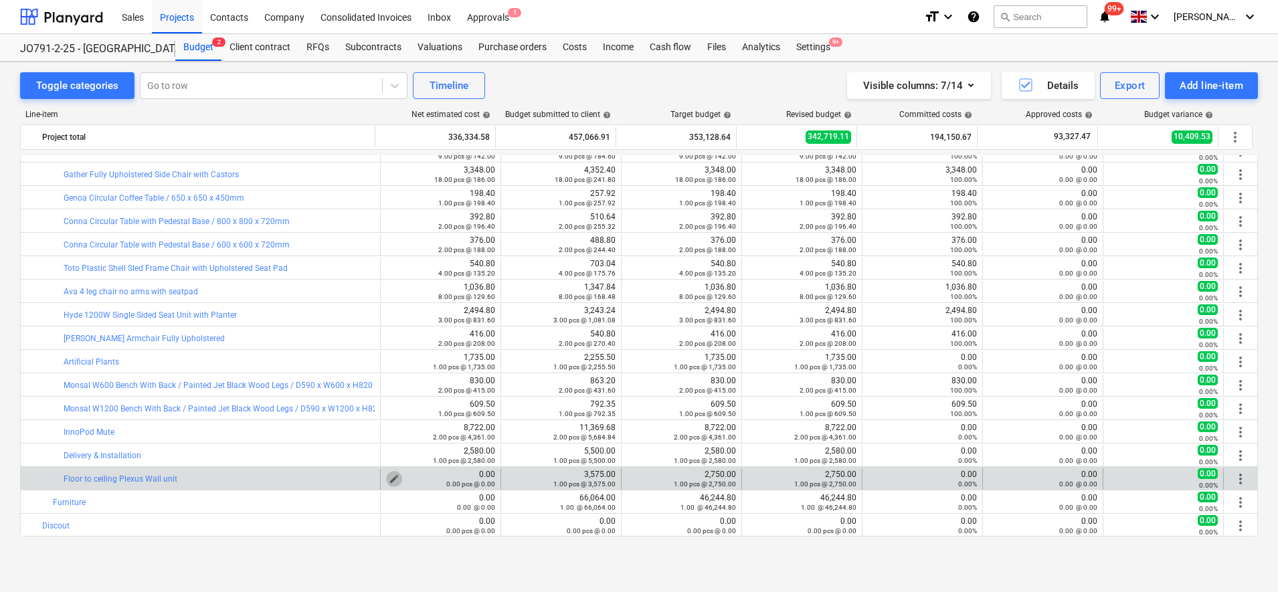
click at [389, 475] on span "edit" at bounding box center [394, 479] width 11 height 11
type textarea "x"
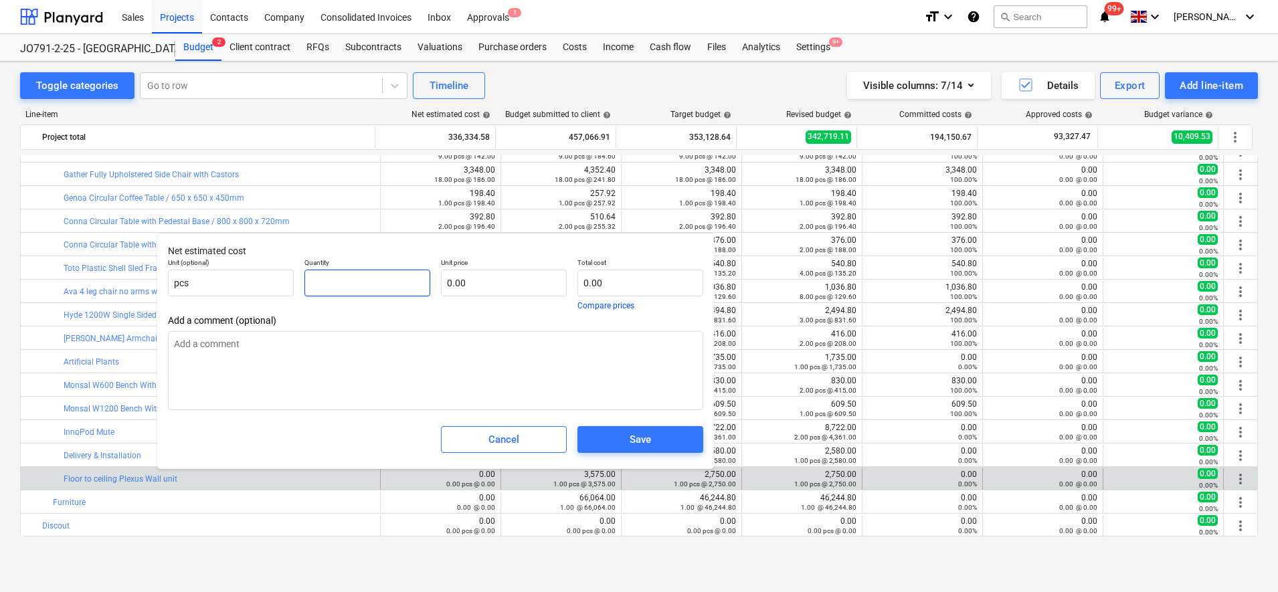
click at [391, 282] on input "text" at bounding box center [367, 283] width 126 height 27
type textarea "x"
type input "1"
type textarea "x"
type input "1.00"
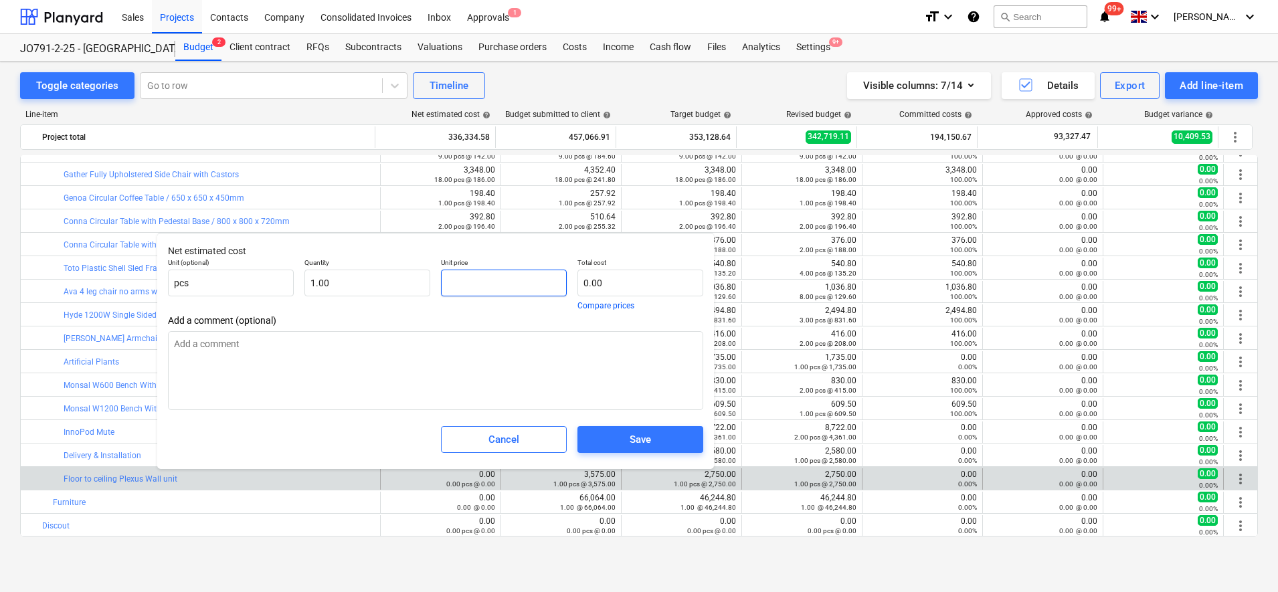
type input "2"
type textarea "x"
type input "2.00"
type textarea "x"
click at [644, 446] on div "Save" at bounding box center [639, 439] width 21 height 17
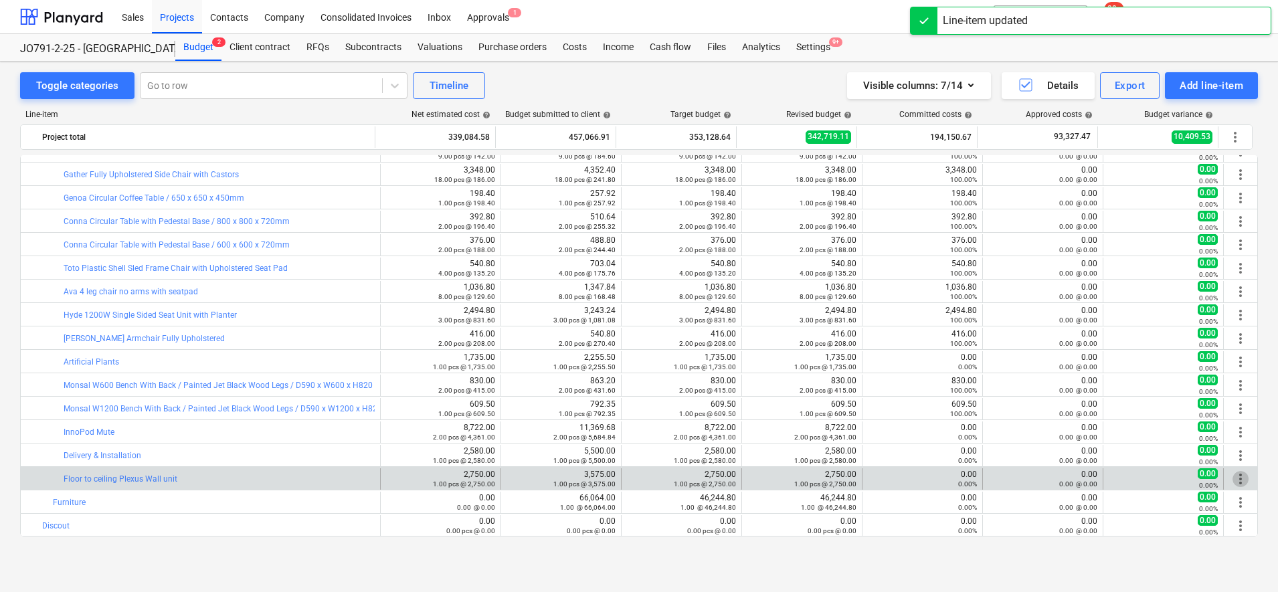
click at [1239, 478] on span "more_vert" at bounding box center [1240, 479] width 16 height 16
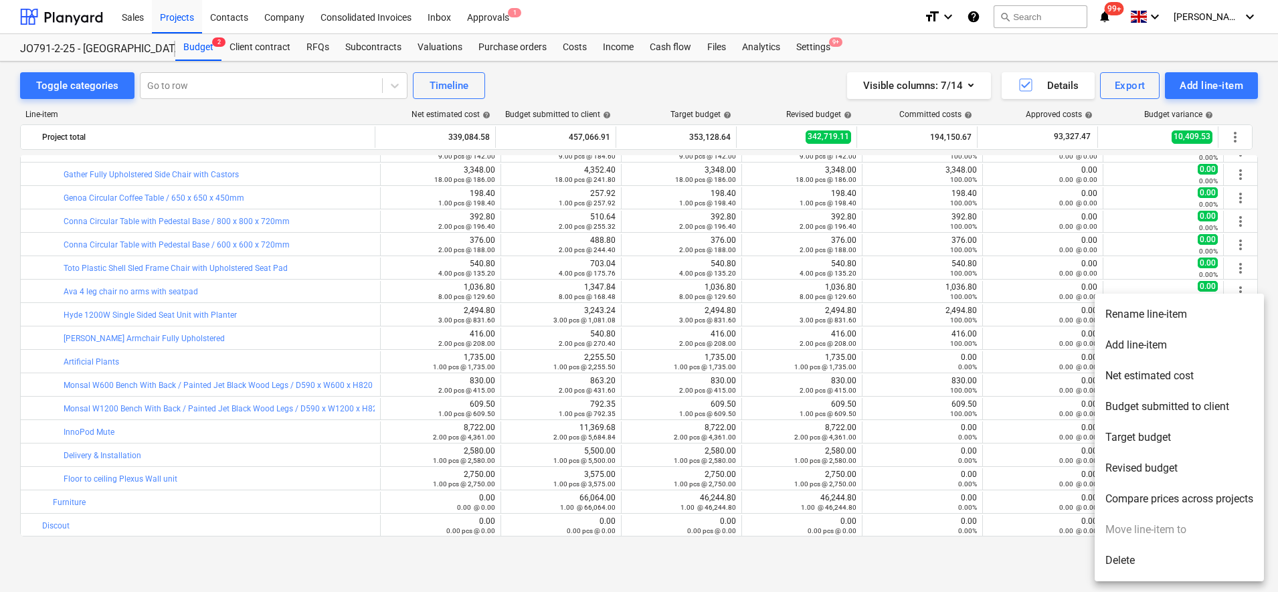
click at [888, 561] on div at bounding box center [639, 296] width 1278 height 592
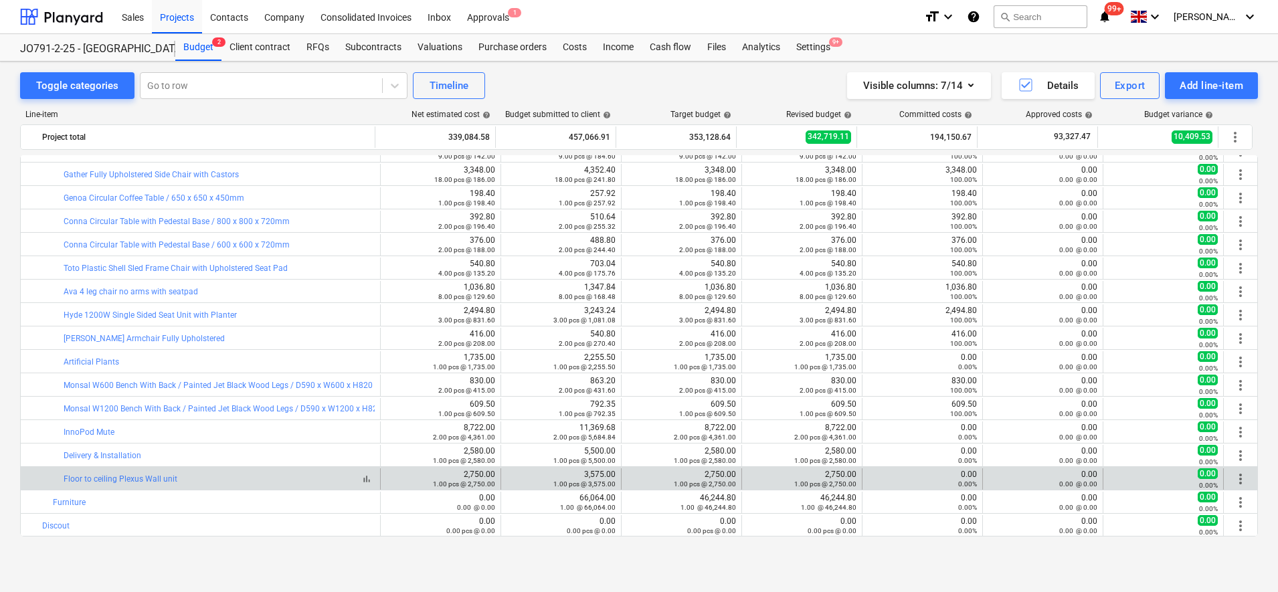
click at [317, 480] on div "bar_chart Floor to ceiling Plexus Wall unit" at bounding box center [219, 478] width 311 height 9
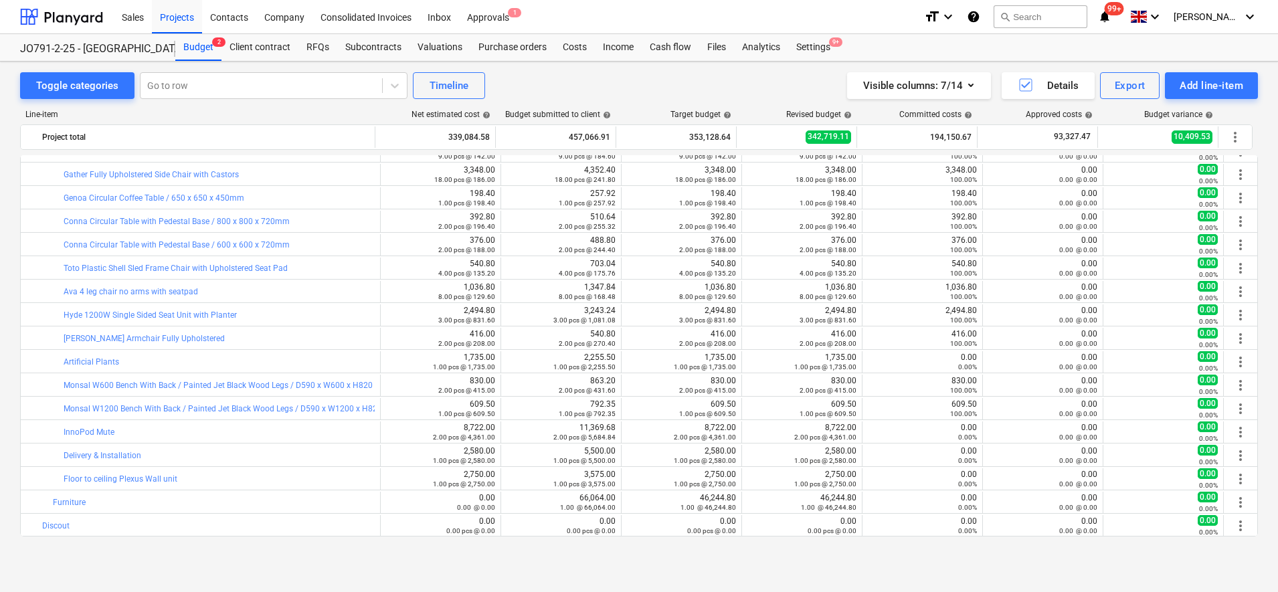
click at [395, 559] on div "Toggle categories Go to row Timeline Visible columns : 7/14 Details Export Add …" at bounding box center [639, 313] width 1278 height 502
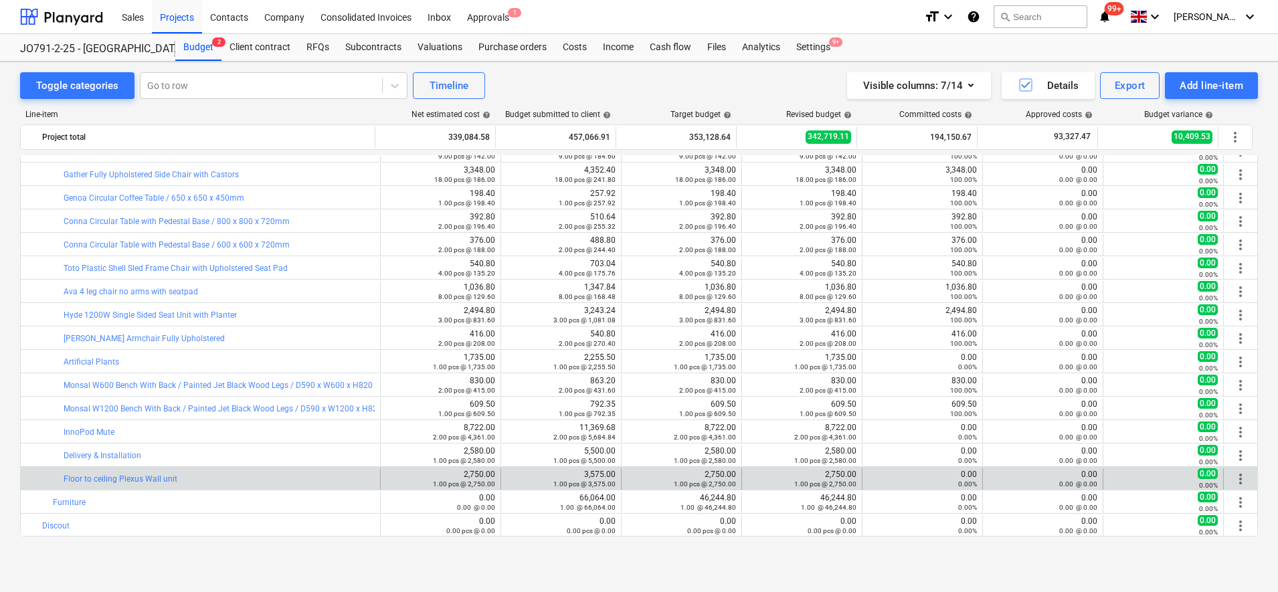
click at [1236, 478] on span "more_vert" at bounding box center [1240, 479] width 16 height 16
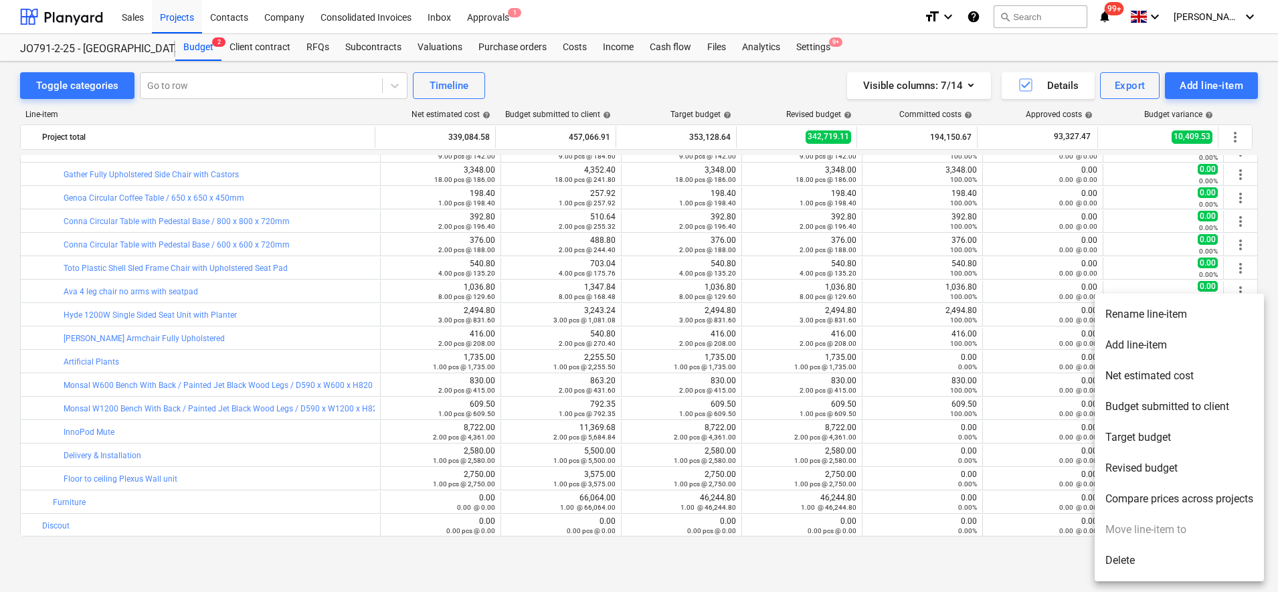
click at [1008, 583] on div at bounding box center [639, 296] width 1278 height 592
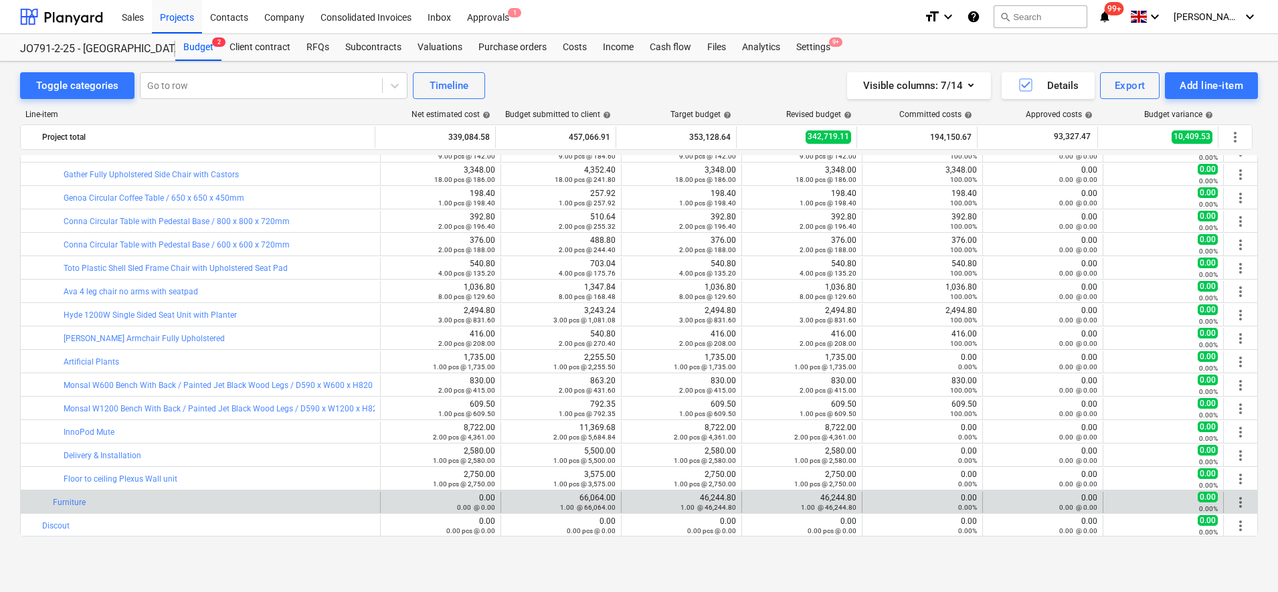
click at [1236, 498] on span "more_vert" at bounding box center [1240, 502] width 16 height 16
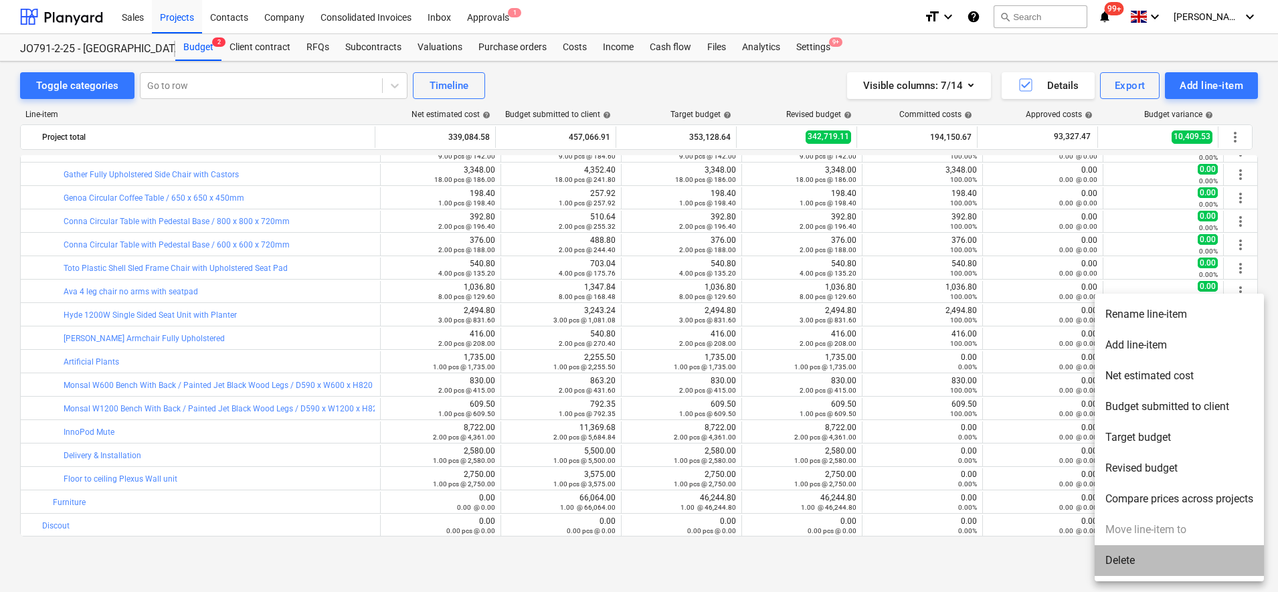
click at [1145, 555] on li "Delete" at bounding box center [1178, 560] width 169 height 31
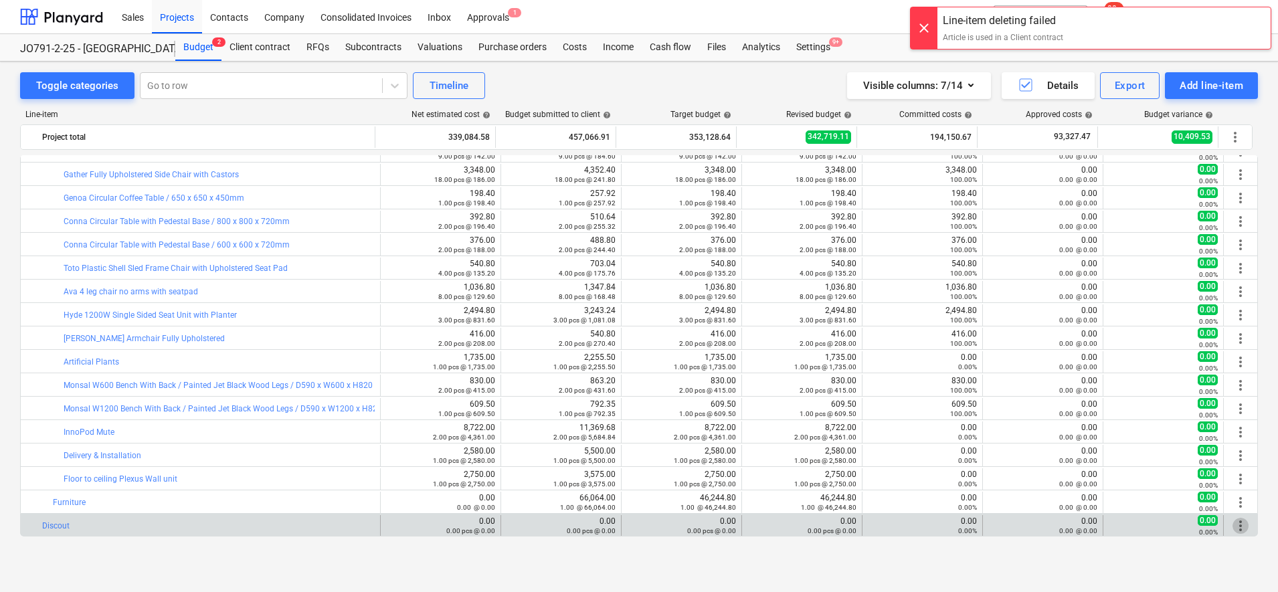
click at [1234, 520] on span "more_vert" at bounding box center [1240, 526] width 16 height 16
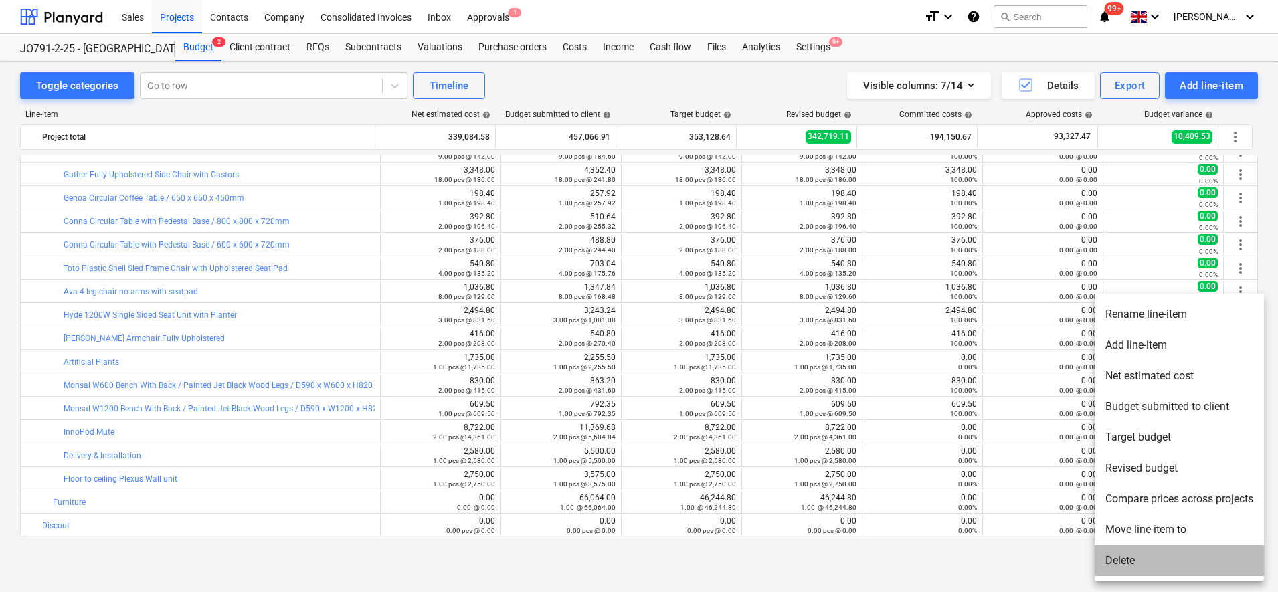
click at [1120, 559] on li "Delete" at bounding box center [1178, 560] width 169 height 31
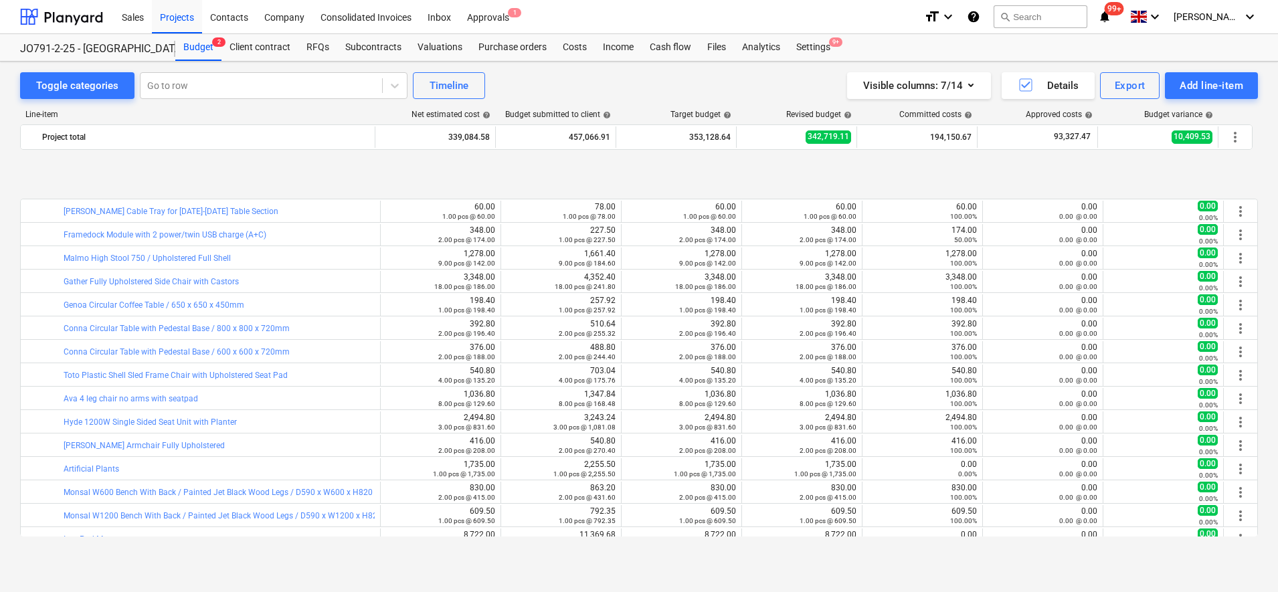
scroll to position [1679, 0]
